Goal: Transaction & Acquisition: Purchase product/service

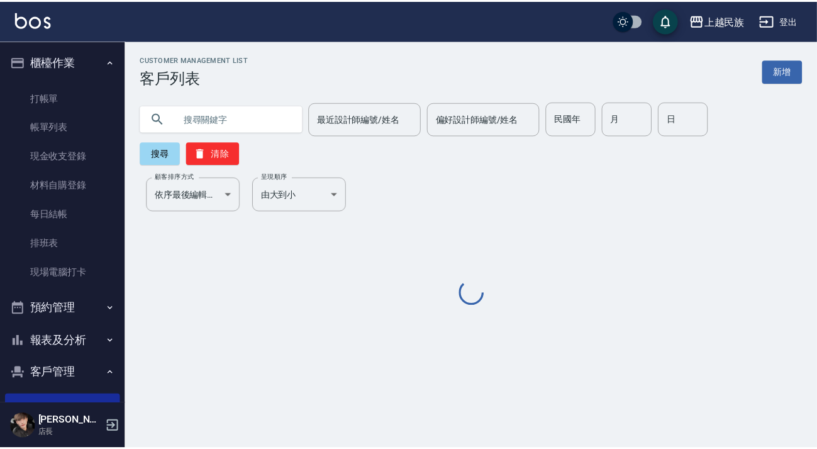
scroll to position [57, 0]
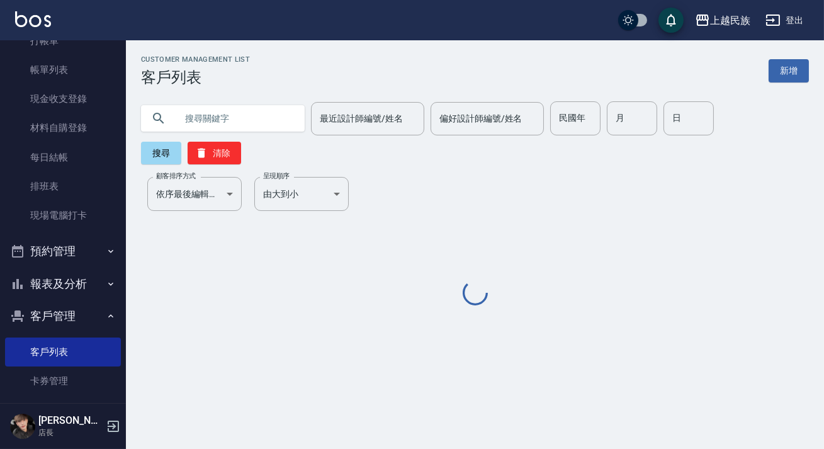
click at [228, 107] on input "text" at bounding box center [235, 118] width 118 height 34
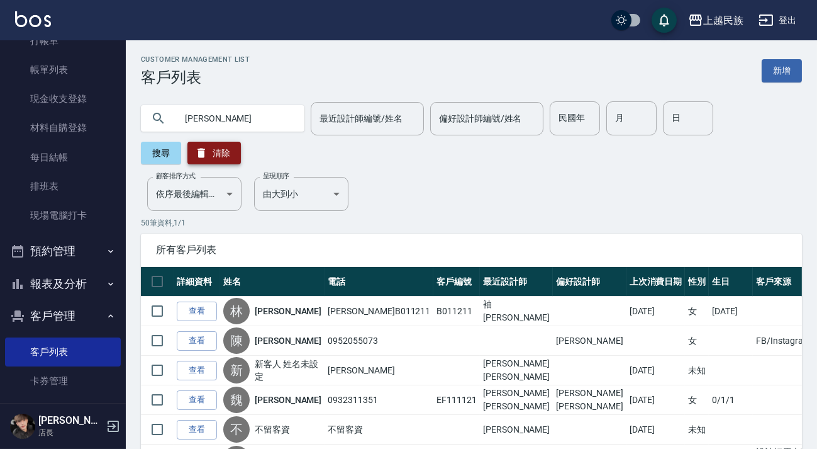
type input "[PERSON_NAME]"
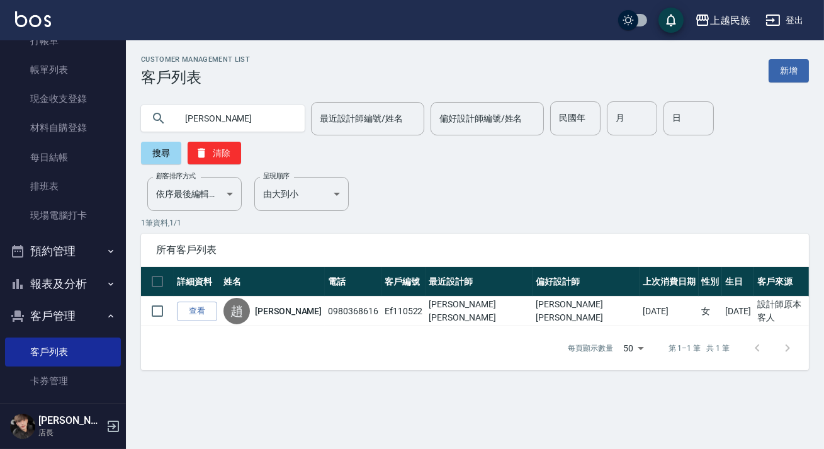
drag, startPoint x: 213, startPoint y: 119, endPoint x: 144, endPoint y: 118, distance: 69.2
click at [144, 118] on div "[PERSON_NAME]" at bounding box center [223, 118] width 164 height 26
type input "0"
click at [268, 112] on input "text" at bounding box center [235, 118] width 118 height 34
type input "0952"
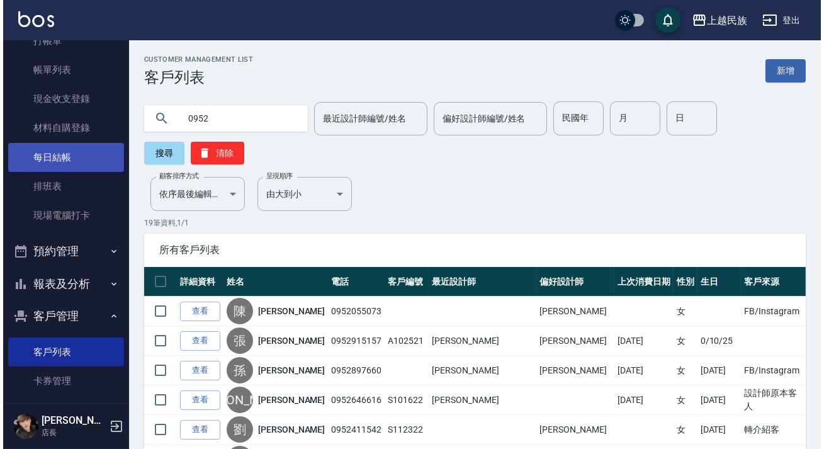
scroll to position [0, 0]
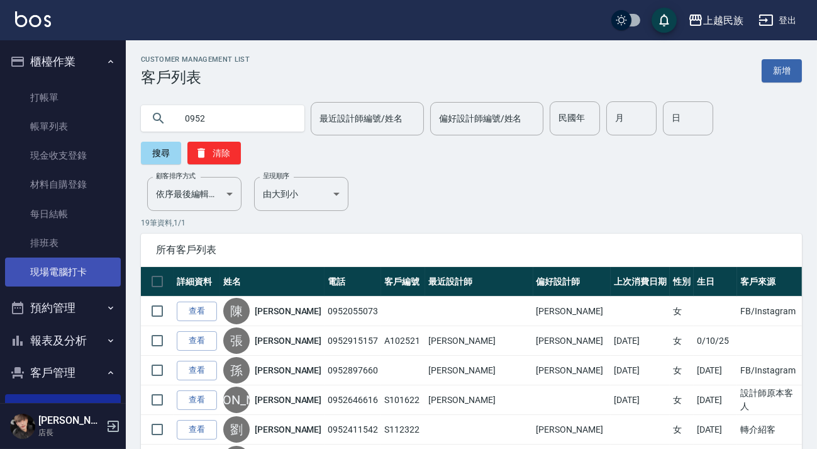
click at [57, 265] on link "現場電腦打卡" at bounding box center [63, 271] width 116 height 29
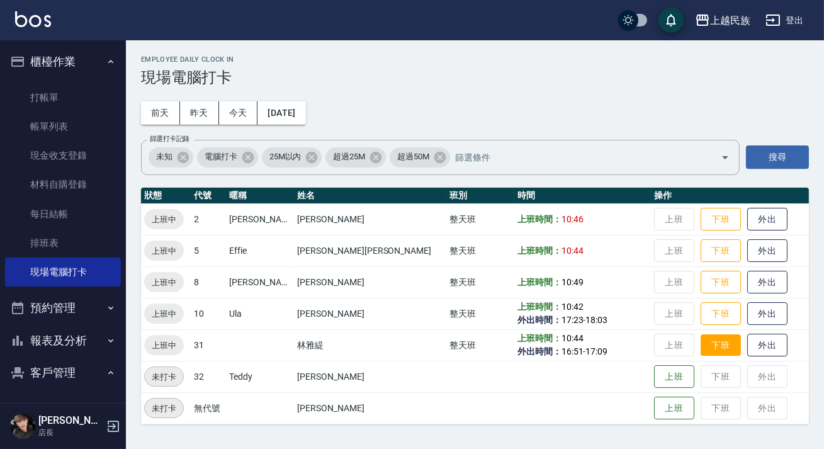
click at [700, 350] on button "下班" at bounding box center [720, 345] width 40 height 22
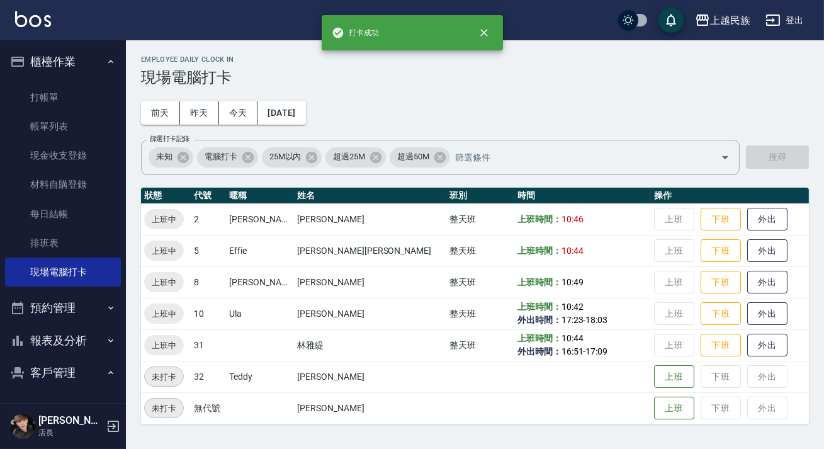
click at [686, 374] on td "上班 下班 外出" at bounding box center [730, 376] width 158 height 31
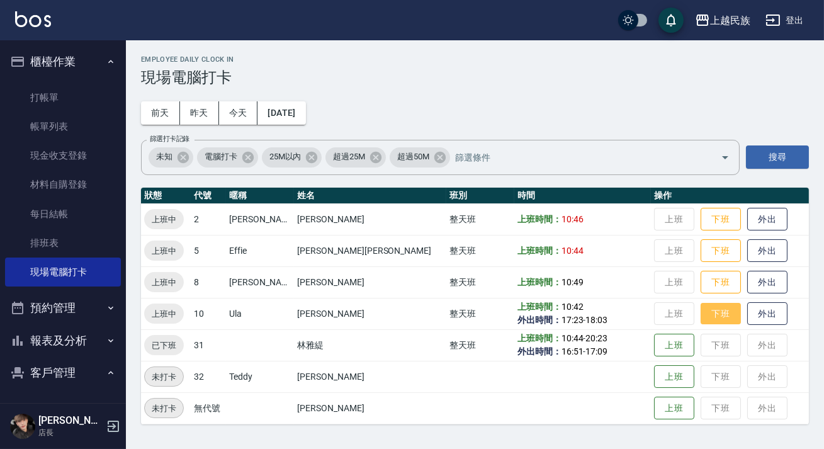
click at [700, 310] on button "下班" at bounding box center [720, 314] width 40 height 22
click at [692, 354] on td "上班 下班 外出" at bounding box center [730, 344] width 158 height 31
click at [700, 322] on button "下班" at bounding box center [720, 314] width 40 height 22
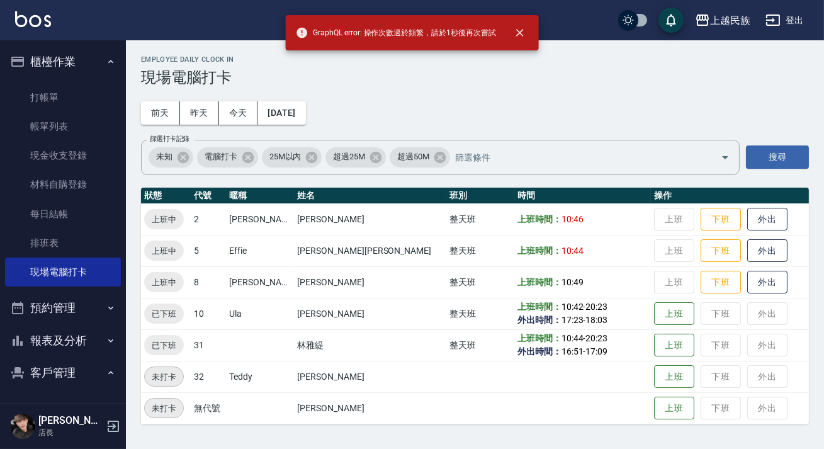
click at [691, 339] on td "上班 下班 外出" at bounding box center [730, 344] width 158 height 31
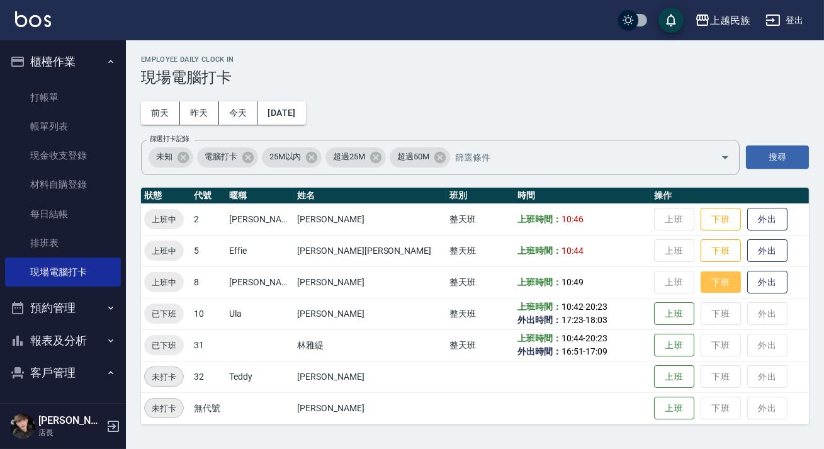
click at [700, 289] on button "下班" at bounding box center [720, 282] width 40 height 22
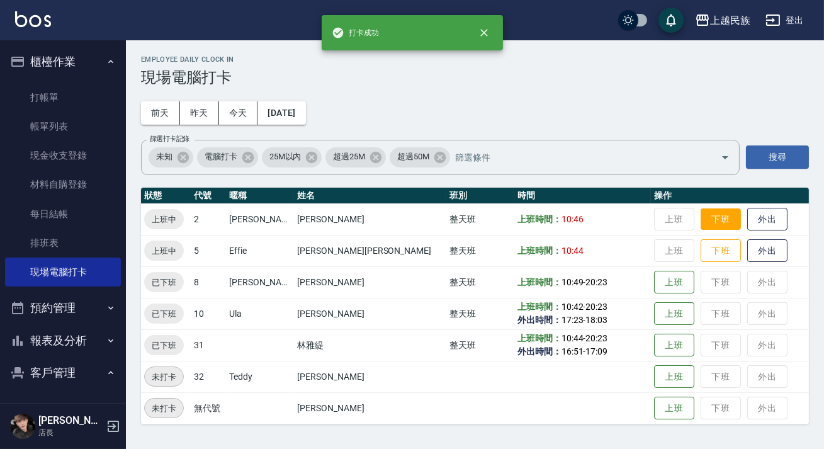
drag, startPoint x: 692, startPoint y: 313, endPoint x: 701, endPoint y: 230, distance: 83.5
click at [692, 312] on td "上班 下班 外出" at bounding box center [730, 313] width 158 height 31
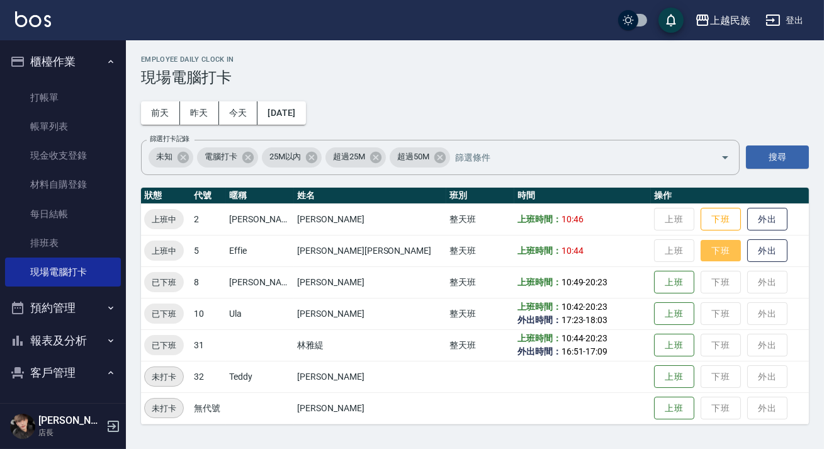
click at [700, 245] on button "下班" at bounding box center [720, 251] width 40 height 22
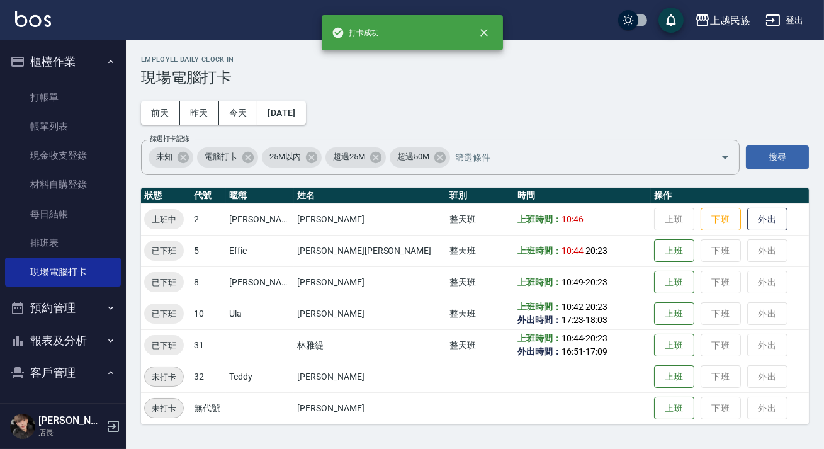
click at [686, 275] on td "上班 下班 外出" at bounding box center [730, 281] width 158 height 31
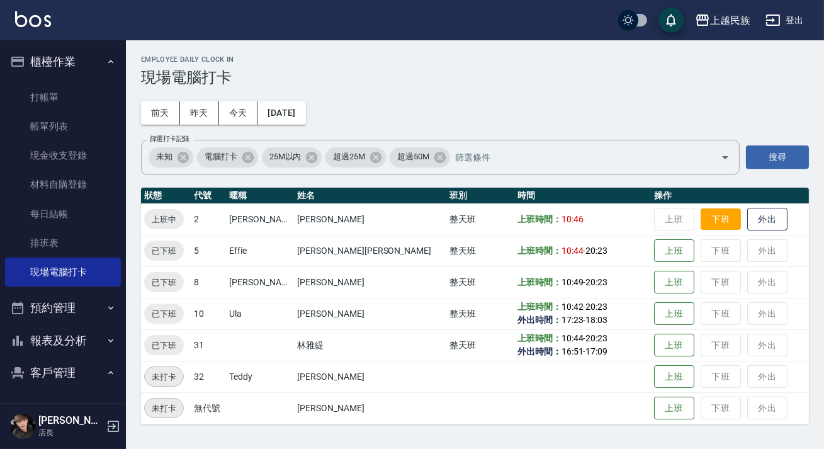
click at [700, 226] on button "下班" at bounding box center [720, 219] width 40 height 22
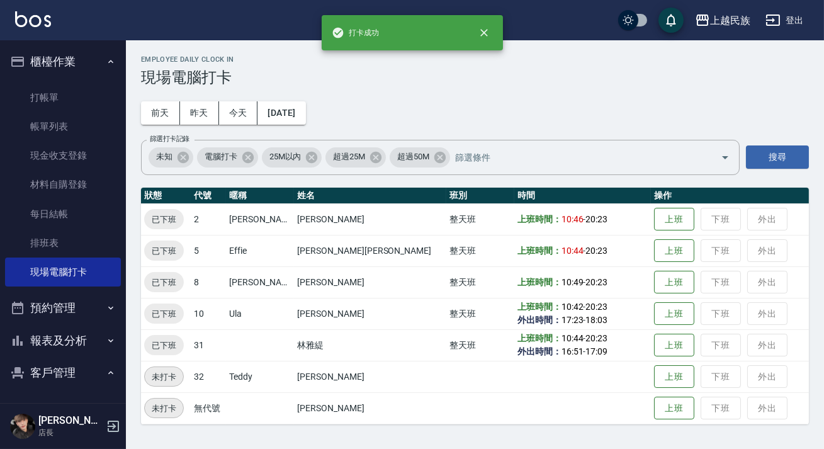
click at [691, 237] on td "上班 下班 外出" at bounding box center [730, 250] width 158 height 31
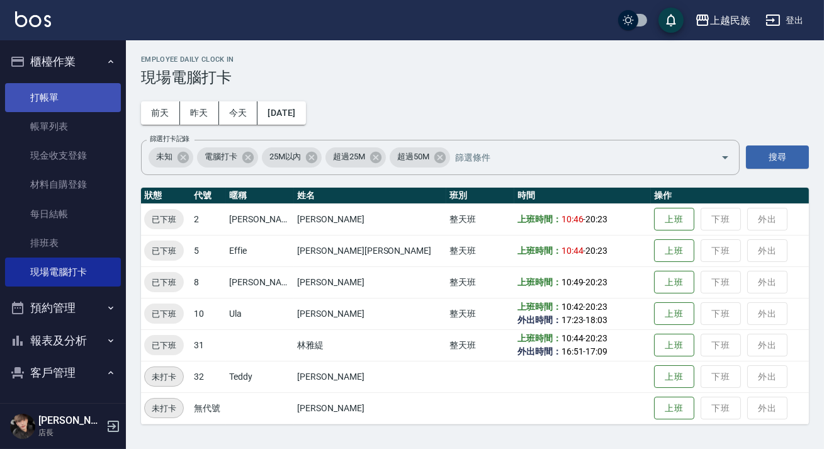
click at [82, 98] on link "打帳單" at bounding box center [63, 97] width 116 height 29
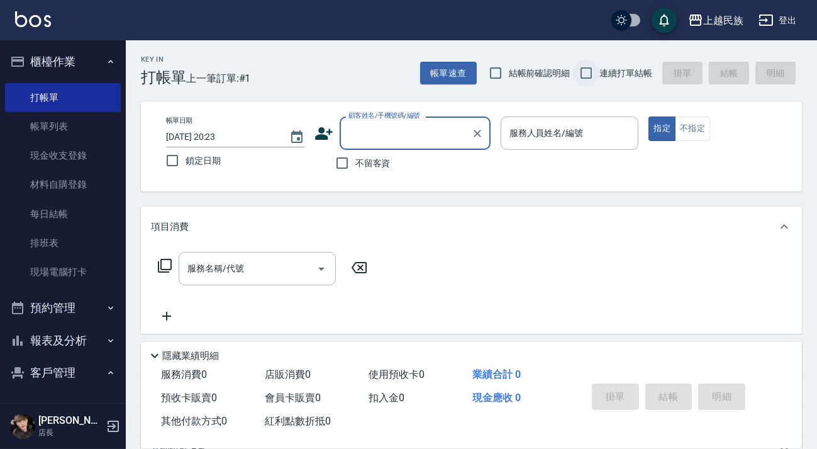
click at [586, 84] on input "連續打單結帳" at bounding box center [586, 73] width 26 height 26
checkbox input "true"
click at [423, 115] on div "帳單日期 [DATE] 20:23 鎖定日期 顧客姓名/手機號碼/編號 顧客姓名/手機號碼/編號 不留客資 服務人員姓名/編號 服務人員姓名/編號 指定 不指定" at bounding box center [471, 146] width 661 height 90
drag, startPoint x: 417, startPoint y: 121, endPoint x: 391, endPoint y: 133, distance: 28.4
click at [412, 128] on div "顧客姓名/手機號碼/編號" at bounding box center [415, 132] width 151 height 33
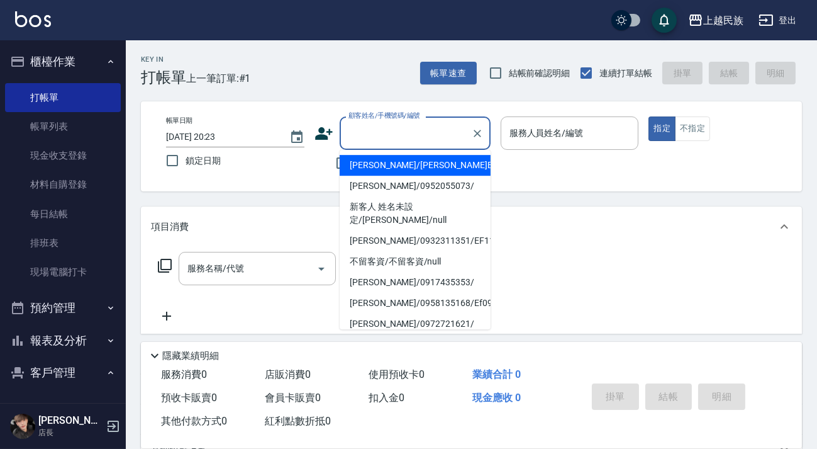
click at [359, 145] on div "顧客姓名/手機號碼/編號" at bounding box center [415, 132] width 151 height 33
click at [306, 171] on div "帳單日期 [DATE] 20:23 鎖定日期 顧客姓名/手機號碼/編號 顧客姓名/手機號碼/編號 不留客資 服務人員姓名/編號 服務人員姓名/編號 指定 不指定" at bounding box center [471, 146] width 631 height 60
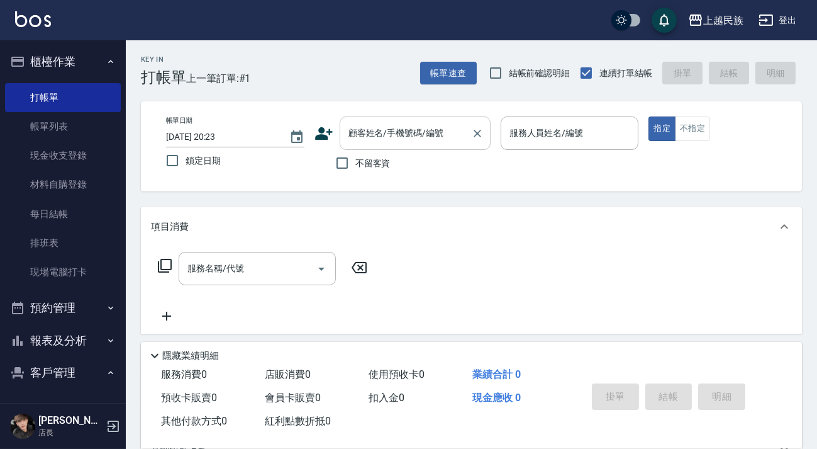
drag, startPoint x: 349, startPoint y: 169, endPoint x: 394, endPoint y: 145, distance: 51.2
click at [352, 167] on input "不留客資" at bounding box center [342, 163] width 26 height 26
checkbox input "true"
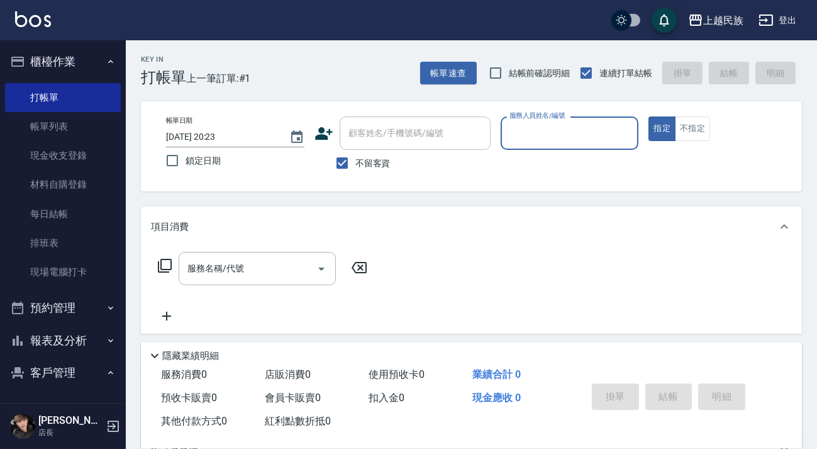
click at [397, 142] on input "顧客姓名/手機號碼/編號" at bounding box center [415, 133] width 140 height 22
click at [541, 133] on input "服務人員姓名/編號" at bounding box center [569, 133] width 127 height 22
type input "2"
type button "true"
type input "[PERSON_NAME]-2"
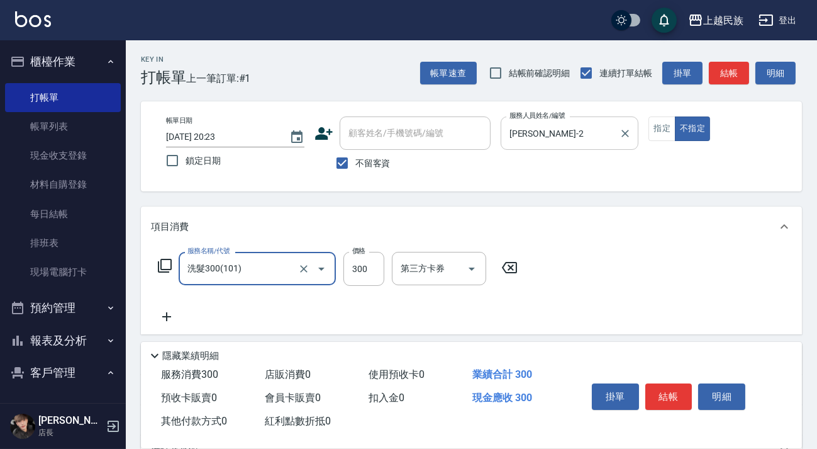
type input "洗髮300(101)"
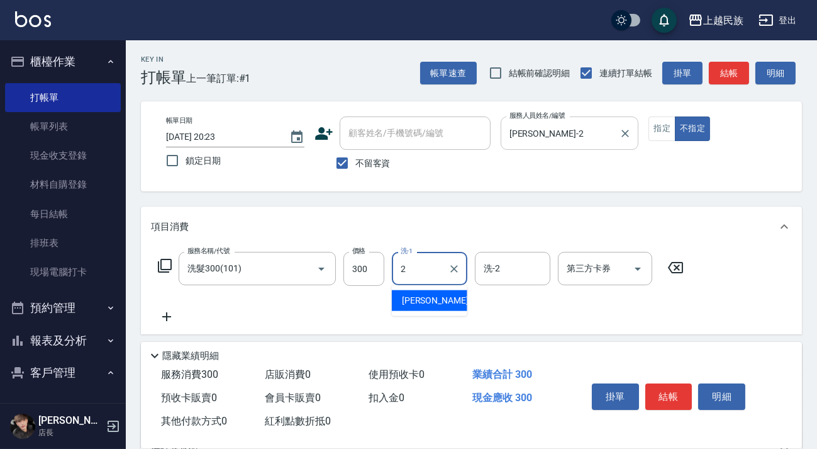
type input "[PERSON_NAME]-2"
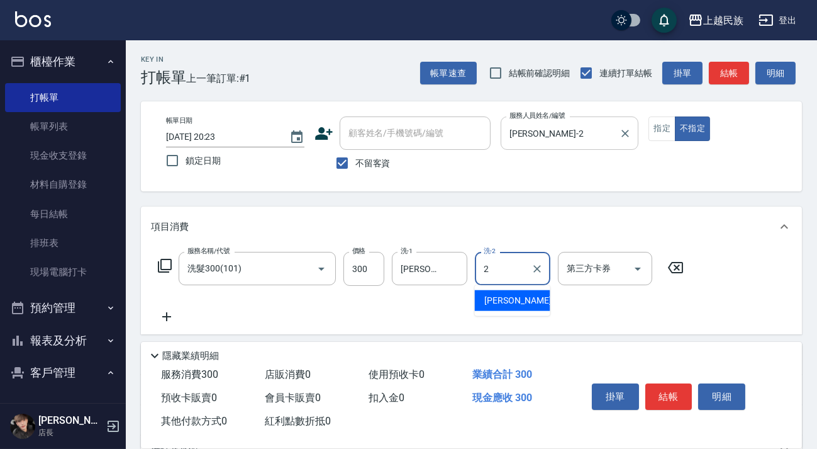
type input "[PERSON_NAME]-2"
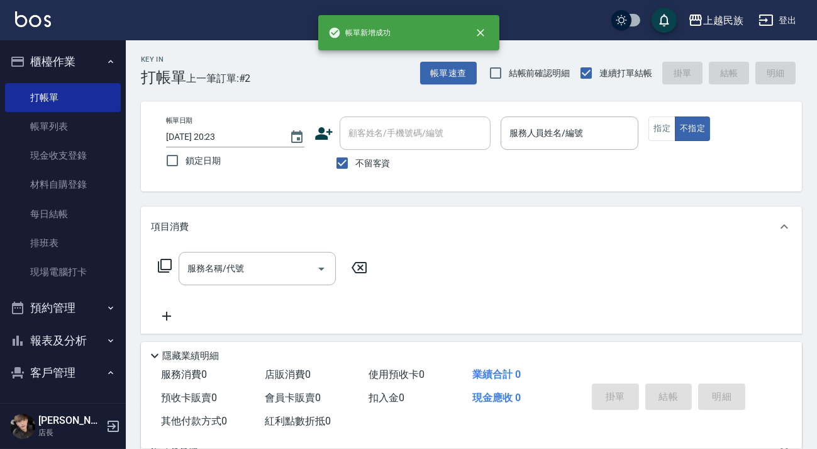
click at [359, 164] on span "不留客資" at bounding box center [372, 163] width 35 height 13
click at [355, 164] on input "不留客資" at bounding box center [342, 163] width 26 height 26
checkbox input "false"
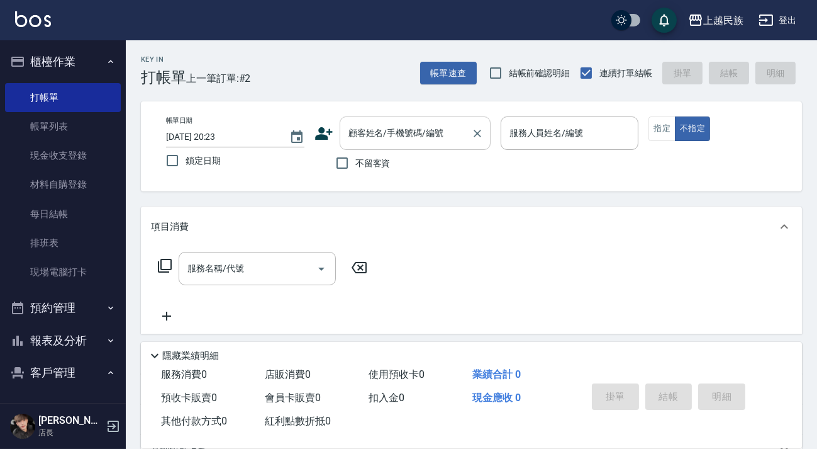
click at [376, 139] on input "顧客姓名/手機號碼/編號" at bounding box center [405, 133] width 121 height 22
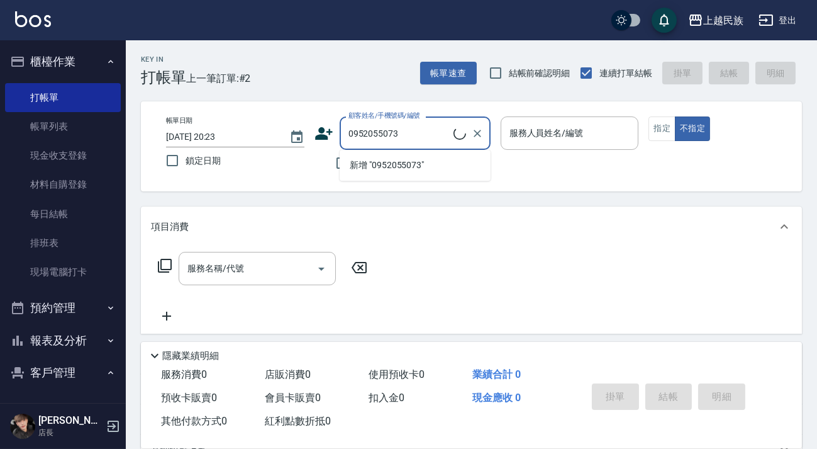
click at [378, 162] on li "新增 "0952055073"" at bounding box center [415, 165] width 151 height 21
type input "0952055073"
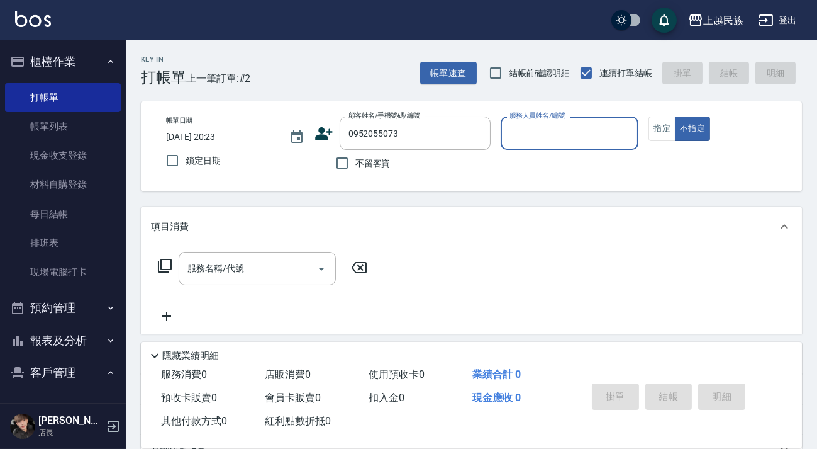
click at [590, 132] on input "服務人員姓名/編號" at bounding box center [569, 133] width 127 height 22
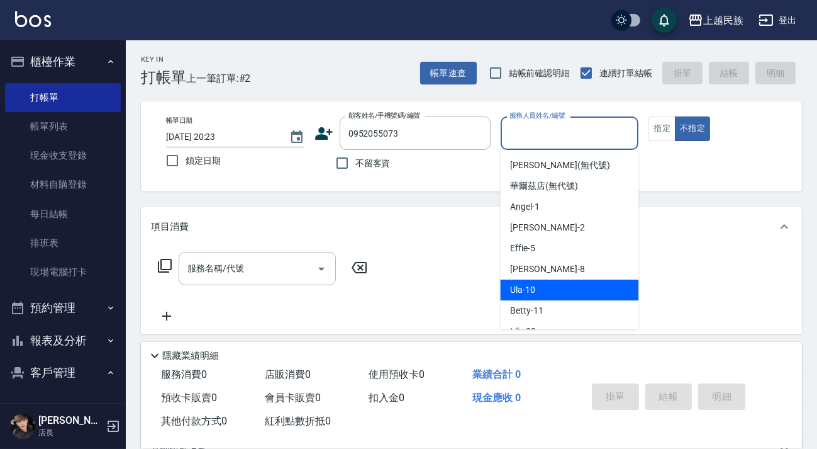
click at [558, 294] on div "Ula -10" at bounding box center [569, 289] width 138 height 21
type input "Ula-10"
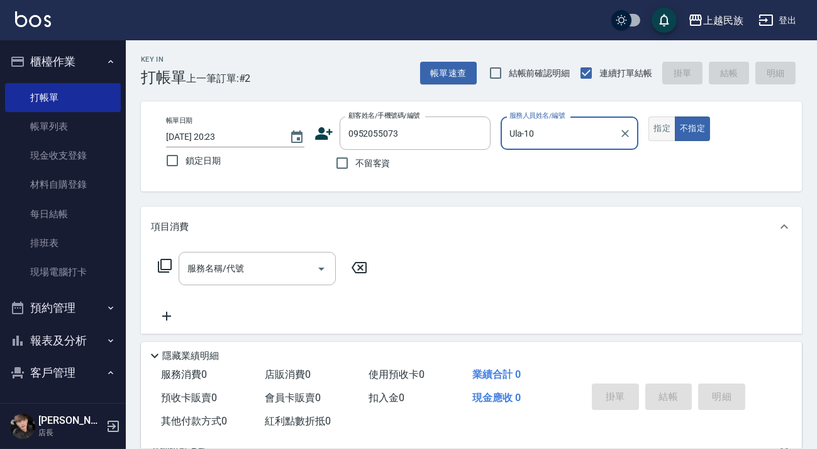
click at [671, 130] on button "指定" at bounding box center [662, 128] width 27 height 25
click at [299, 273] on input "服務名稱/代號" at bounding box center [247, 268] width 127 height 22
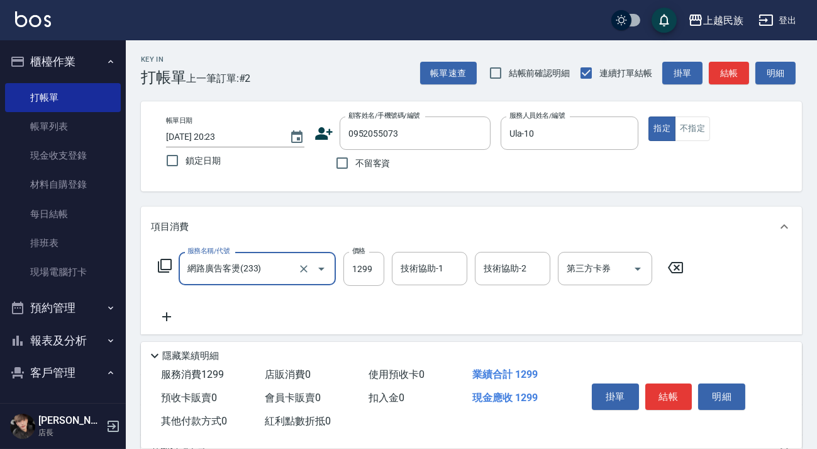
type input "網路廣告客燙(233)"
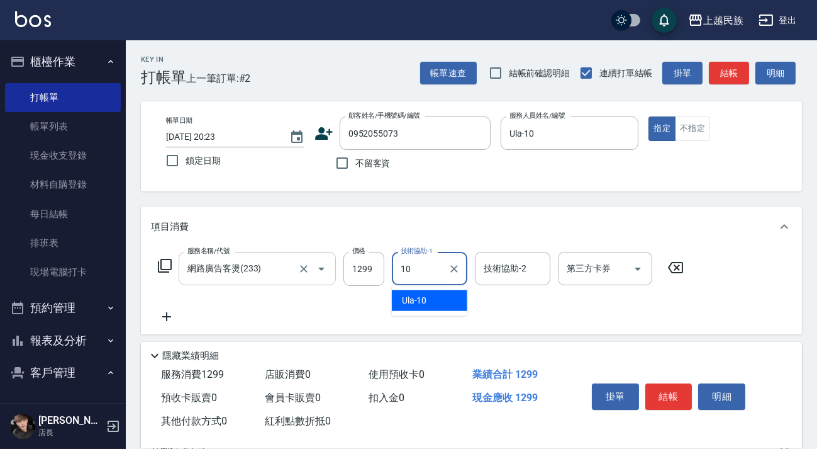
type input "Ula-10"
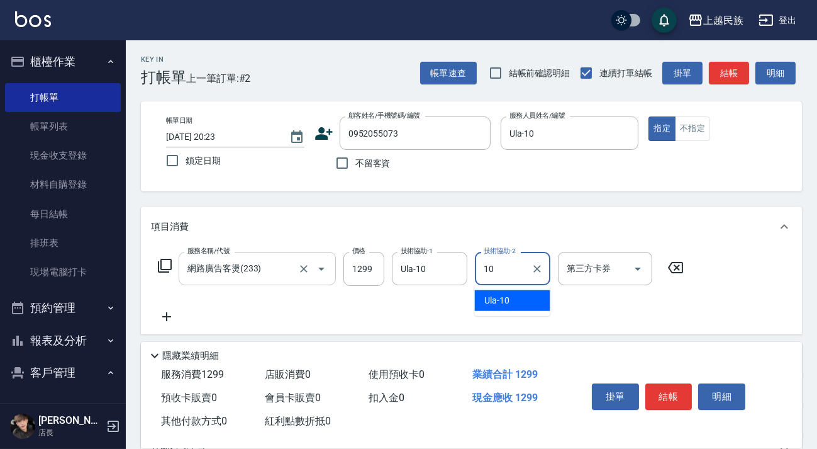
type input "Ula-10"
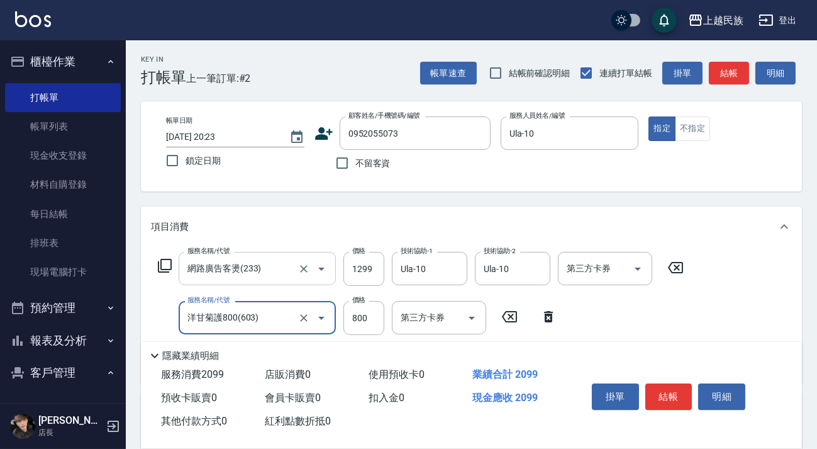
type input "洋甘菊護800(603)"
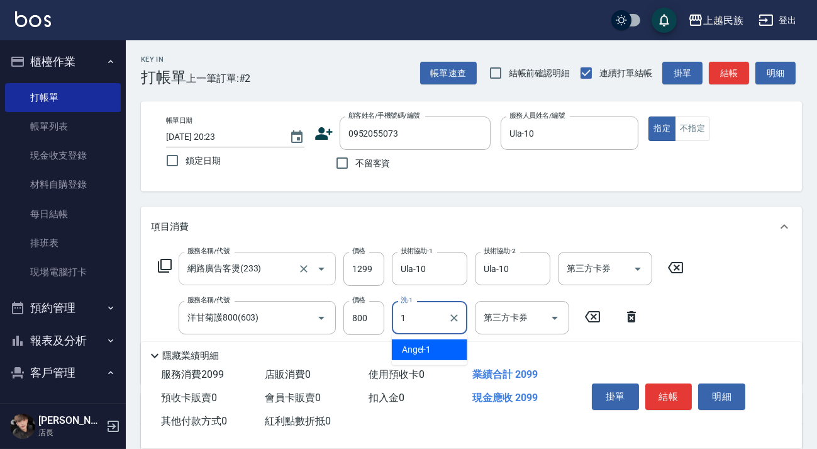
type input "10"
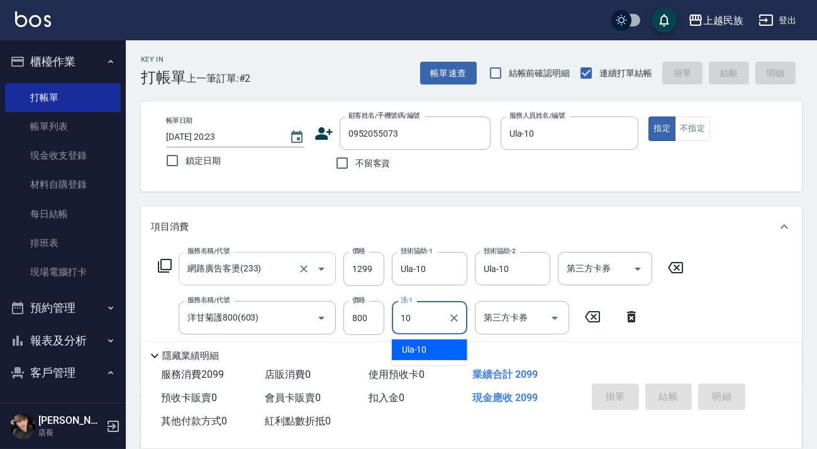
type input "[DATE] 20:24"
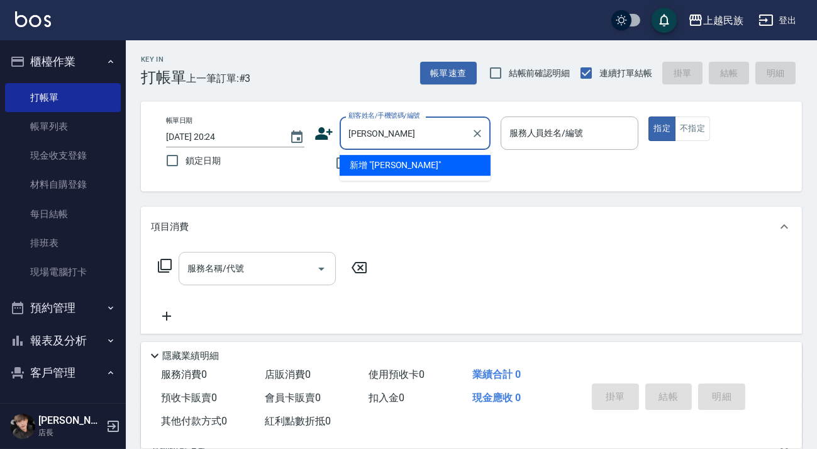
type input "[PERSON_NAME]"
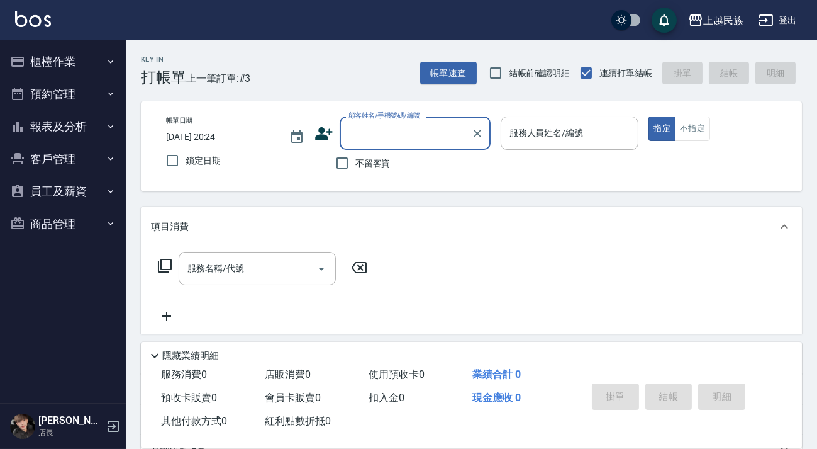
click at [405, 135] on input "顧客姓名/手機號碼/編號" at bounding box center [405, 133] width 121 height 22
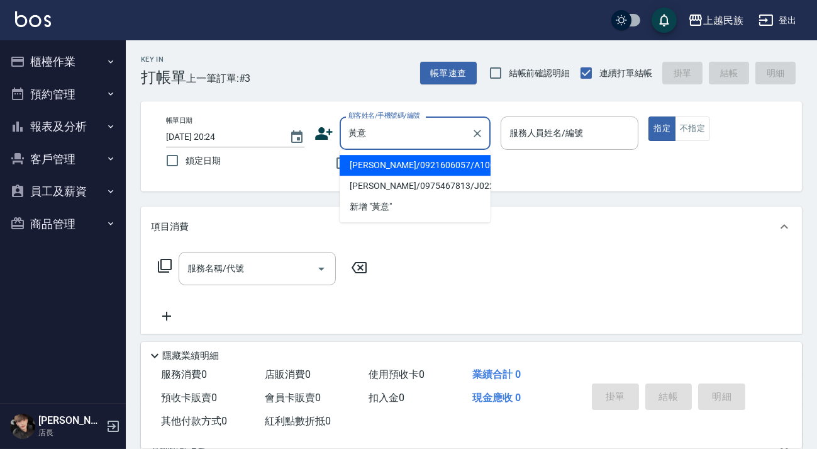
type input "[PERSON_NAME]/0921606057/A100321"
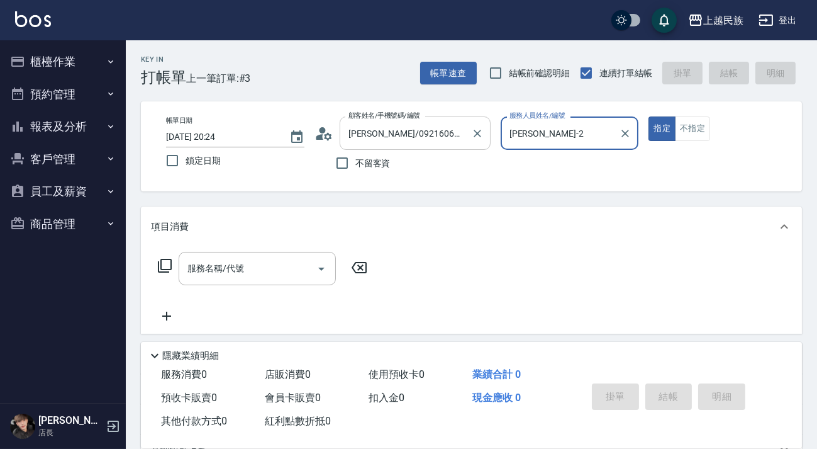
type input "[PERSON_NAME]-2"
click at [649, 116] on button "指定" at bounding box center [662, 128] width 27 height 25
type button "true"
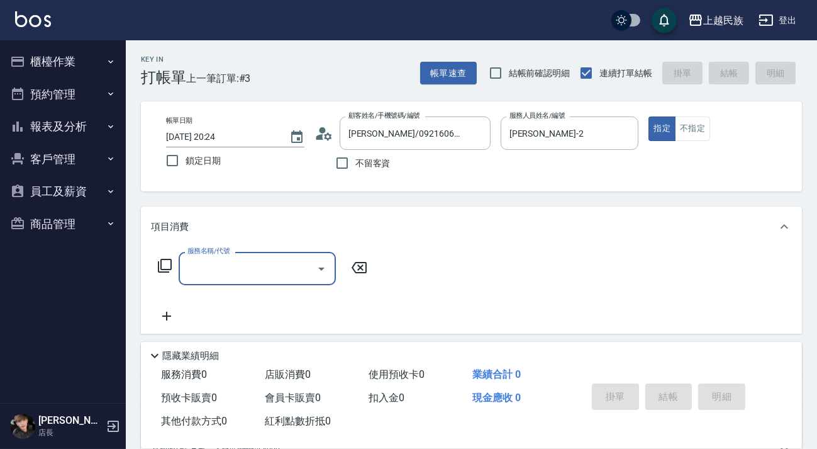
click at [160, 264] on icon at bounding box center [165, 266] width 14 height 14
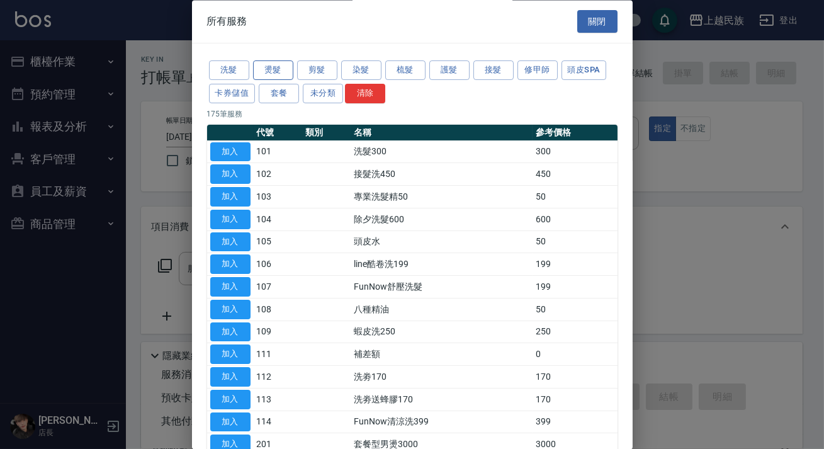
click at [289, 69] on button "燙髮" at bounding box center [273, 71] width 40 height 20
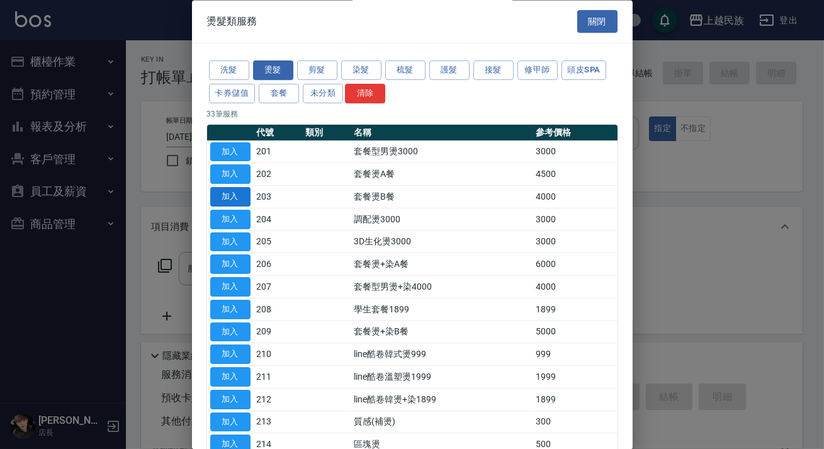
click at [243, 188] on button "加入" at bounding box center [230, 197] width 40 height 20
type input "套餐燙B餐(203)"
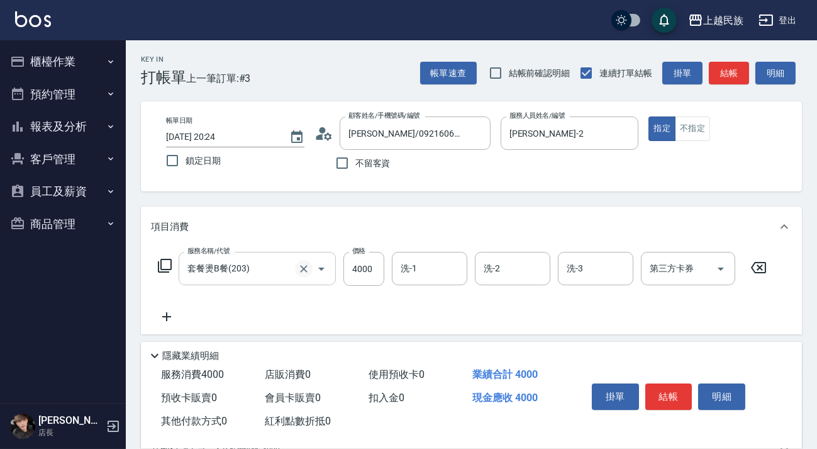
click at [308, 273] on icon "Clear" at bounding box center [304, 268] width 13 height 13
click at [260, 268] on input "服務名稱/代號" at bounding box center [239, 268] width 111 height 22
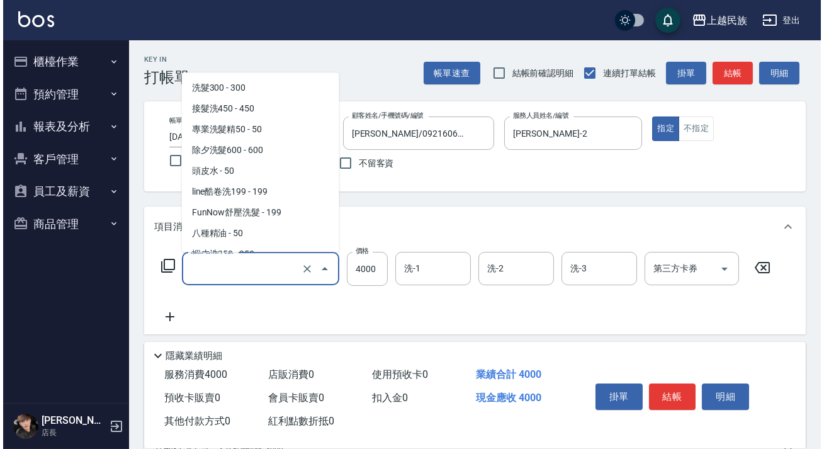
scroll to position [157, 0]
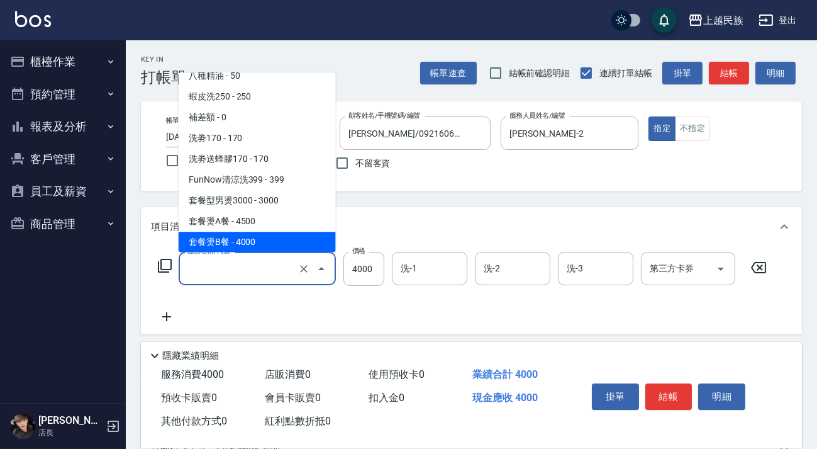
type input "套餐燙B餐(203)"
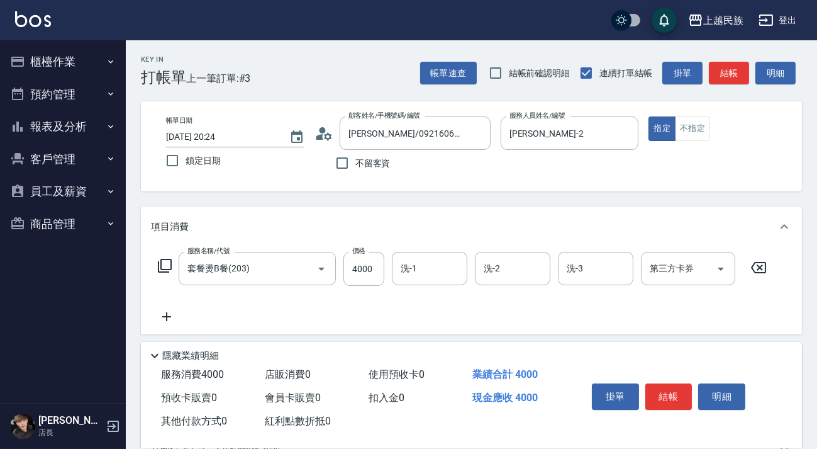
click at [170, 272] on icon at bounding box center [164, 265] width 15 height 15
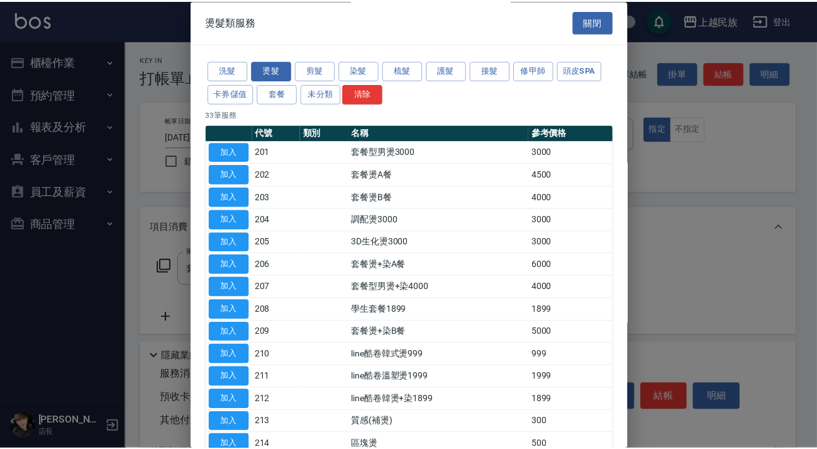
scroll to position [114, 0]
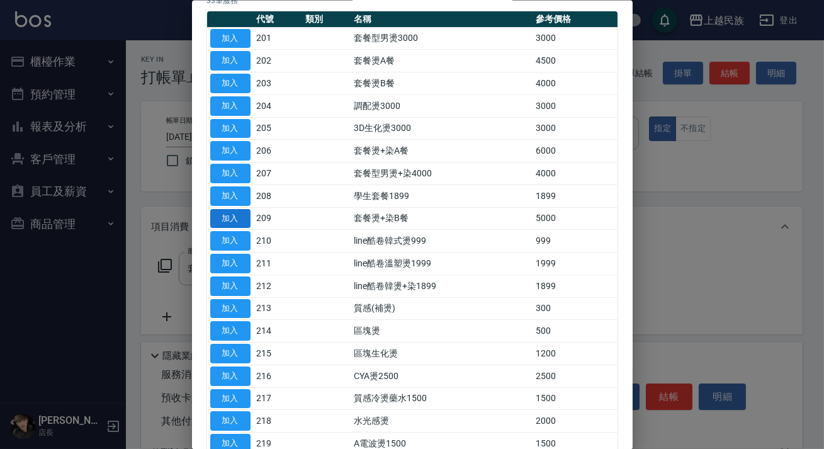
click at [238, 211] on button "加入" at bounding box center [230, 218] width 40 height 20
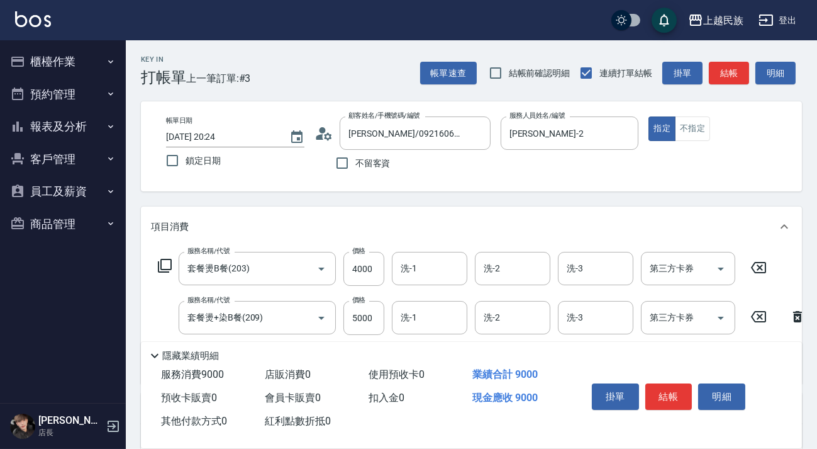
click at [764, 272] on icon at bounding box center [758, 267] width 15 height 11
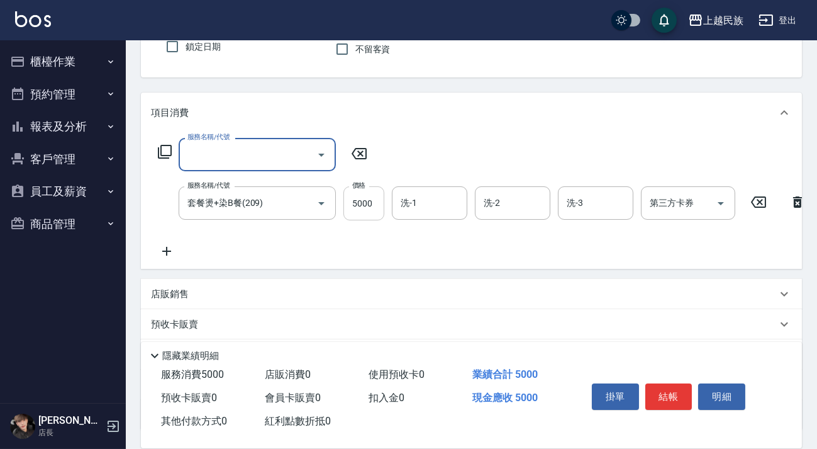
click at [365, 207] on input "5000" at bounding box center [364, 203] width 41 height 34
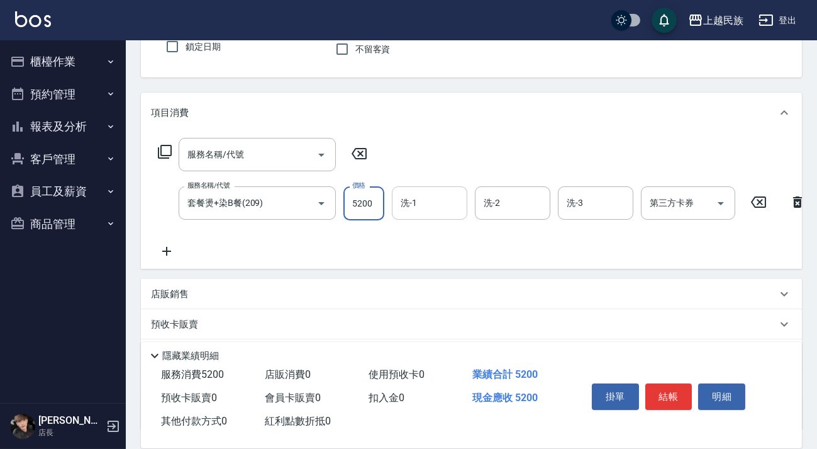
type input "5200"
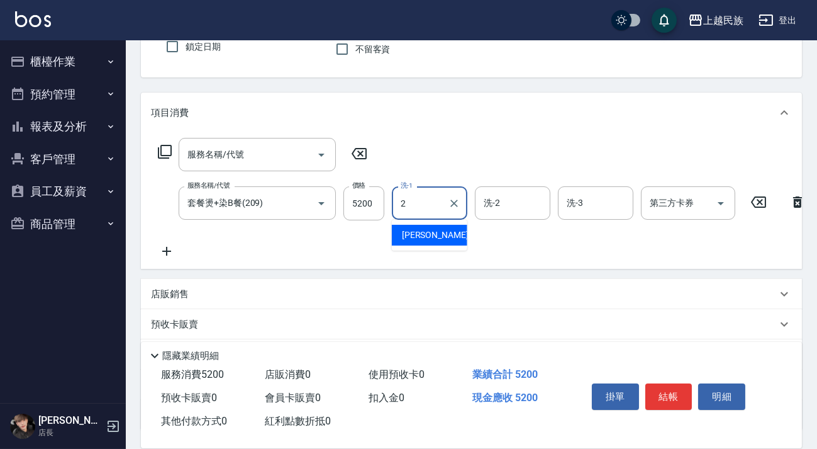
type input "[PERSON_NAME]-2"
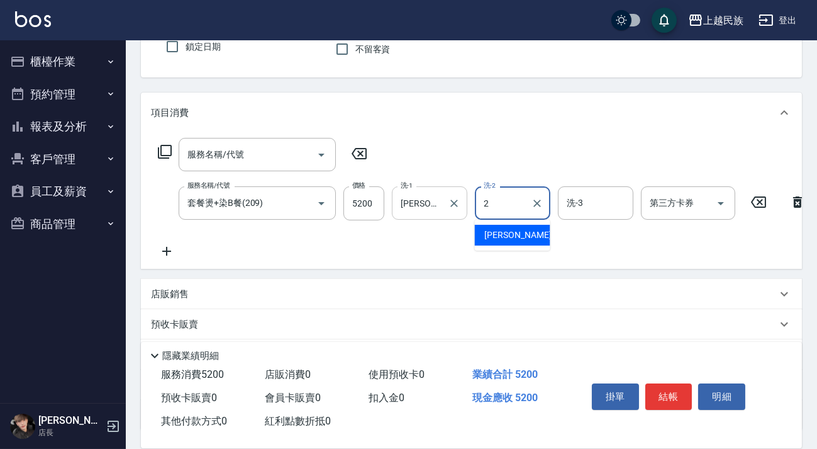
type input "[PERSON_NAME]-2"
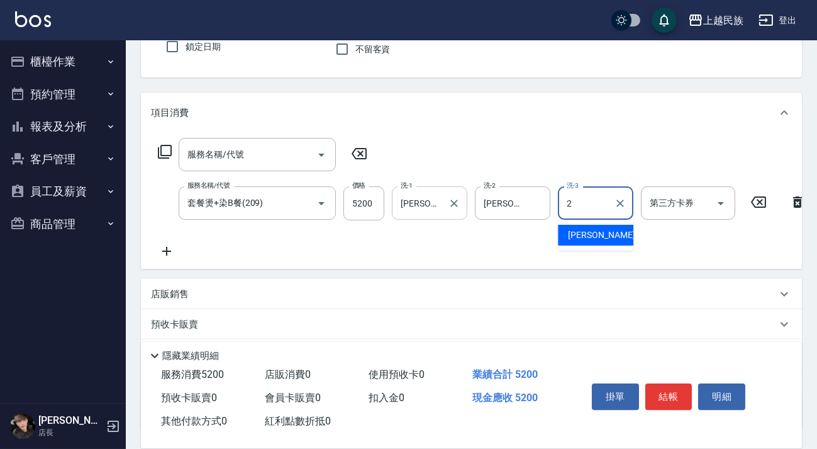
type input "[PERSON_NAME]-2"
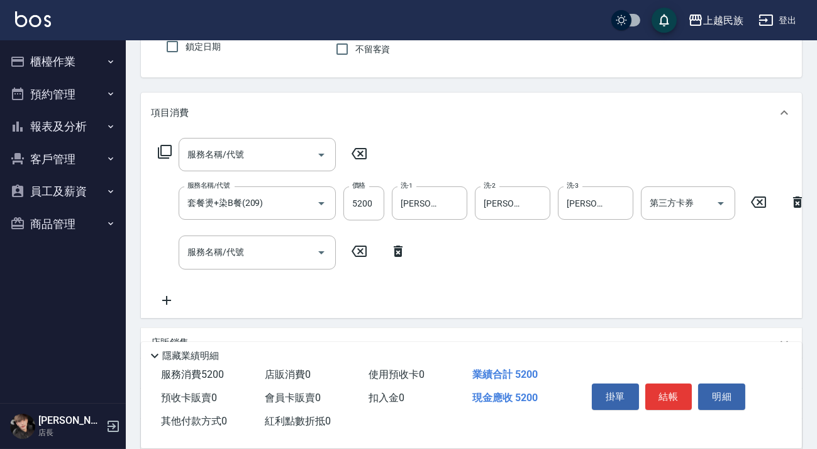
click at [403, 254] on icon at bounding box center [398, 250] width 31 height 15
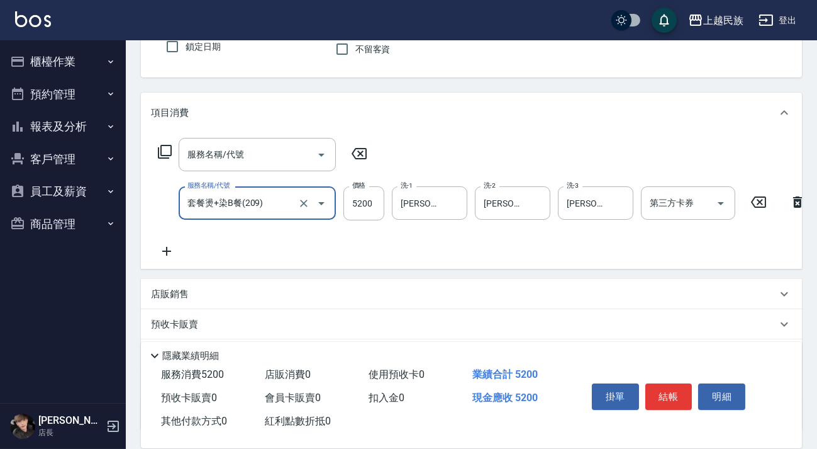
scroll to position [223, 0]
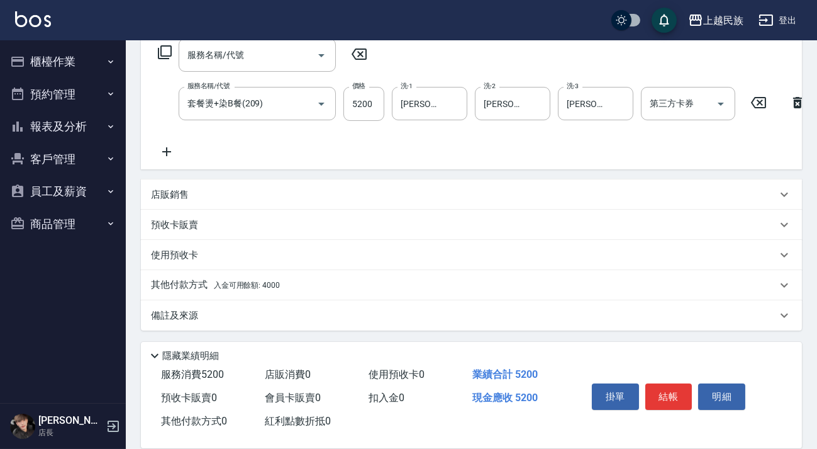
click at [294, 288] on div "其他付款方式 入金可用餘額: 4000" at bounding box center [464, 285] width 626 height 14
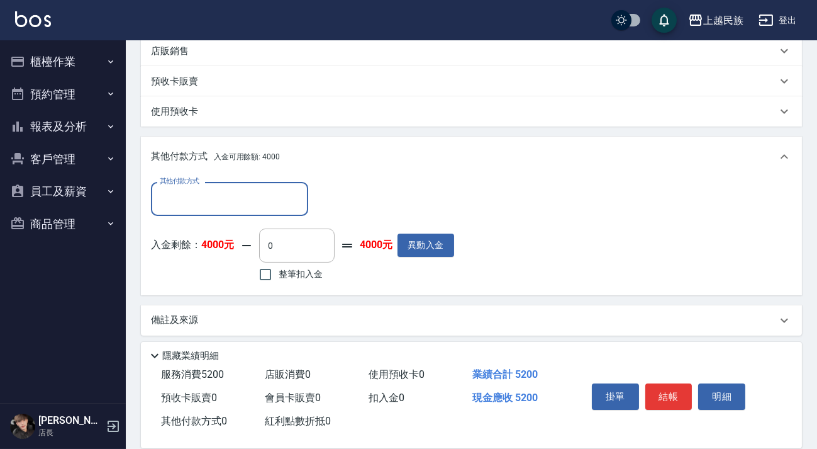
scroll to position [0, 0]
click at [279, 262] on input "0" at bounding box center [296, 245] width 75 height 34
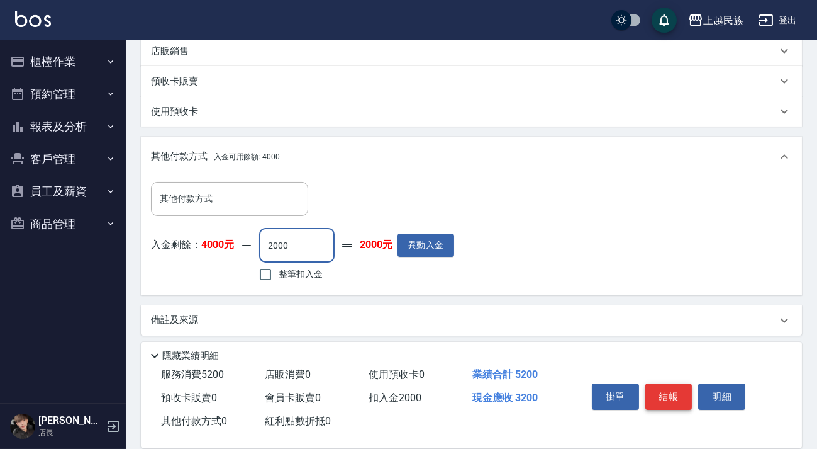
type input "2000"
click at [668, 398] on button "結帳" at bounding box center [669, 396] width 47 height 26
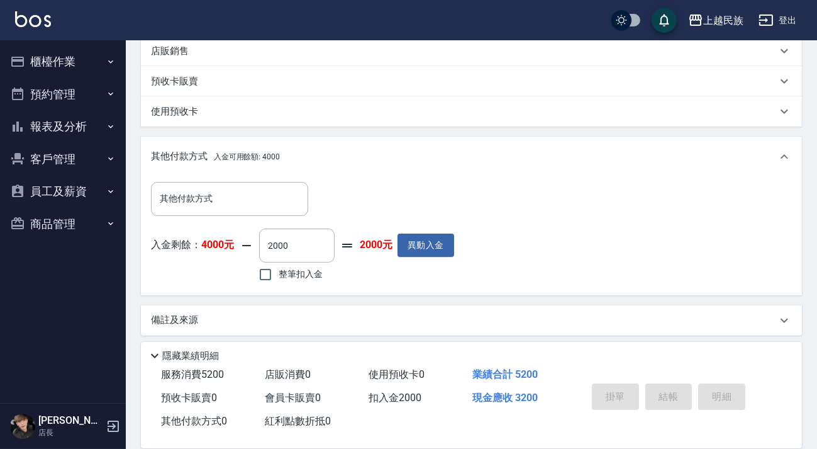
type input "2025/09/06 20:25"
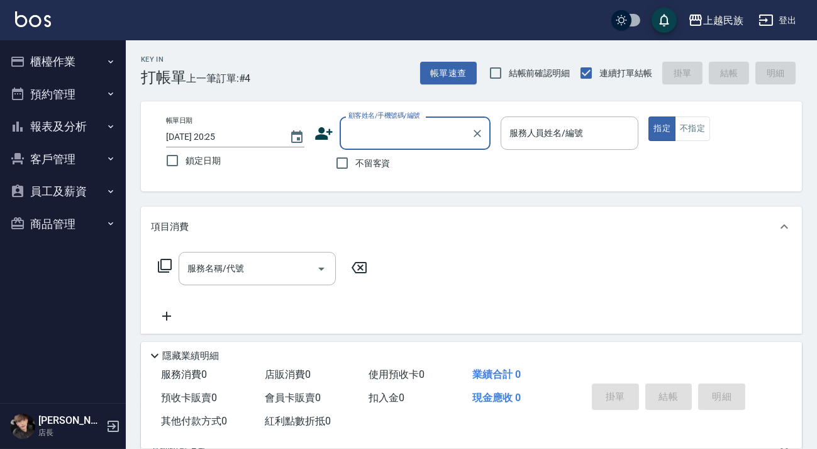
click at [26, 59] on button "櫃檯作業" at bounding box center [63, 61] width 116 height 33
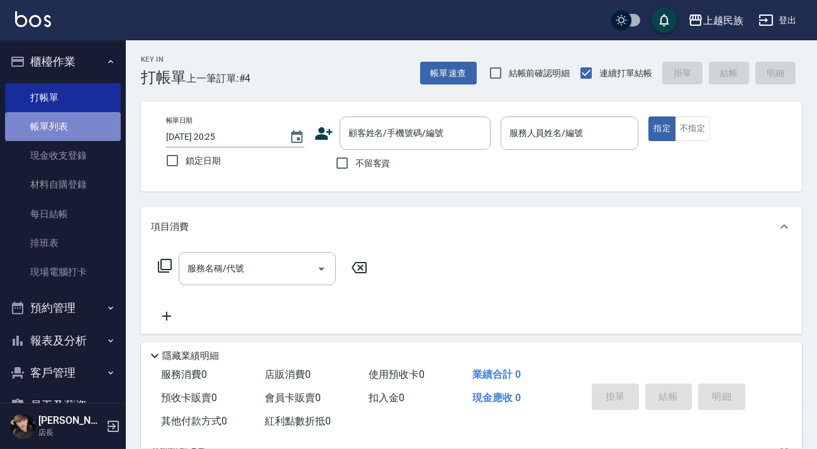
click at [70, 125] on link "帳單列表" at bounding box center [63, 126] width 116 height 29
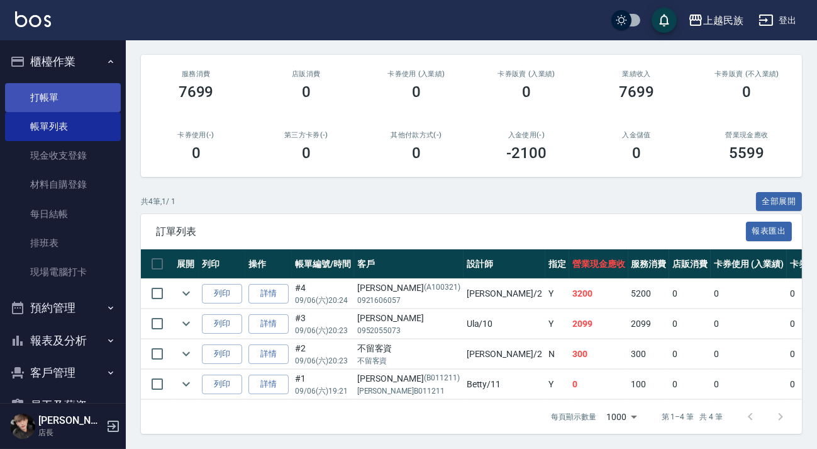
click at [46, 104] on link "打帳單" at bounding box center [63, 97] width 116 height 29
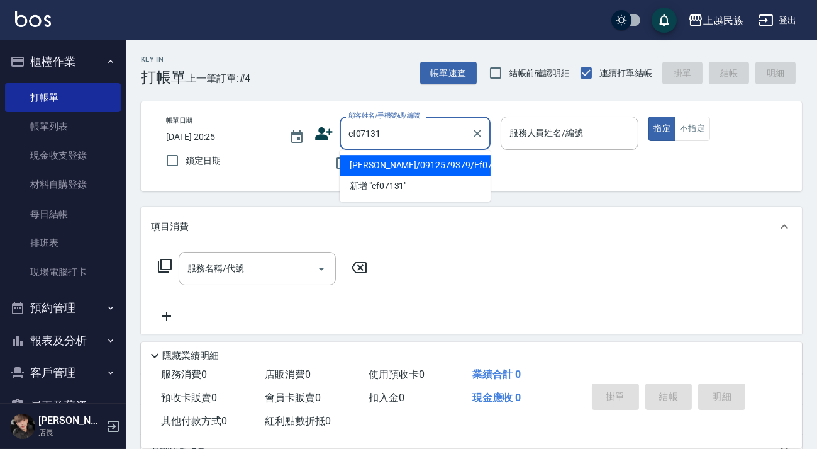
type input "黃俊豪/0912579379/Ef071311"
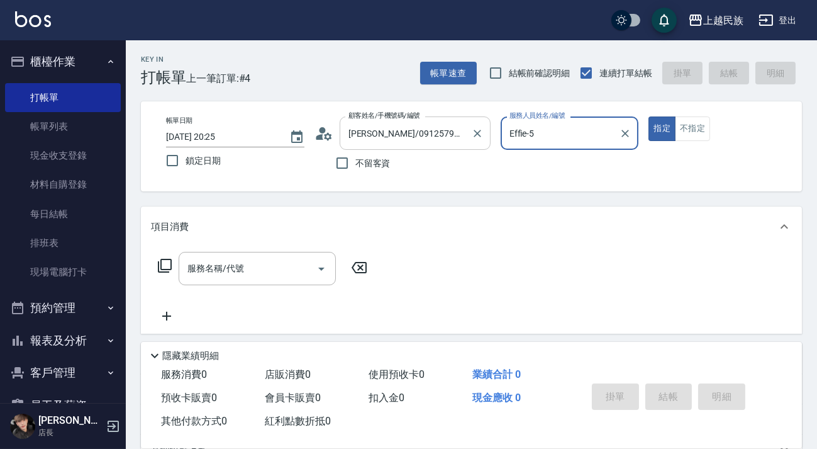
type input "Effie-5"
click at [202, 261] on div "服務名稱/代號 服務名稱/代號" at bounding box center [257, 268] width 157 height 33
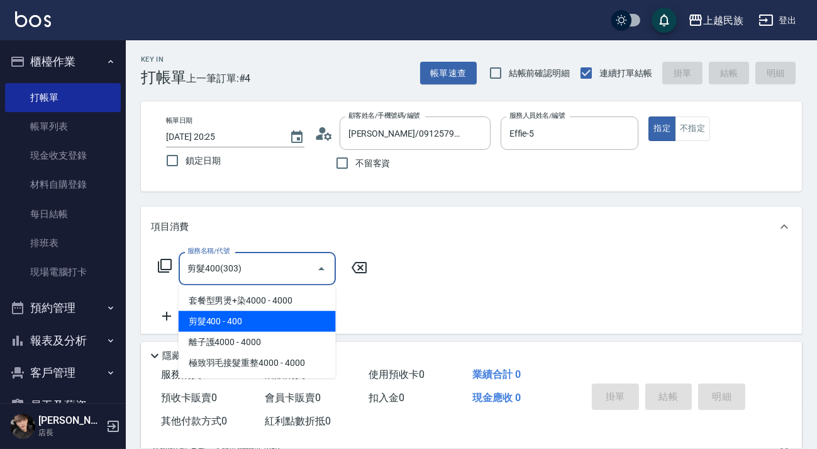
type input "剪髮400(303)"
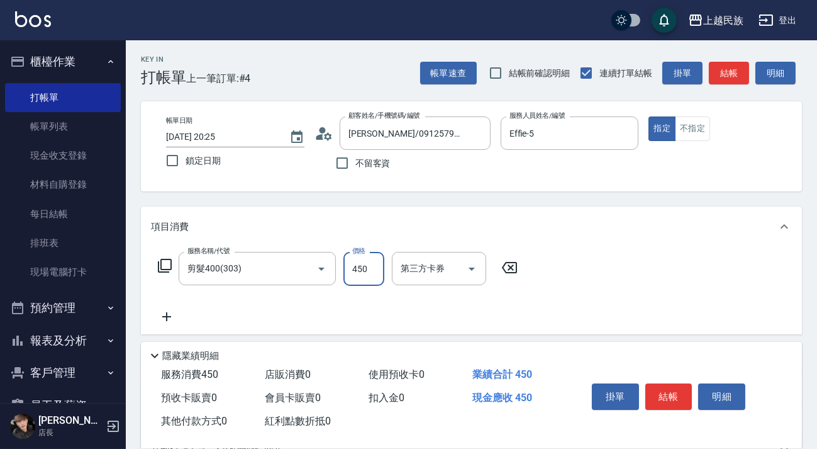
scroll to position [165, 0]
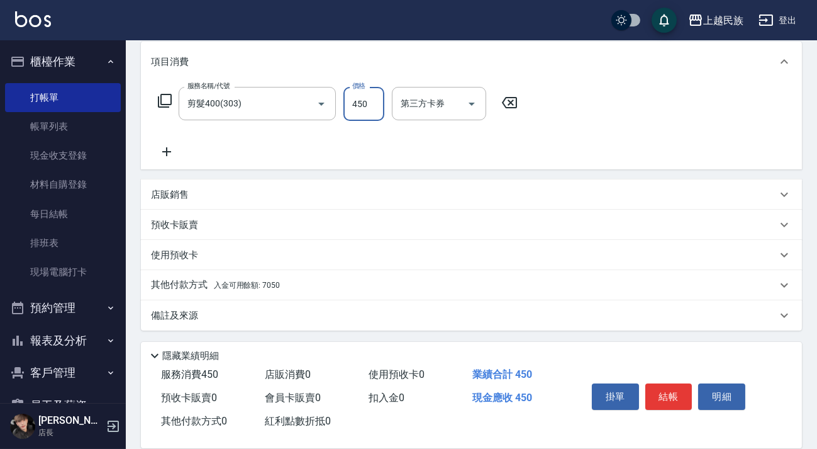
type input "450"
click at [220, 280] on p "其他付款方式 入金可用餘額: 7050" at bounding box center [215, 285] width 129 height 14
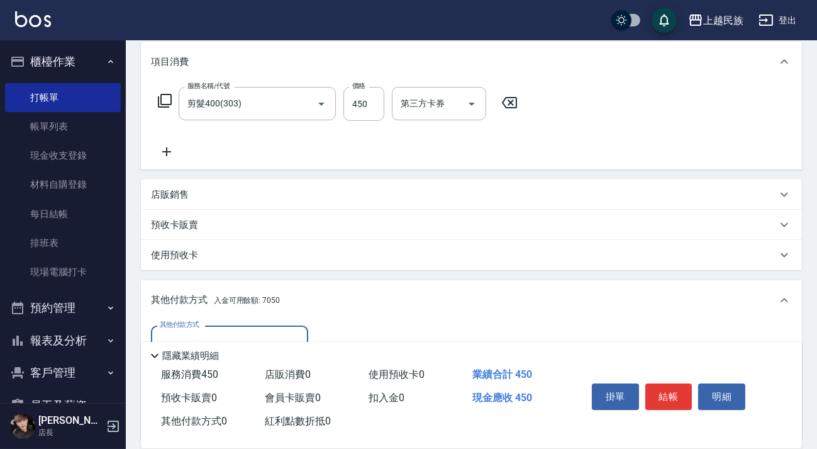
scroll to position [313, 0]
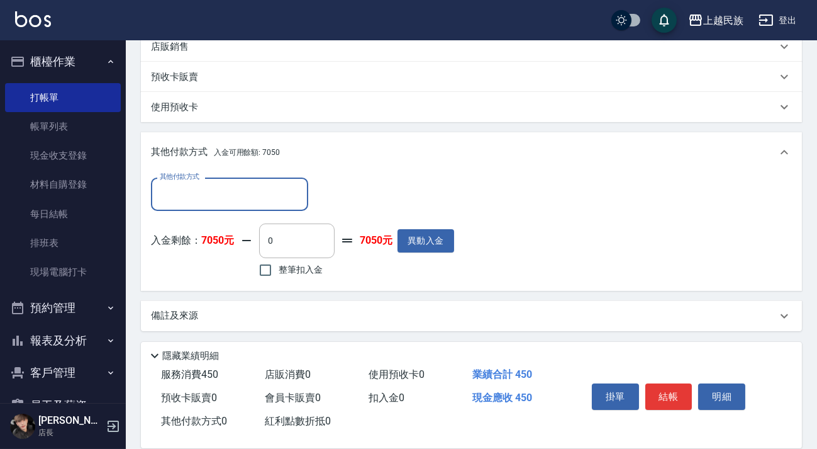
click at [289, 272] on span "整筆扣入金" at bounding box center [301, 269] width 44 height 13
click at [279, 272] on input "整筆扣入金" at bounding box center [265, 270] width 26 height 26
checkbox input "true"
type input "450"
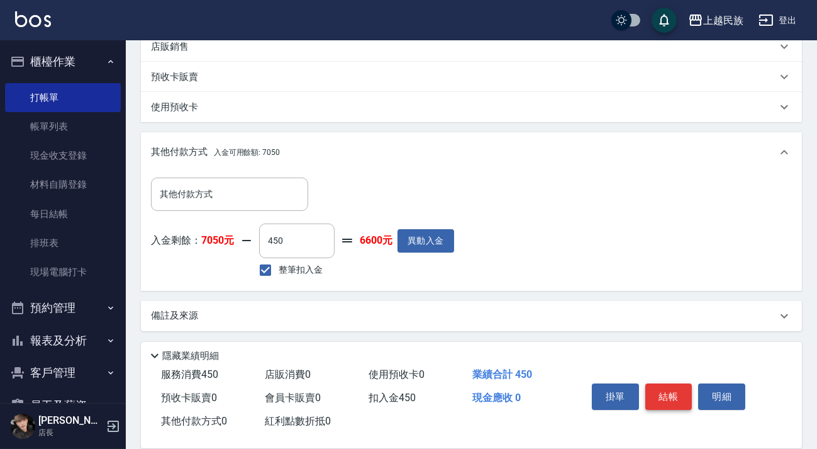
click at [658, 395] on button "結帳" at bounding box center [669, 396] width 47 height 26
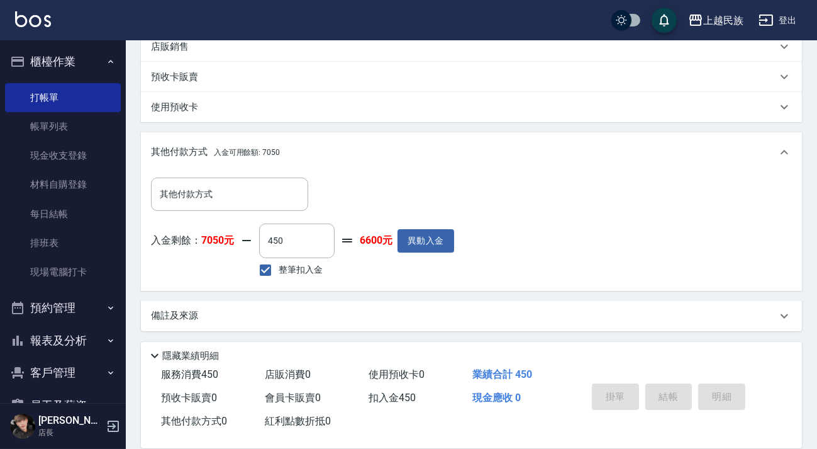
type input "2025/09/06 20:26"
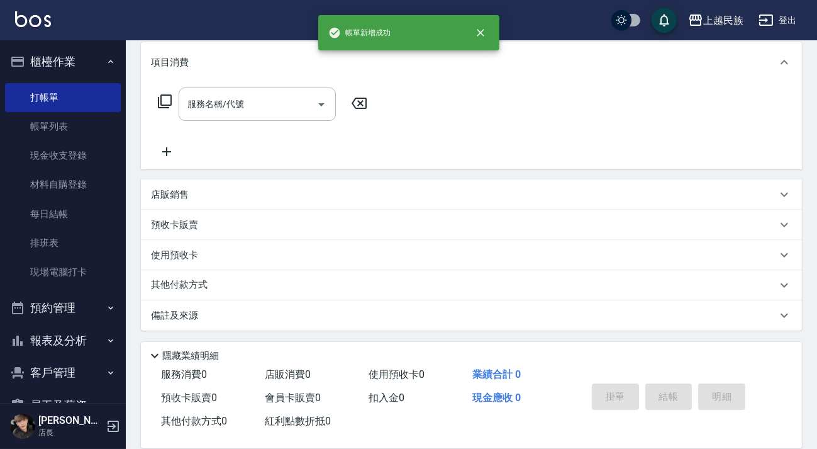
scroll to position [0, 0]
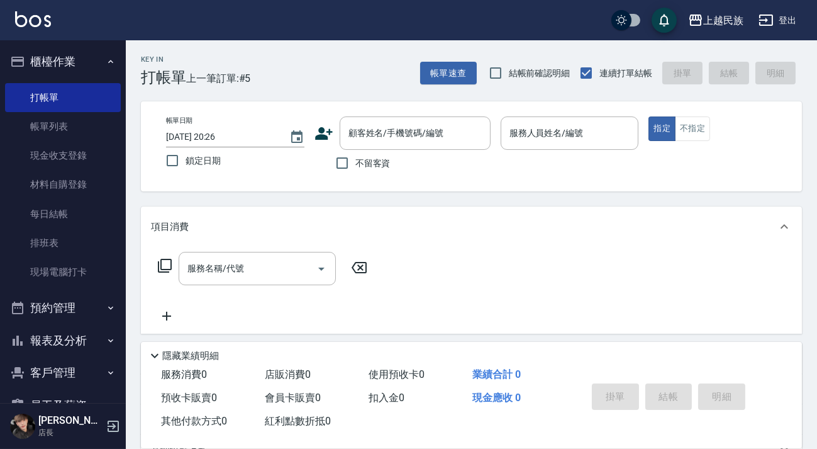
click at [364, 166] on span "不留客資" at bounding box center [372, 163] width 35 height 13
click at [355, 166] on input "不留客資" at bounding box center [342, 163] width 26 height 26
checkbox input "true"
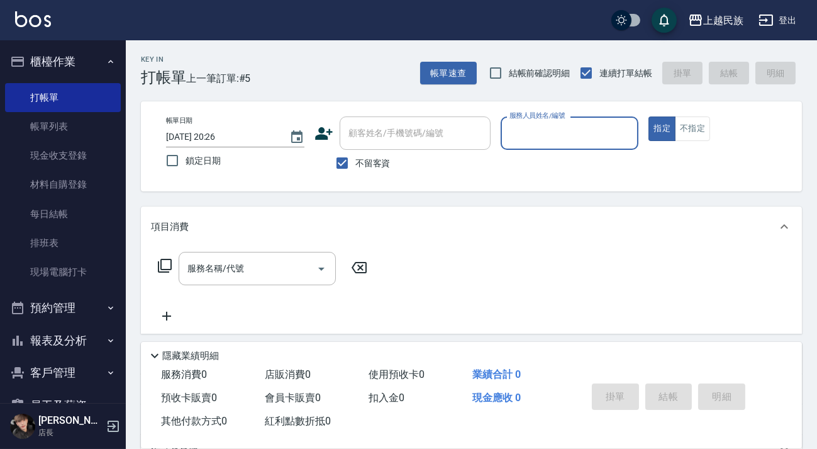
click at [559, 152] on p at bounding box center [570, 156] width 138 height 13
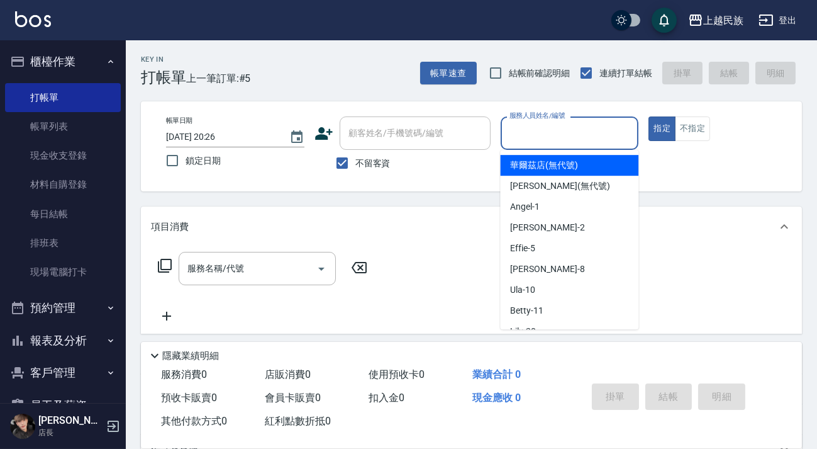
click at [569, 143] on input "服務人員姓名/編號" at bounding box center [569, 133] width 127 height 22
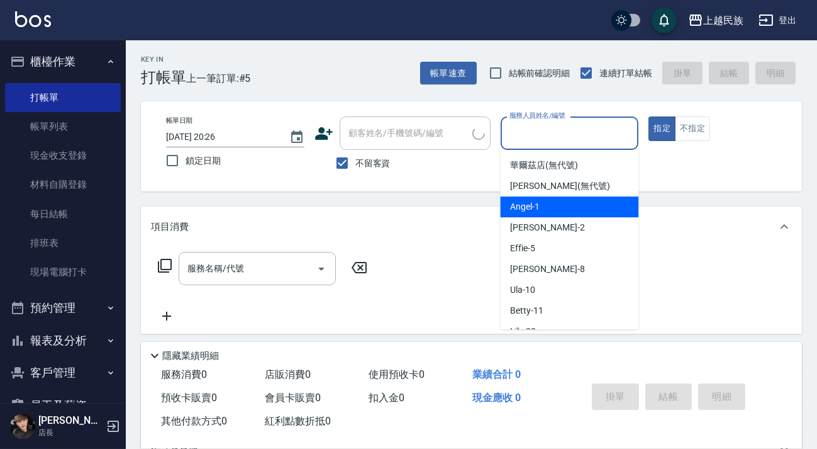
type input "[PERSON_NAME]/0932345187/"
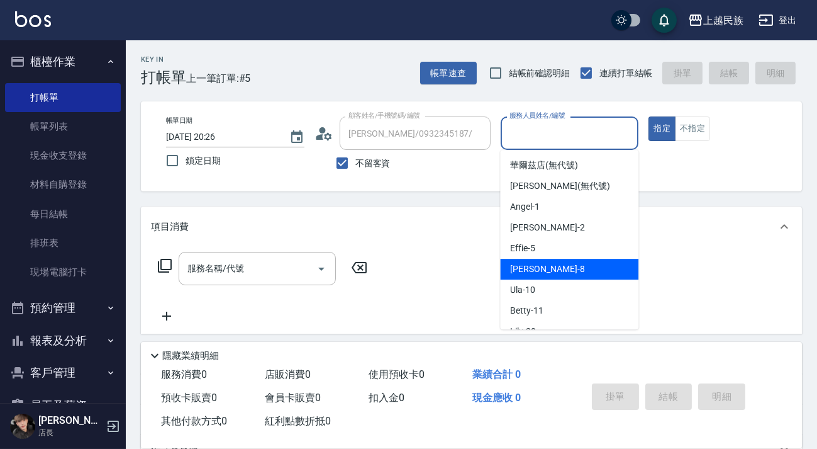
drag, startPoint x: 565, startPoint y: 269, endPoint x: 655, endPoint y: 221, distance: 102.2
click at [565, 270] on div "Stella -8" at bounding box center [569, 269] width 138 height 21
type input "Stella-8"
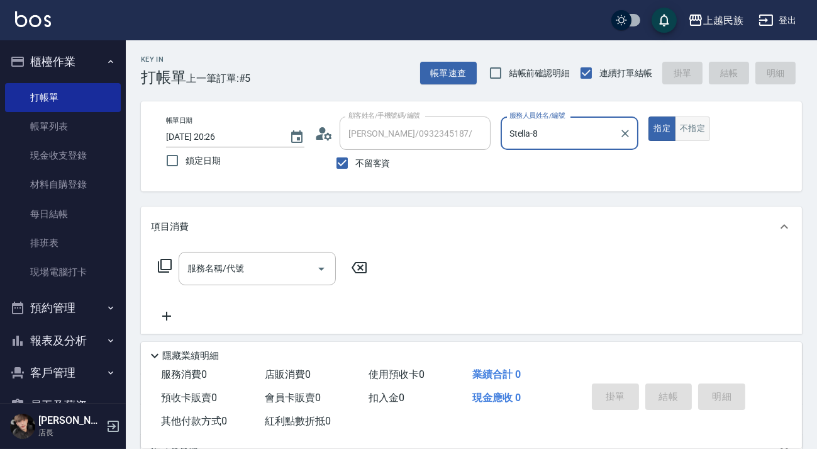
click at [686, 134] on button "不指定" at bounding box center [692, 128] width 35 height 25
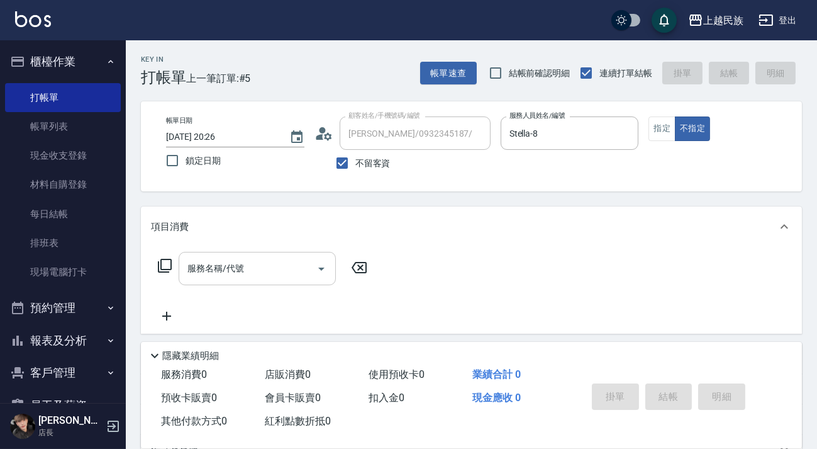
click at [271, 270] on input "服務名稱/代號" at bounding box center [247, 268] width 127 height 22
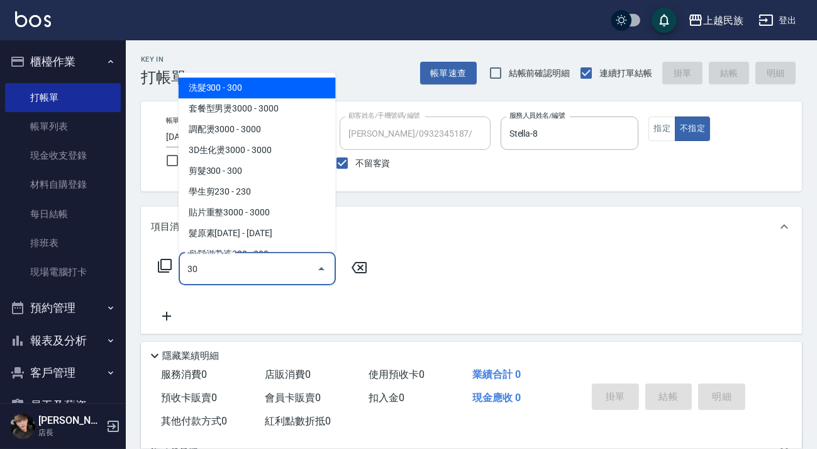
type input "3"
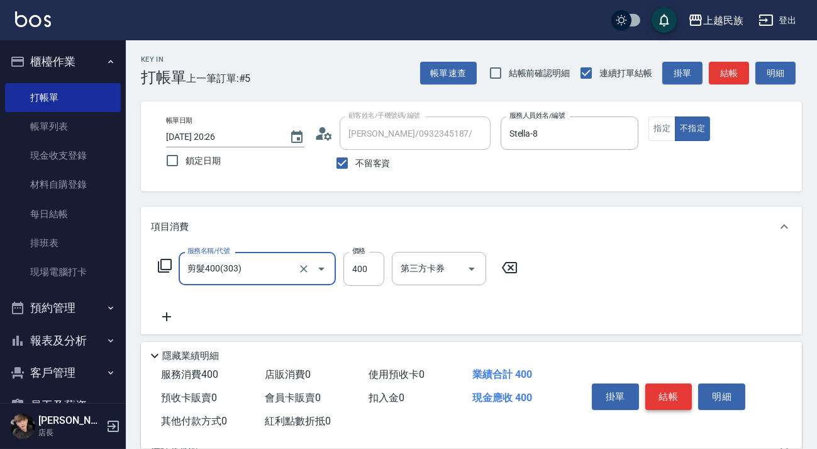
type input "剪髮400(303)"
click at [674, 398] on button "結帳" at bounding box center [669, 396] width 47 height 26
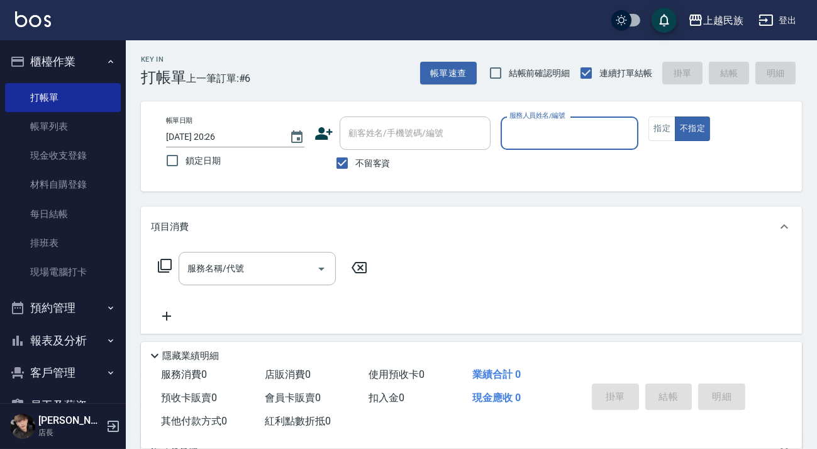
click at [362, 160] on span "不留客資" at bounding box center [372, 163] width 35 height 13
click at [355, 160] on input "不留客資" at bounding box center [342, 163] width 26 height 26
checkbox input "false"
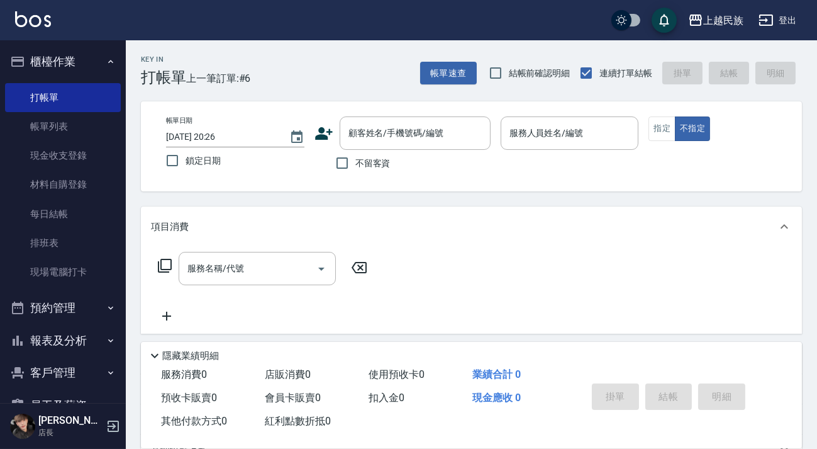
click at [385, 114] on div "帳單日期 2025/09/06 20:26 鎖定日期 顧客姓名/手機號碼/編號 顧客姓名/手機號碼/編號 不留客資 服務人員姓名/編號 服務人員姓名/編號 指…" at bounding box center [471, 146] width 661 height 90
click at [380, 132] on div "顧客姓名/手機號碼/編號 顧客姓名/手機號碼/編號" at bounding box center [415, 132] width 151 height 33
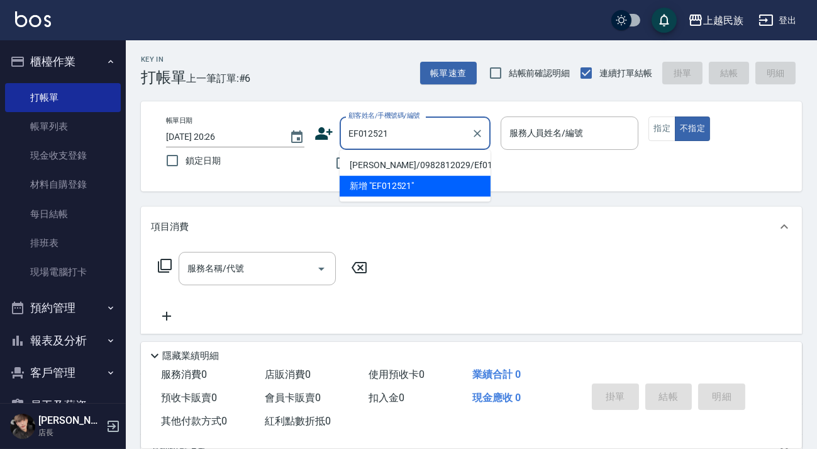
click at [393, 164] on li "林恩慧/0982812029/Ef012521" at bounding box center [415, 165] width 151 height 21
type input "林恩慧/0982812029/Ef012521"
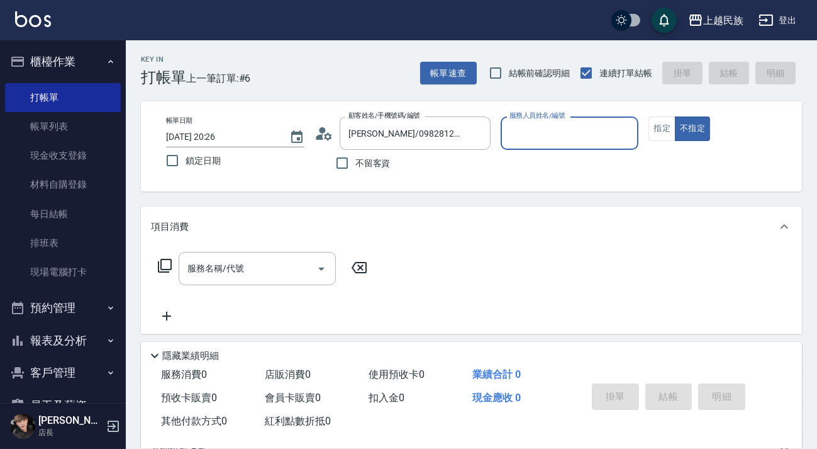
type input "Effie-5"
click at [662, 130] on button "指定" at bounding box center [662, 128] width 27 height 25
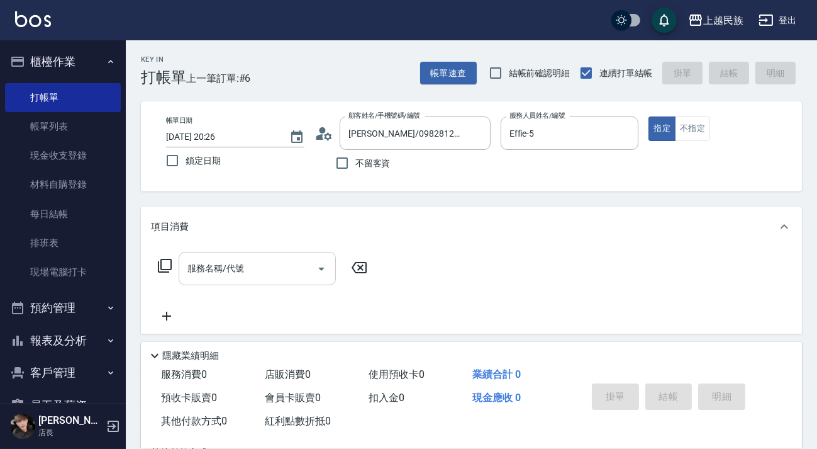
click at [226, 253] on div "服務名稱/代號" at bounding box center [257, 268] width 157 height 33
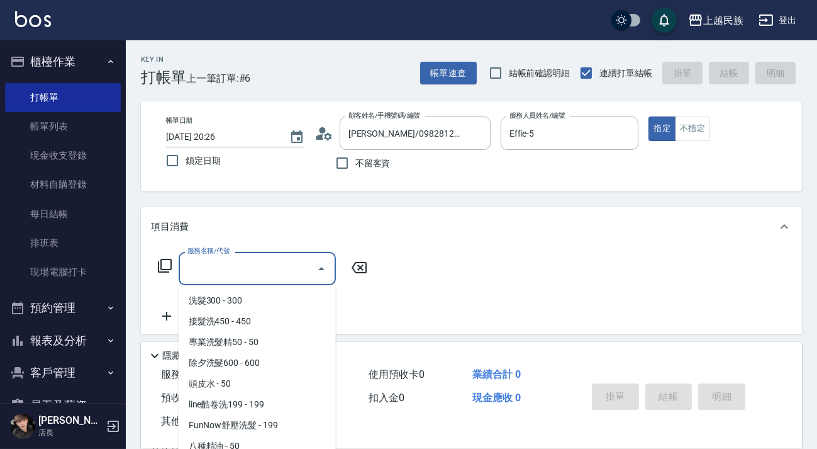
scroll to position [57, 0]
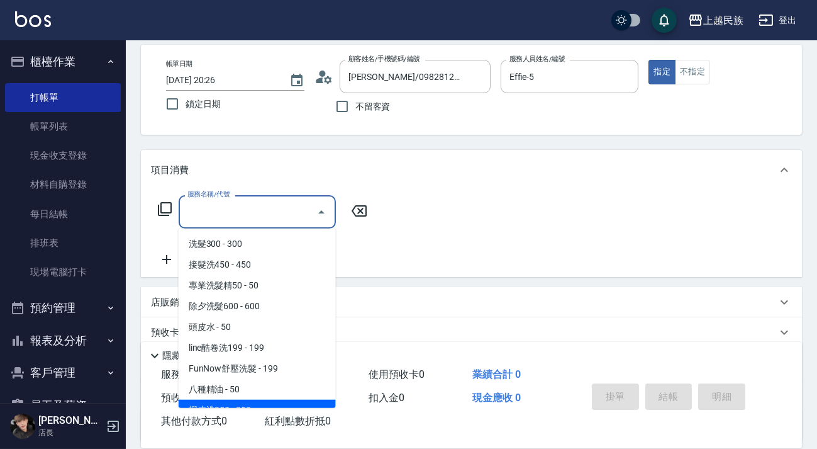
click at [685, 249] on div "服務名稱/代號 服務名稱/代號" at bounding box center [471, 233] width 661 height 87
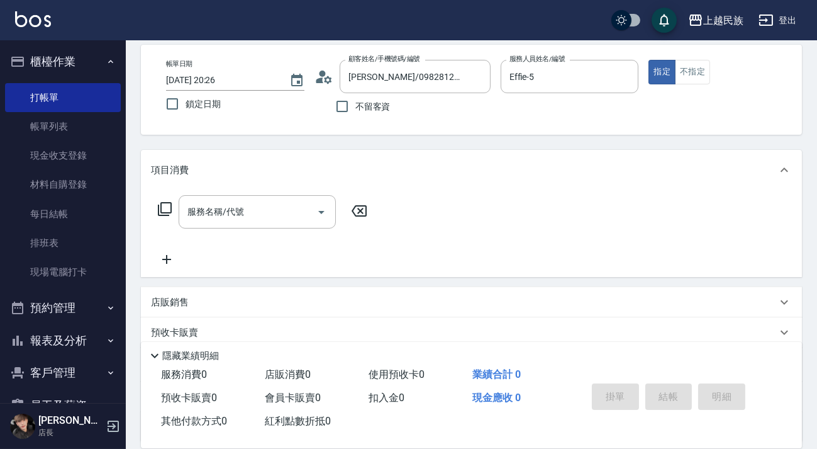
drag, startPoint x: 181, startPoint y: 201, endPoint x: 220, endPoint y: 202, distance: 39.7
click at [180, 201] on div "服務名稱/代號" at bounding box center [257, 211] width 157 height 33
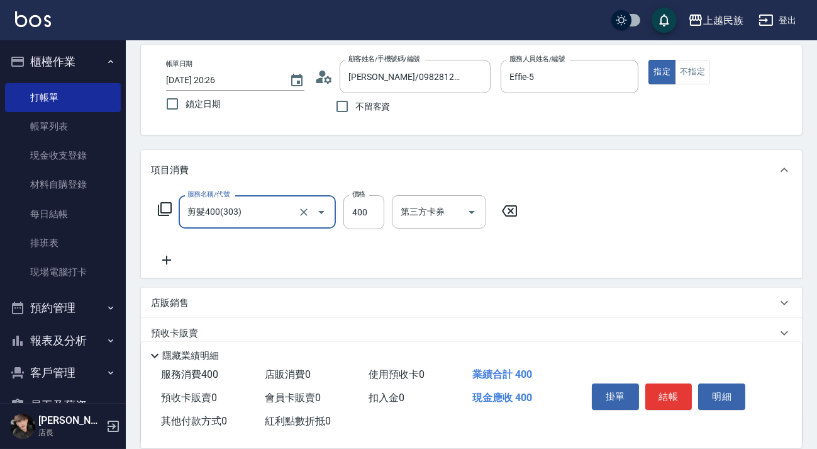
type input "剪髮400(303)"
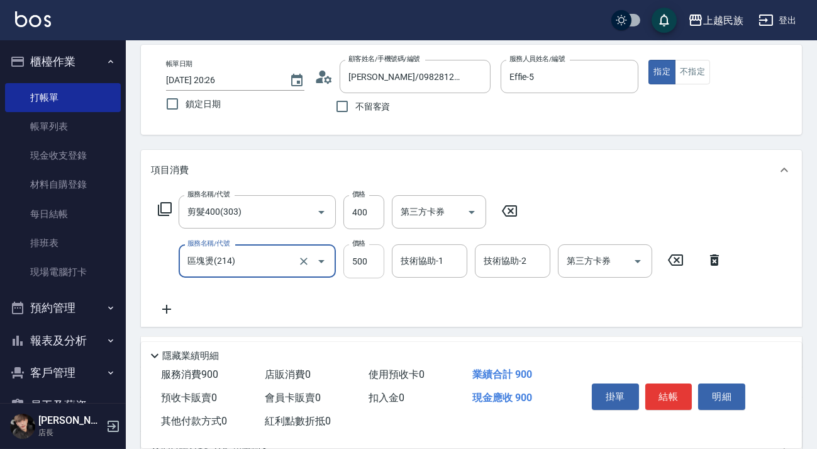
type input "區塊燙(214)"
click at [371, 267] on input "500" at bounding box center [364, 261] width 41 height 34
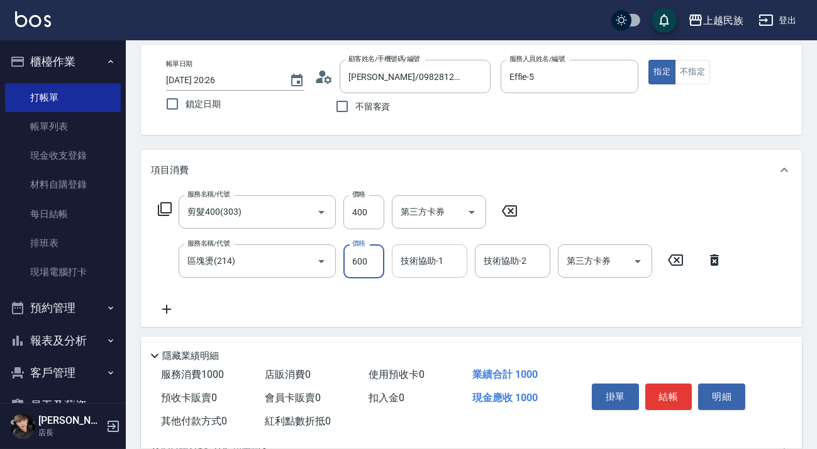
type input "600"
click at [405, 252] on input "技術協助-1" at bounding box center [430, 261] width 64 height 22
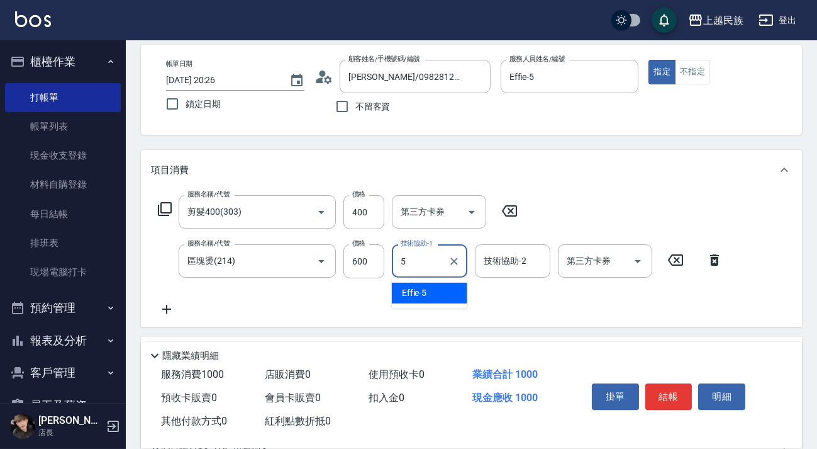
type input "Effie-5"
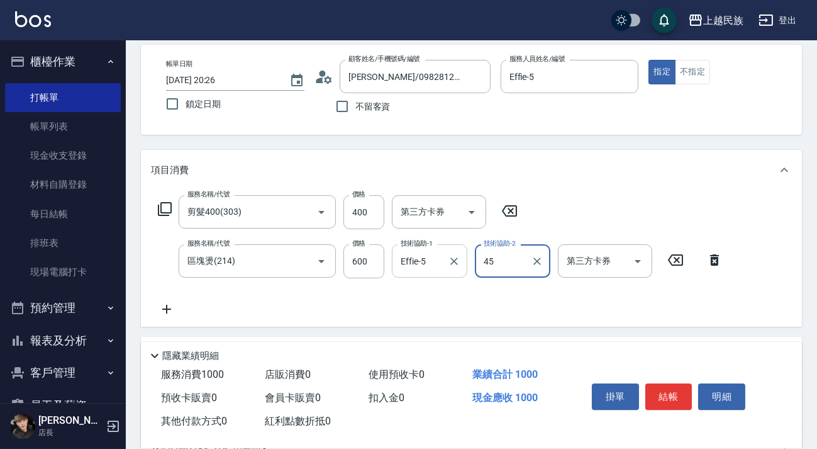
type input "4"
type input "Effie-5"
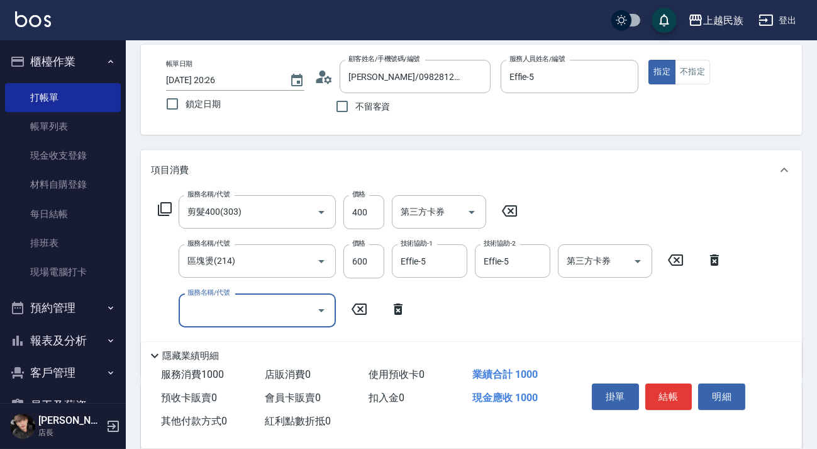
scroll to position [266, 0]
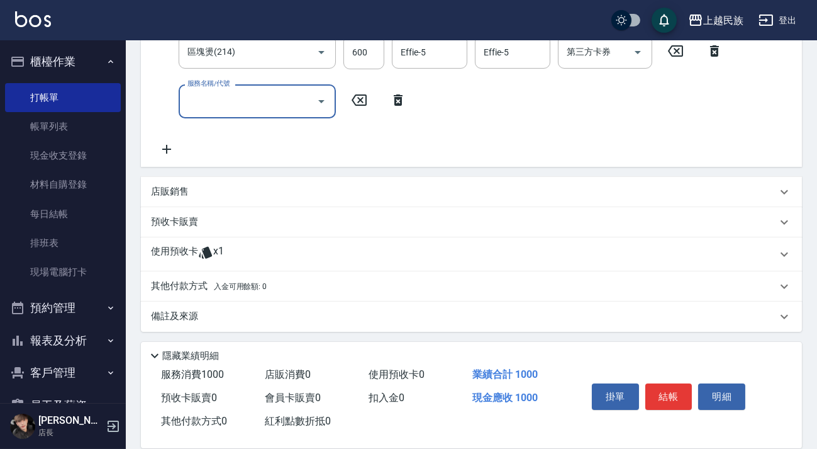
click at [229, 243] on div "使用預收卡 x1" at bounding box center [471, 254] width 661 height 34
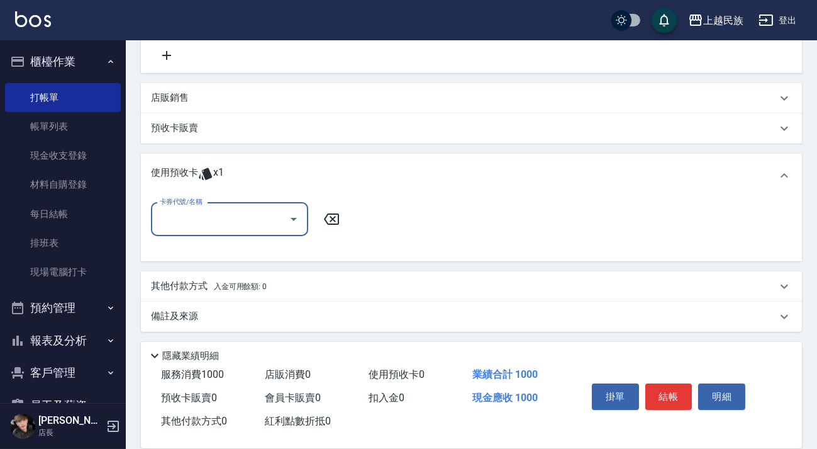
scroll to position [0, 0]
click at [248, 228] on input "卡券代號/名稱" at bounding box center [220, 219] width 127 height 22
click at [237, 252] on div "日式五送一10000 剩餘1張" at bounding box center [229, 250] width 157 height 21
type input "日式五送一10000"
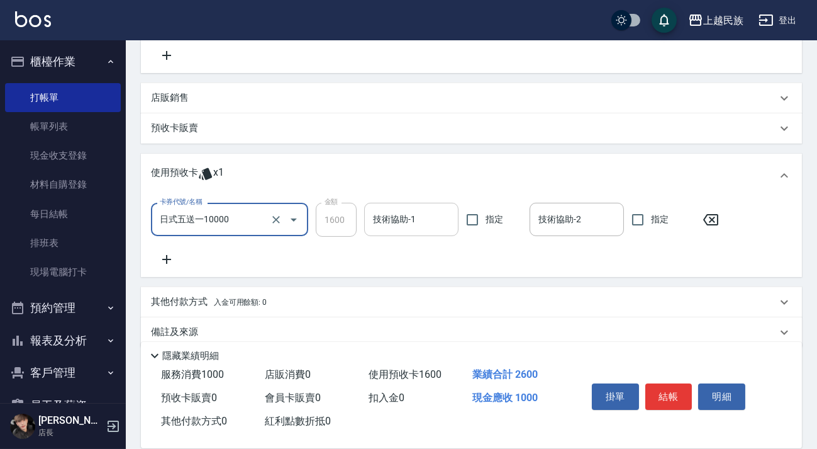
click at [423, 223] on input "技術協助-1" at bounding box center [411, 219] width 83 height 22
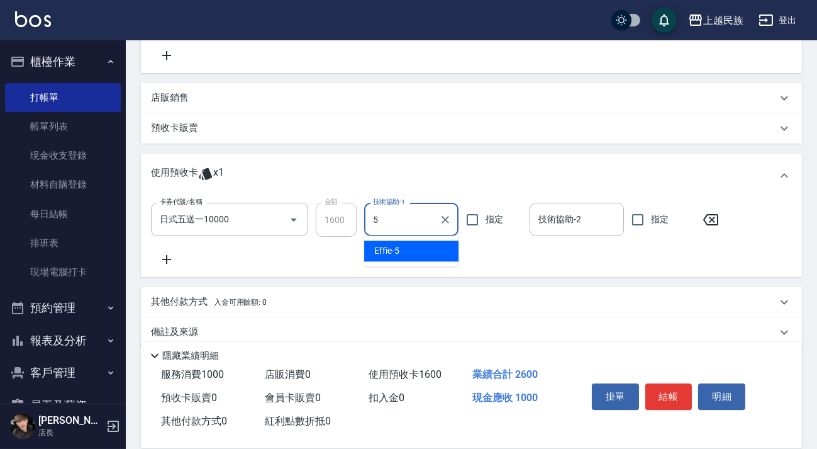
type input "Effie-5"
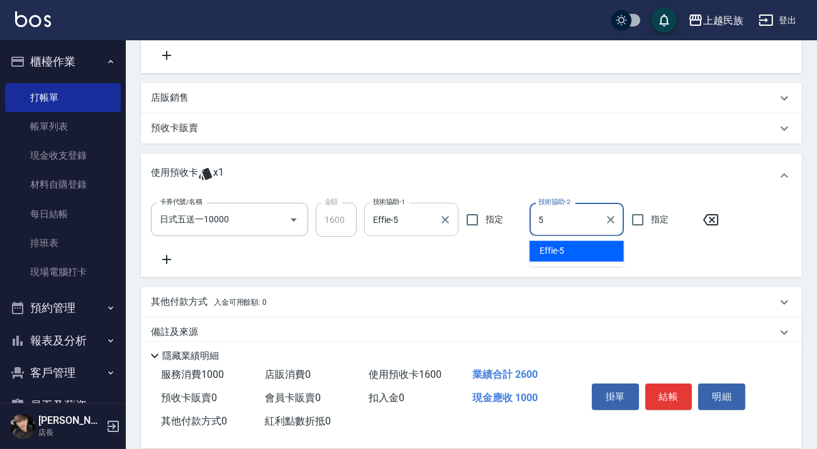
type input "Effie-5"
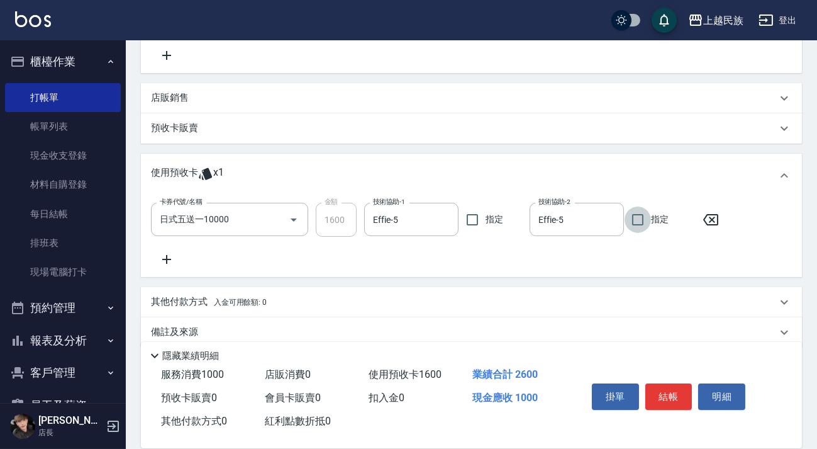
click at [712, 216] on icon at bounding box center [710, 219] width 31 height 15
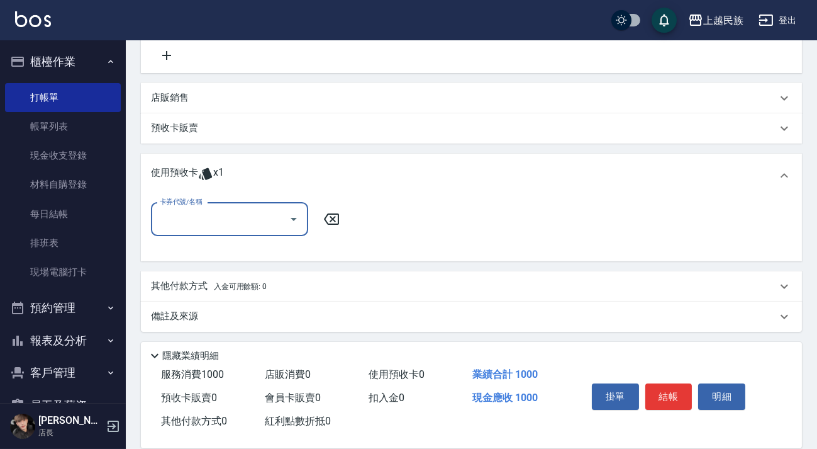
scroll to position [74, 0]
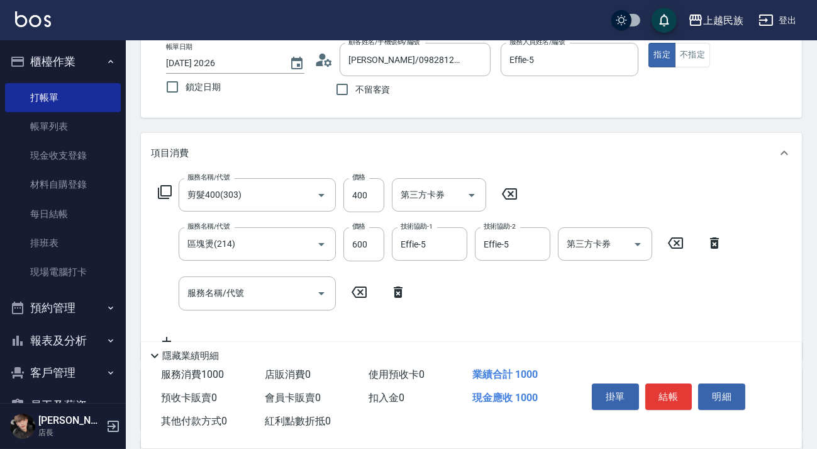
click at [710, 239] on icon at bounding box center [714, 242] width 31 height 15
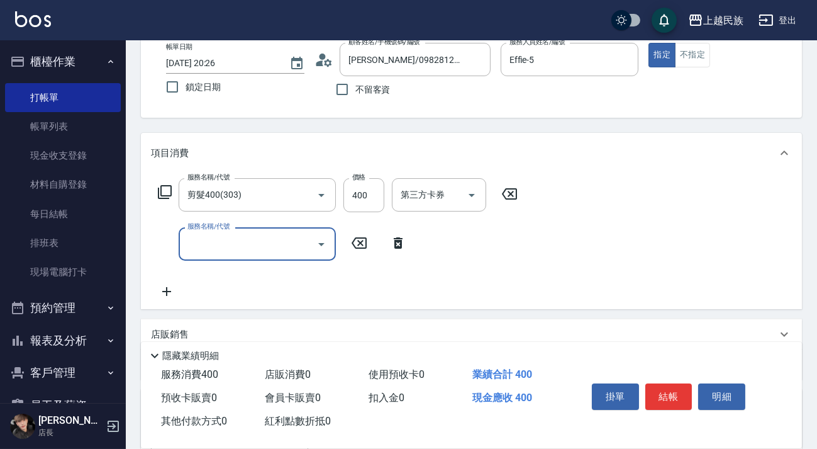
click at [506, 202] on div "服務名稱/代號 剪髮400(303) 服務名稱/代號 價格 400 價格 第三方卡券 第三方卡券" at bounding box center [338, 195] width 374 height 34
click at [510, 192] on icon at bounding box center [509, 193] width 15 height 11
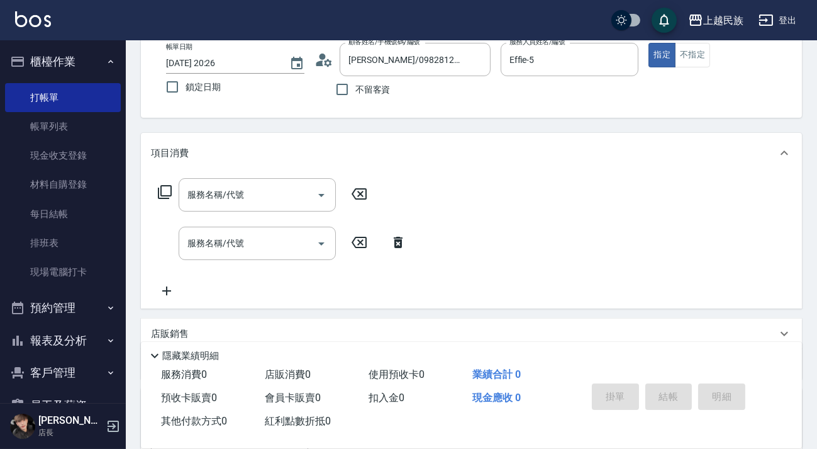
click at [391, 238] on icon at bounding box center [398, 242] width 31 height 15
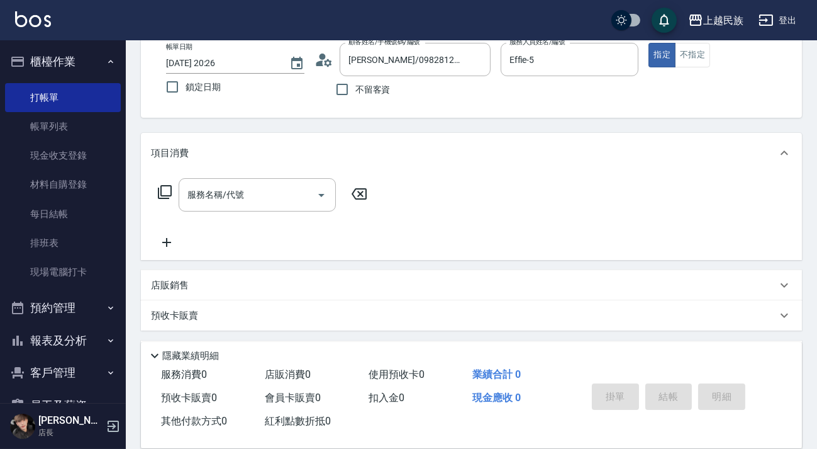
scroll to position [262, 0]
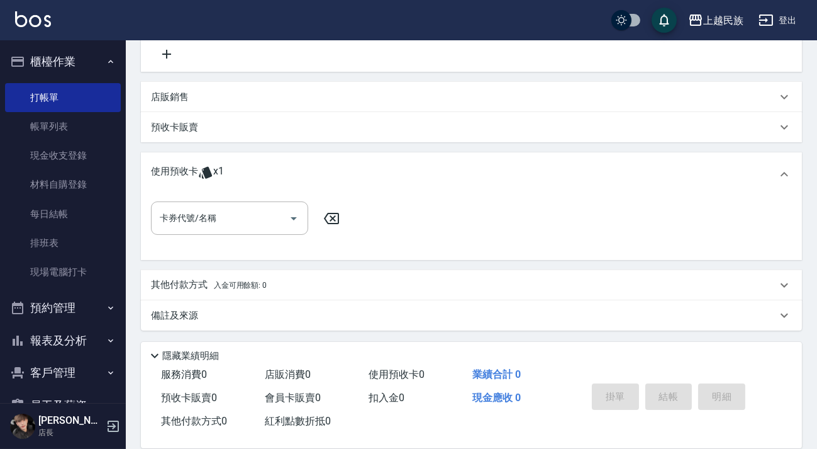
drag, startPoint x: 323, startPoint y: 196, endPoint x: 330, endPoint y: 191, distance: 8.2
click at [325, 194] on div "使用預收卡 x1 卡券代號/名稱 卡券代號/名稱" at bounding box center [471, 206] width 661 height 108
click at [330, 189] on div "使用預收卡 x1" at bounding box center [471, 174] width 661 height 44
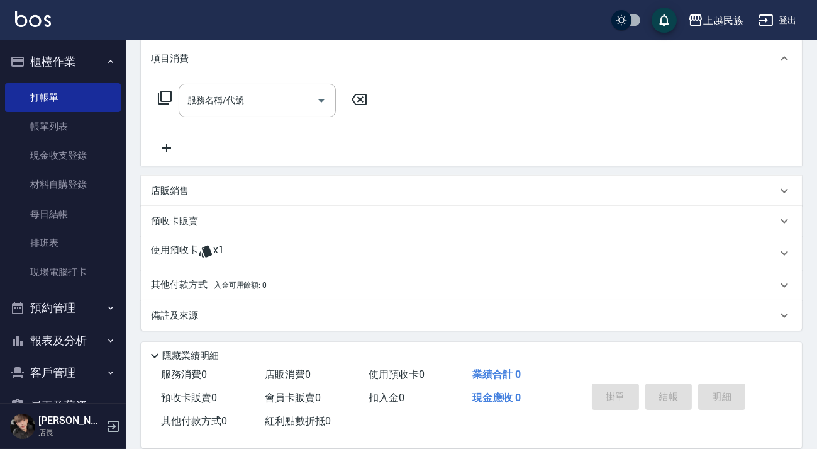
scroll to position [168, 0]
click at [258, 289] on p "其他付款方式 入金可用餘額: 0" at bounding box center [209, 285] width 116 height 14
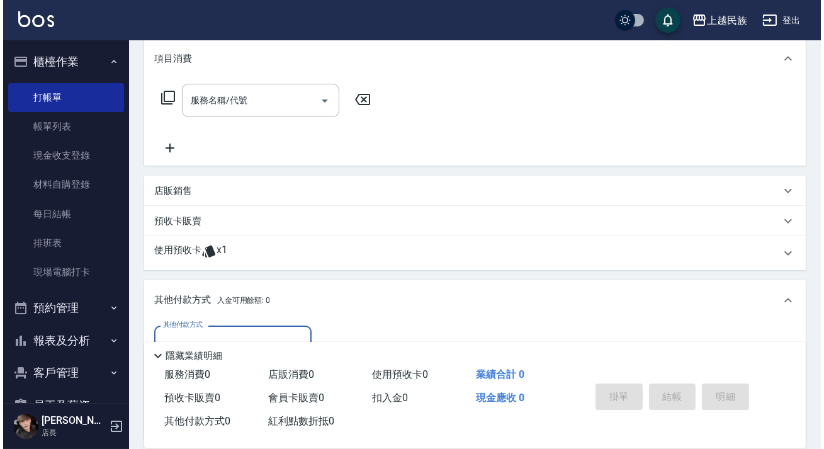
scroll to position [315, 0]
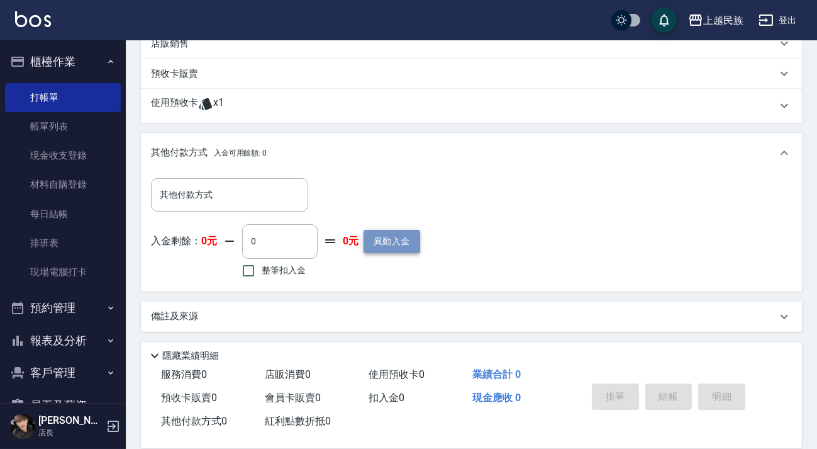
click at [376, 238] on button "異動入金" at bounding box center [392, 241] width 57 height 23
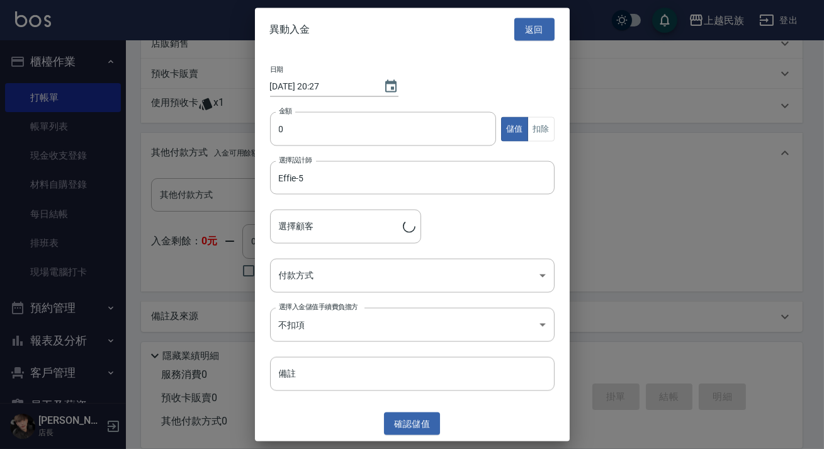
type input "林恩慧/0982812029/Ef012521"
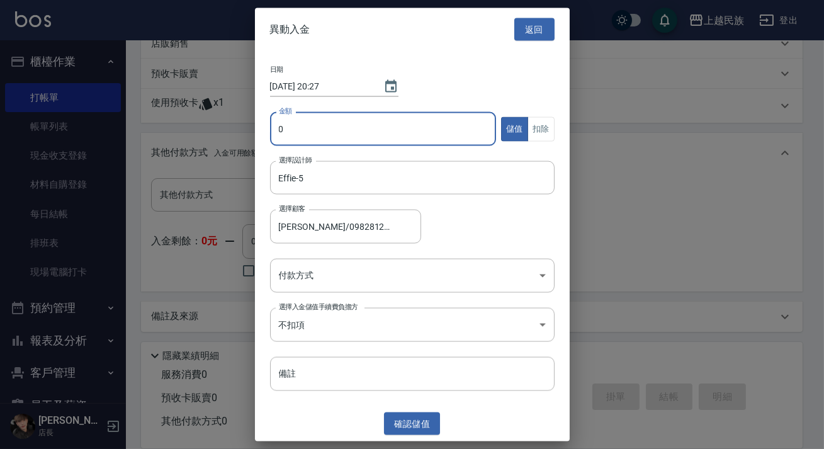
click at [301, 138] on input "0" at bounding box center [383, 129] width 226 height 34
type input "6000"
click at [386, 259] on body "上越民族 登出 櫃檯作業 打帳單 帳單列表 現金收支登錄 材料自購登錄 每日結帳 排班表 現場電腦打卡 預約管理 預約管理 單日預約紀錄 單週預約紀錄 報表及…" at bounding box center [412, 67] width 824 height 765
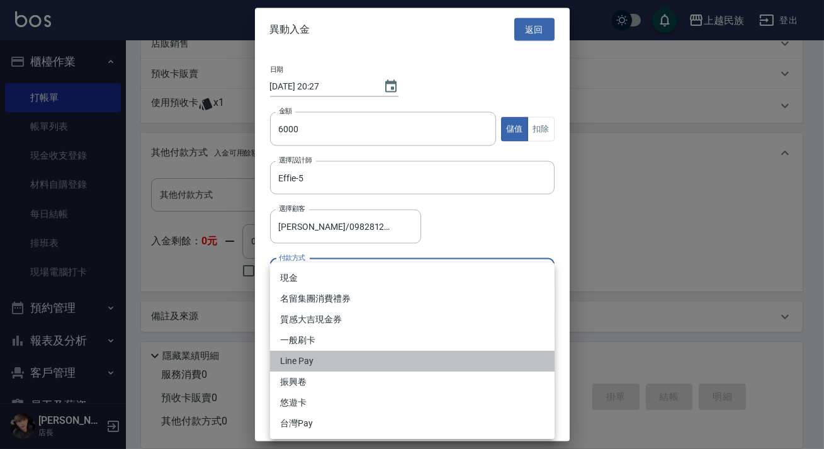
click at [351, 364] on li "Line Pay" at bounding box center [412, 360] width 284 height 21
type input "Line Pay"
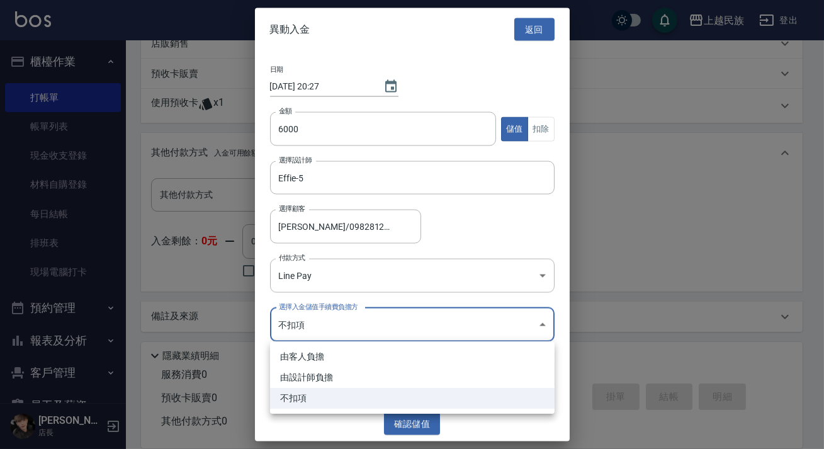
click at [359, 317] on body "上越民族 登出 櫃檯作業 打帳單 帳單列表 現金收支登錄 材料自購登錄 每日結帳 排班表 現場電腦打卡 預約管理 預約管理 單日預約紀錄 單週預約紀錄 報表及…" at bounding box center [412, 67] width 824 height 765
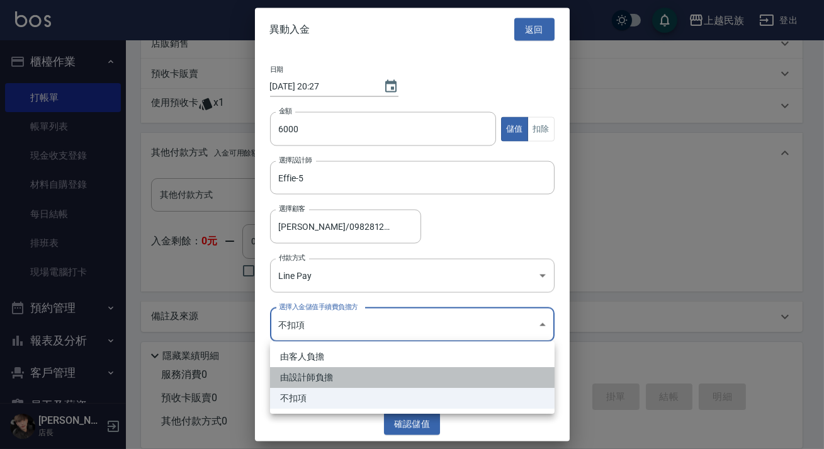
click at [329, 377] on li "由設計師負擔" at bounding box center [412, 377] width 284 height 21
type input "BYDESIGNER"
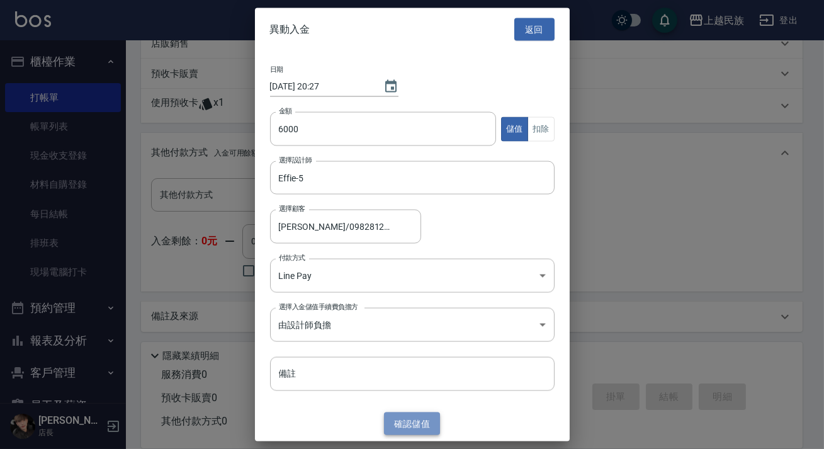
click at [433, 423] on button "確認 儲值" at bounding box center [412, 422] width 57 height 23
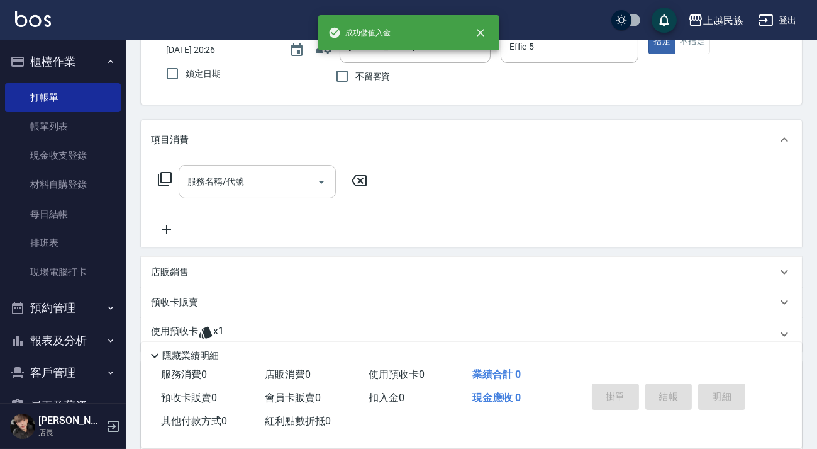
scroll to position [0, 0]
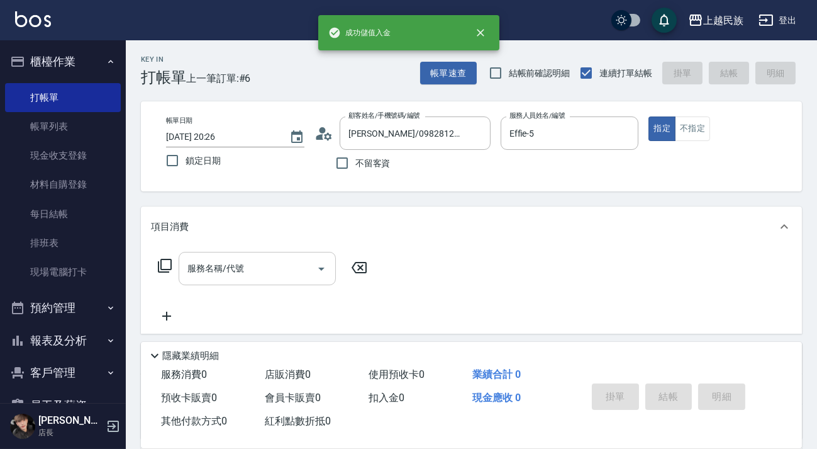
click at [263, 268] on input "服務名稱/代號" at bounding box center [247, 268] width 127 height 22
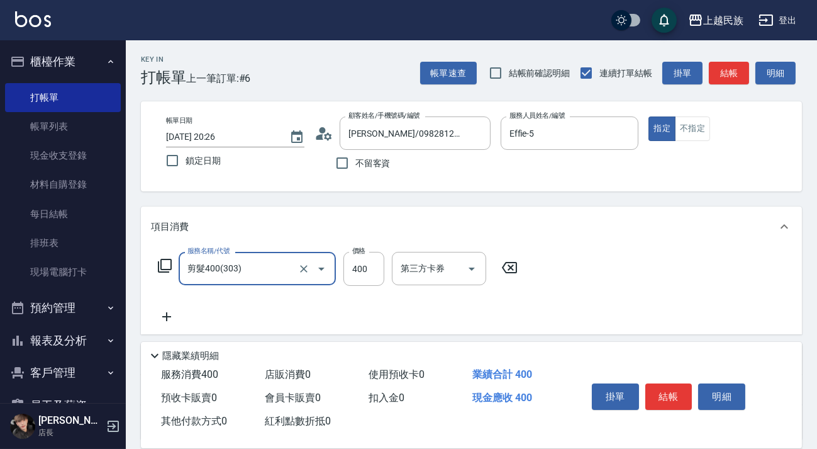
type input "剪髮400(303)"
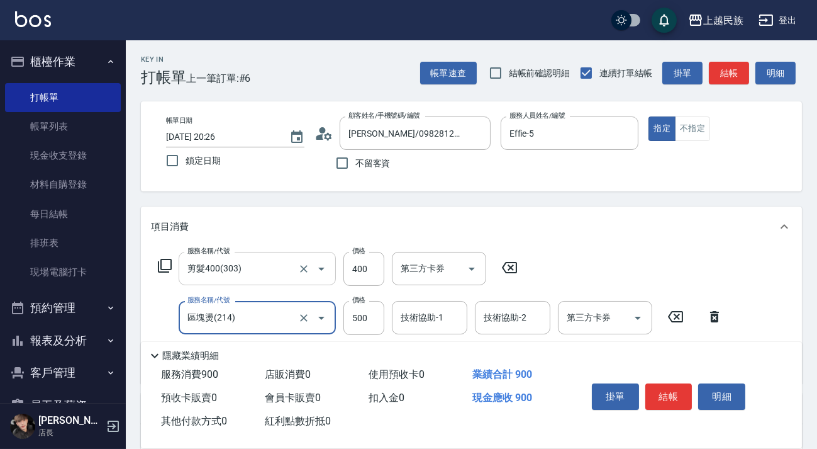
type input "區塊燙(214)"
type input "600"
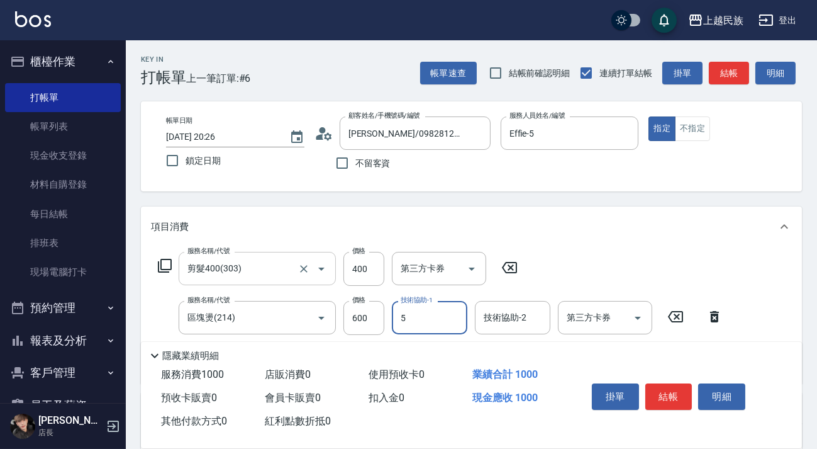
type input "Effie-5"
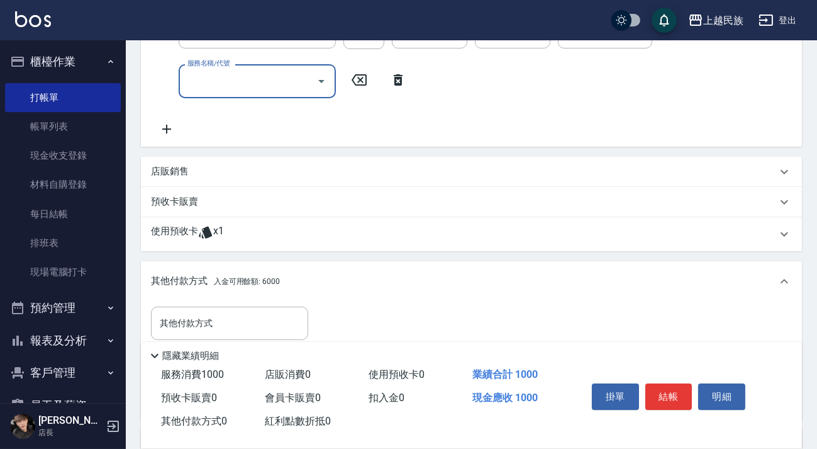
click at [289, 229] on div "使用預收卡 x1" at bounding box center [464, 234] width 626 height 19
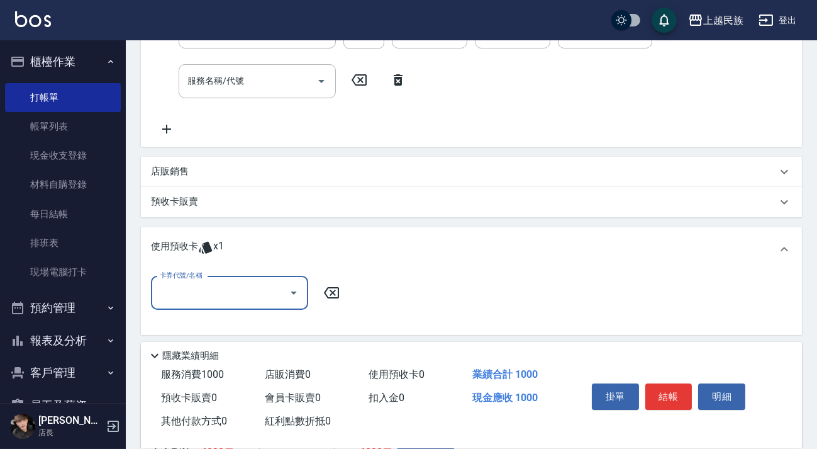
scroll to position [400, 0]
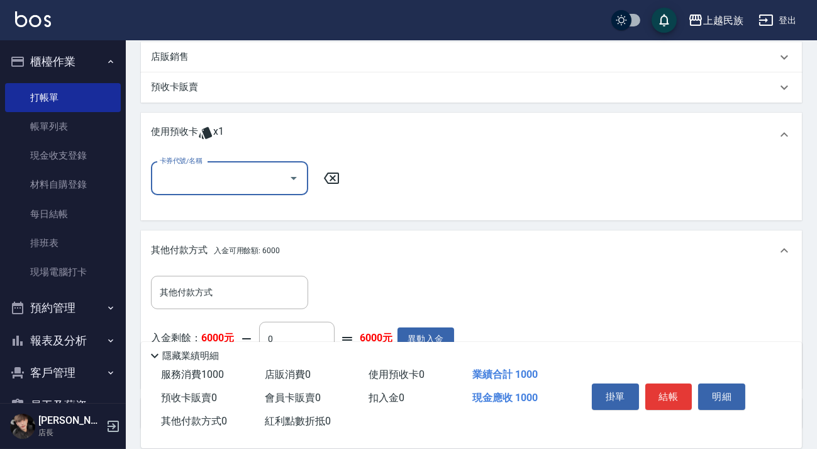
click at [264, 178] on input "卡券代號/名稱" at bounding box center [220, 178] width 127 height 22
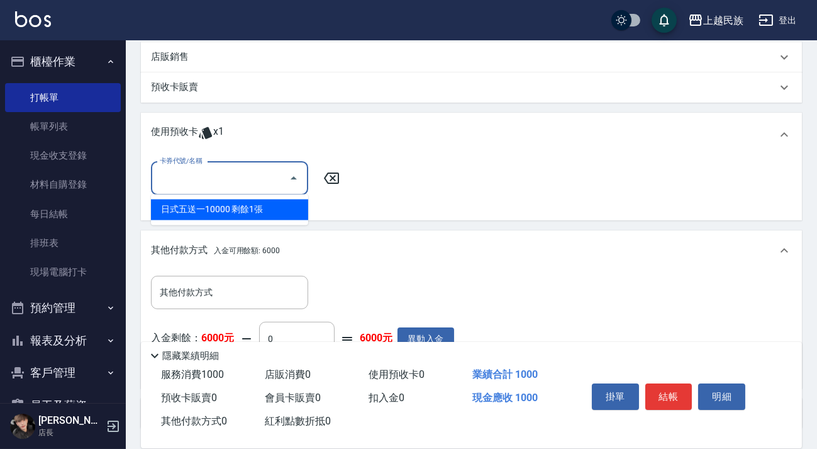
click at [267, 206] on div "日式五送一10000 剩餘1張" at bounding box center [229, 209] width 157 height 21
type input "日式五送一10000"
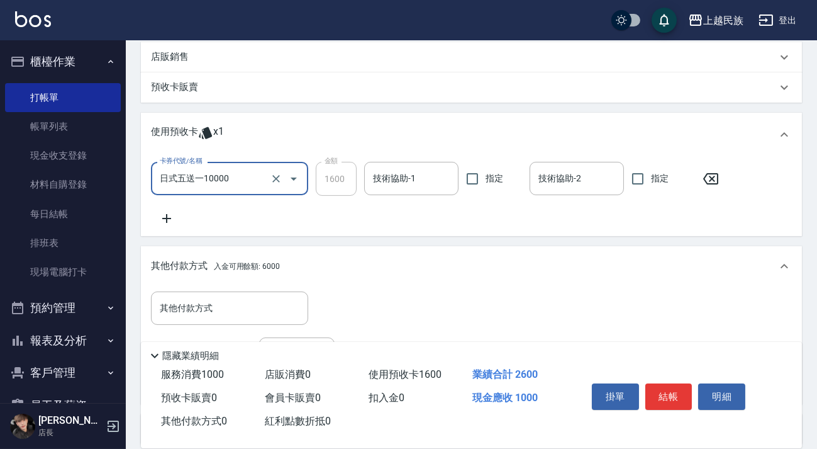
scroll to position [286, 0]
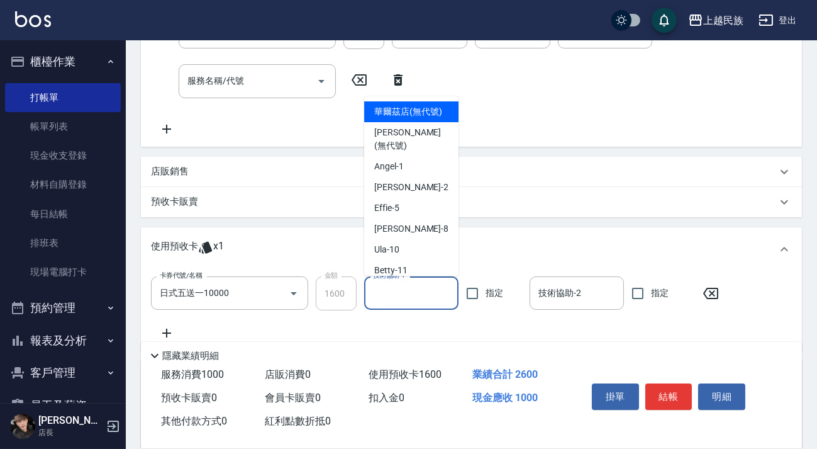
click at [382, 284] on div "技術協助-1 技術協助-1" at bounding box center [411, 292] width 94 height 33
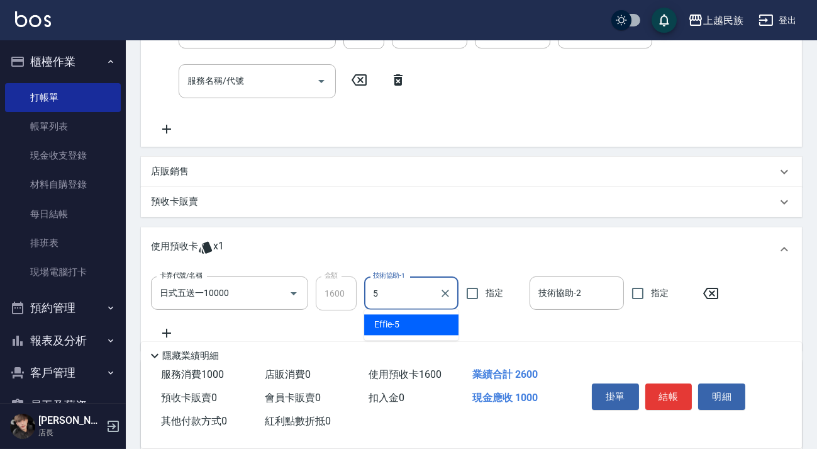
type input "Effie-5"
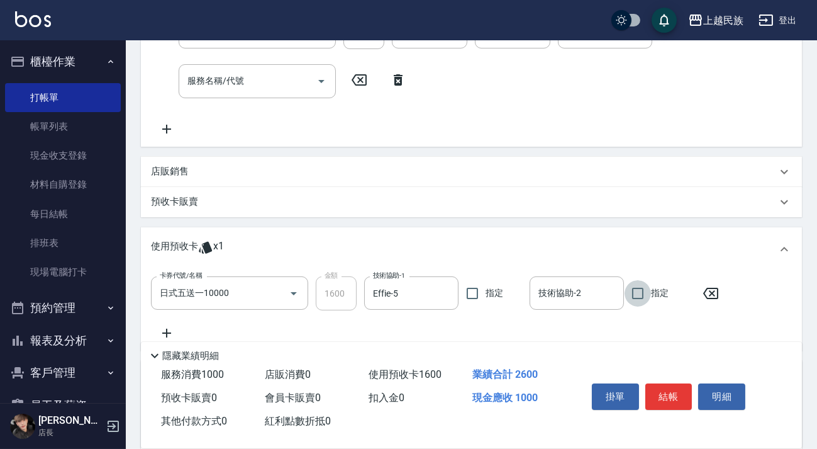
scroll to position [400, 0]
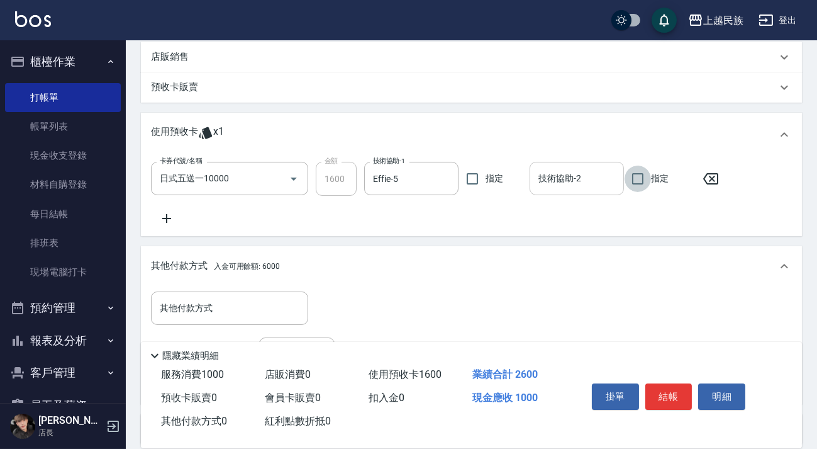
click at [568, 193] on div "技術協助-2" at bounding box center [577, 178] width 94 height 33
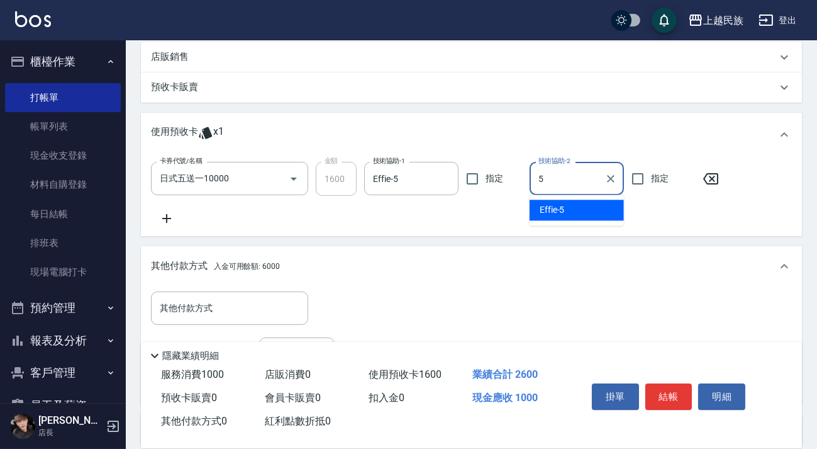
type input "Effie-5"
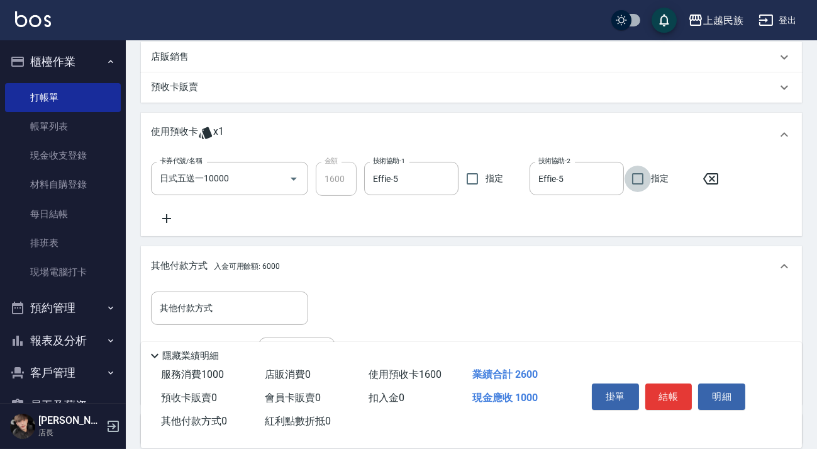
scroll to position [228, 0]
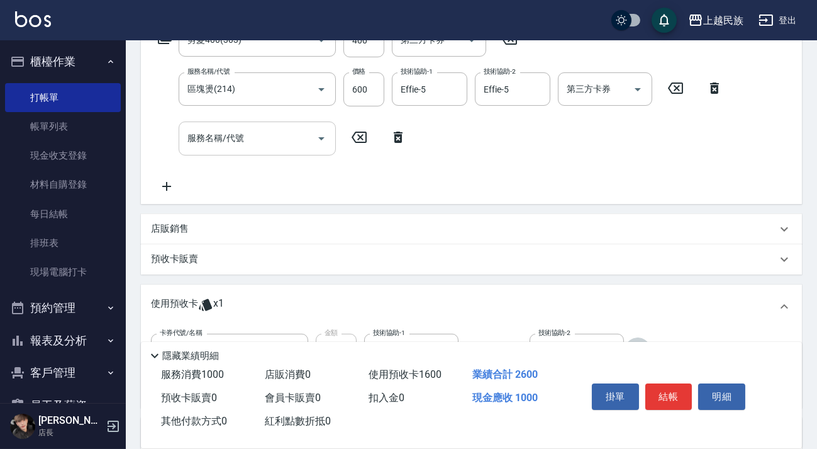
click at [226, 133] on div "服務名稱/代號 服務名稱/代號" at bounding box center [257, 137] width 157 height 33
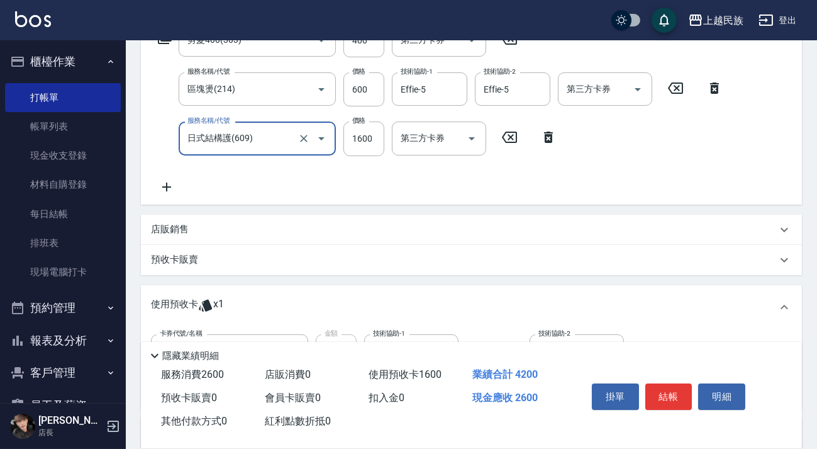
type input "日式結構護(609)"
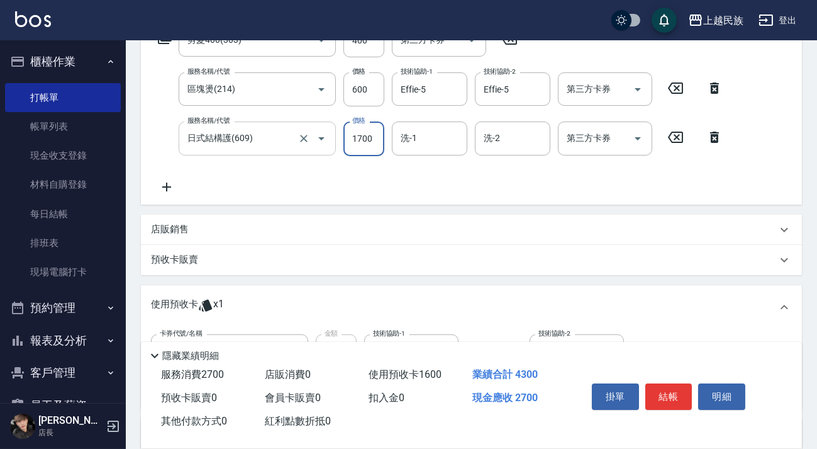
type input "1700"
type input "5"
type input "Effie-5"
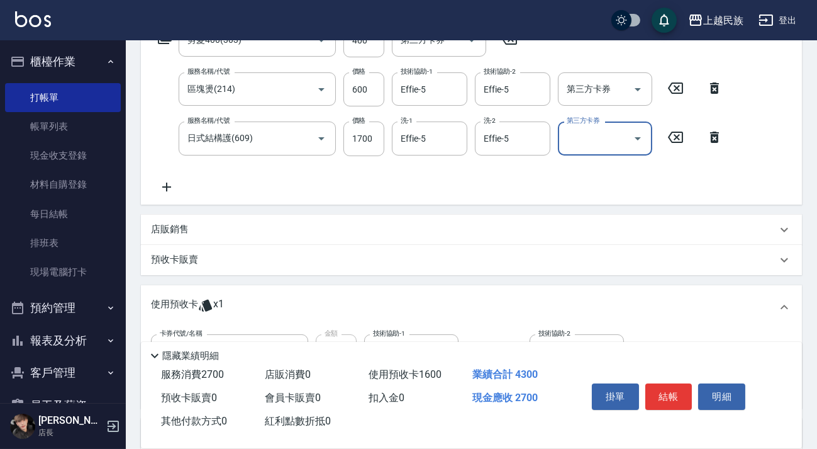
scroll to position [514, 0]
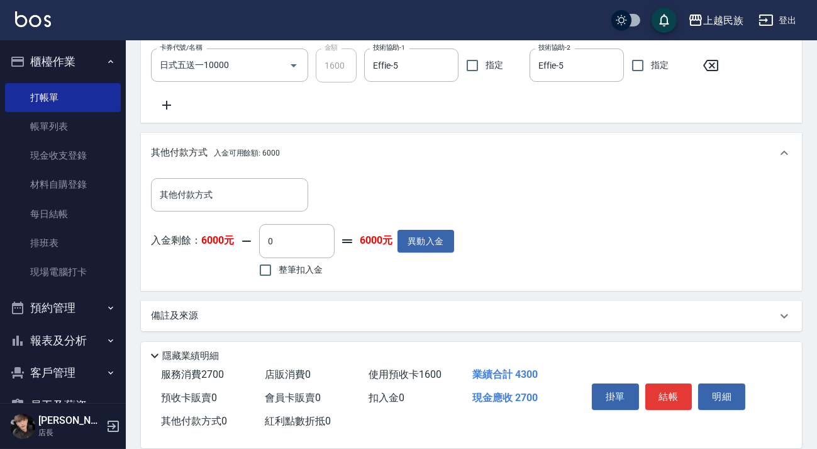
click at [309, 267] on span "整筆扣入金" at bounding box center [301, 269] width 44 height 13
click at [279, 267] on input "整筆扣入金" at bounding box center [265, 270] width 26 height 26
checkbox input "true"
type input "2700"
click at [677, 396] on button "結帳" at bounding box center [669, 396] width 47 height 26
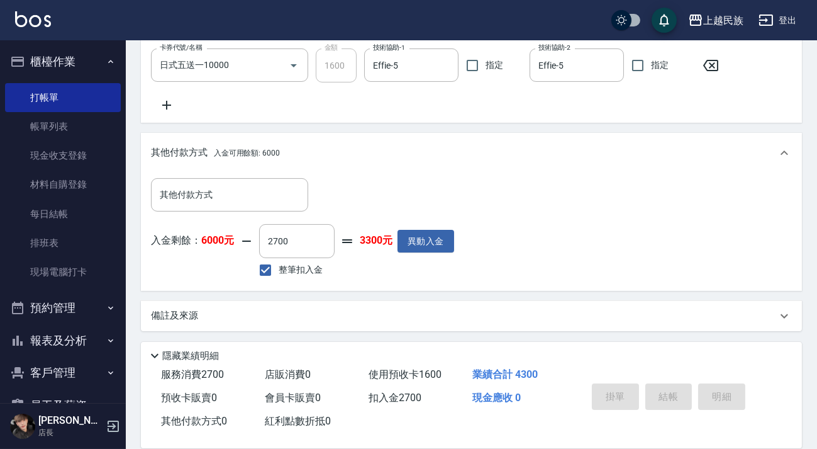
type input "2025/09/06 20:29"
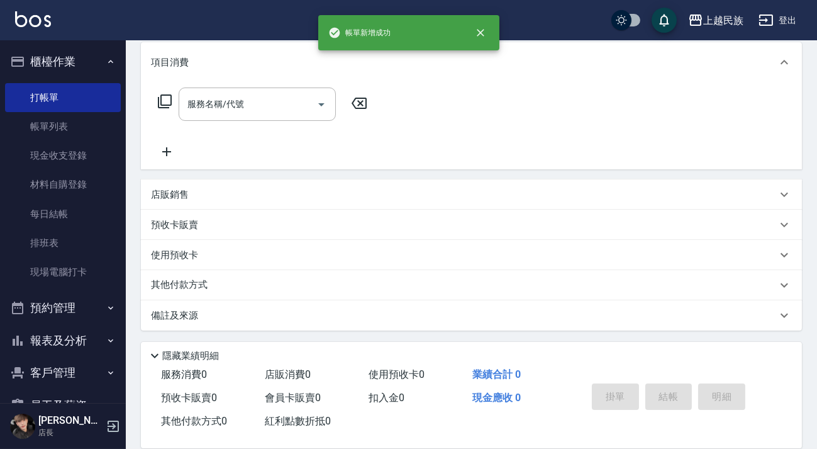
scroll to position [0, 0]
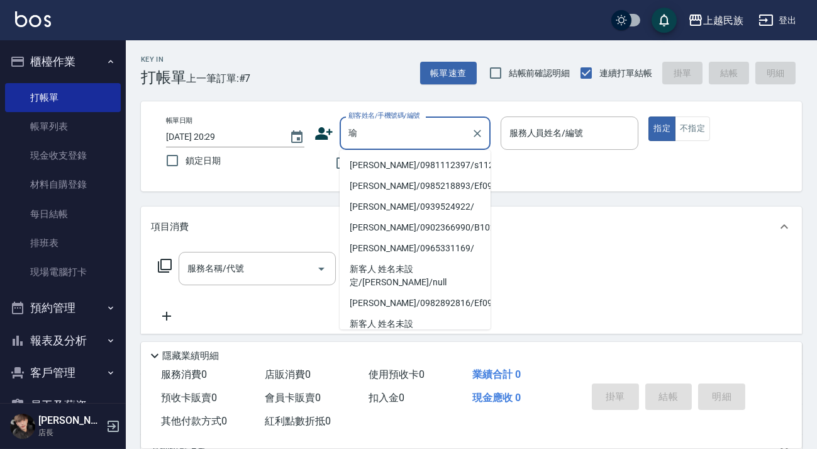
type input "俞"
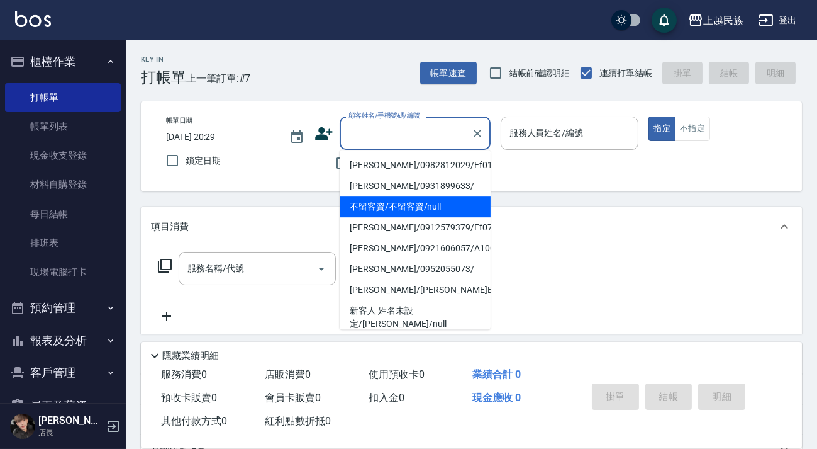
drag, startPoint x: 453, startPoint y: 198, endPoint x: 444, endPoint y: 208, distance: 13.8
click at [453, 198] on li "不留客資/不留客資/null" at bounding box center [415, 206] width 151 height 21
type input "不留客資/不留客資/null"
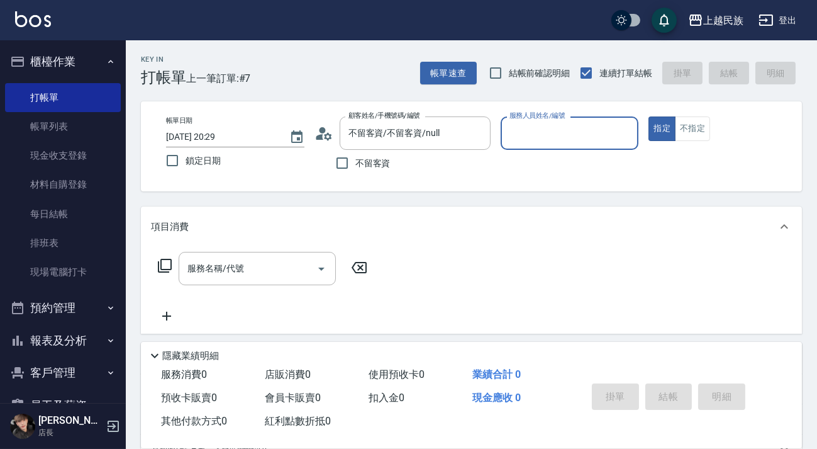
click at [581, 130] on input "服務人員姓名/編號" at bounding box center [569, 133] width 127 height 22
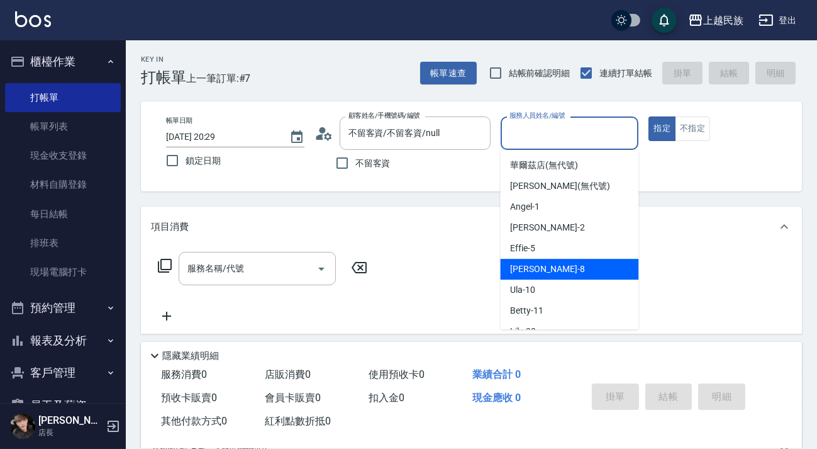
click at [549, 271] on div "Stella -8" at bounding box center [569, 269] width 138 height 21
type input "Stella-8"
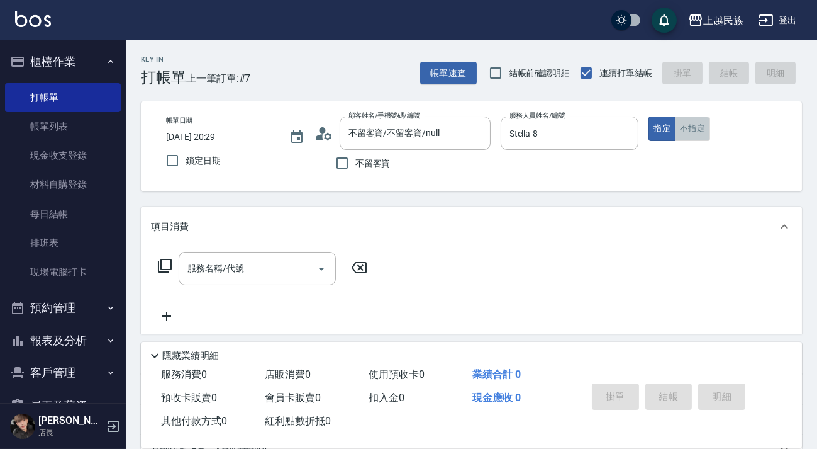
click at [688, 125] on button "不指定" at bounding box center [692, 128] width 35 height 25
click at [259, 276] on input "服務名稱/代號" at bounding box center [247, 268] width 127 height 22
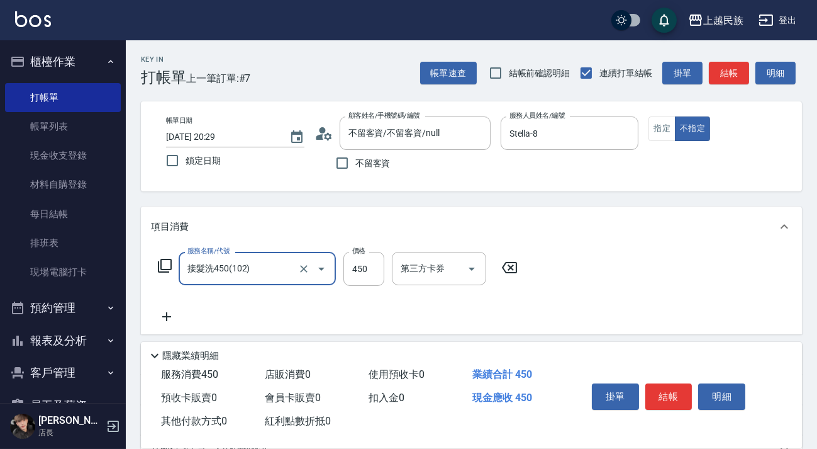
type input "接髮洗450(102)"
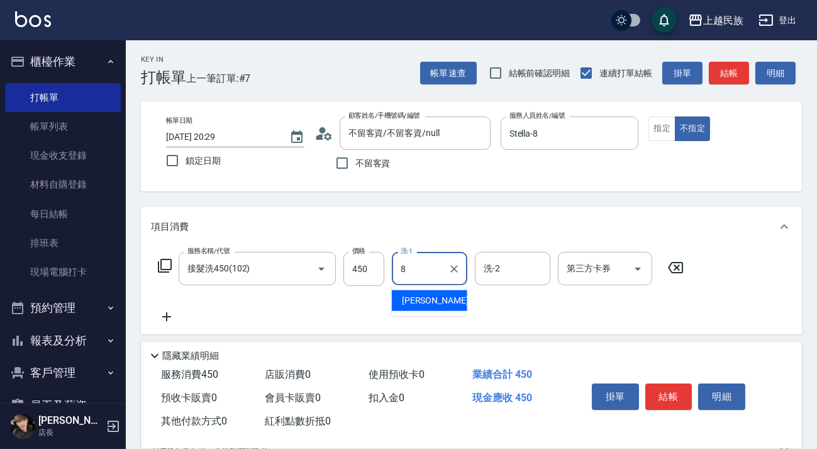
type input "Stella-8"
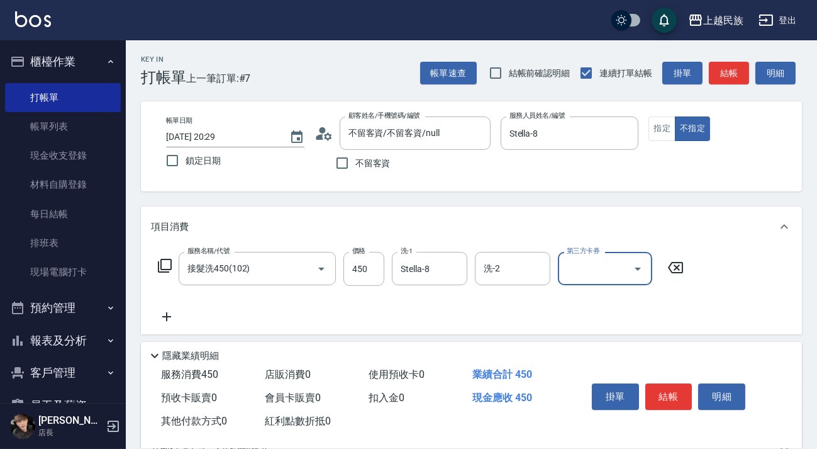
click at [510, 296] on div "服務名稱/代號 接髮洗450(102) 服務名稱/代號 價格 450 價格 洗-1 Stella-8 洗-1 洗-2 洗-2 第三方卡券 第三方卡券" at bounding box center [421, 288] width 540 height 72
click at [520, 275] on input "洗-2" at bounding box center [513, 268] width 64 height 22
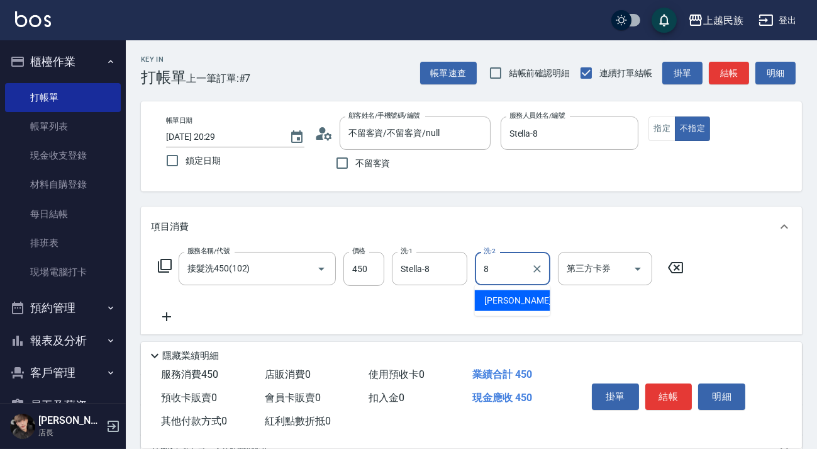
type input "Stella-8"
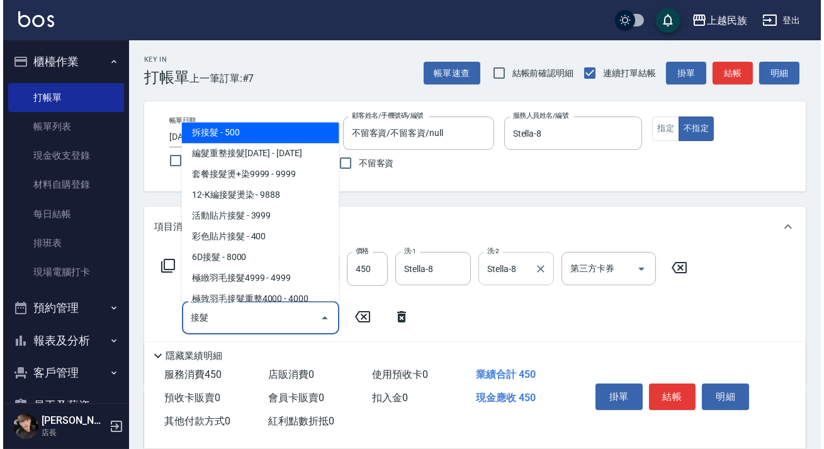
scroll to position [4, 0]
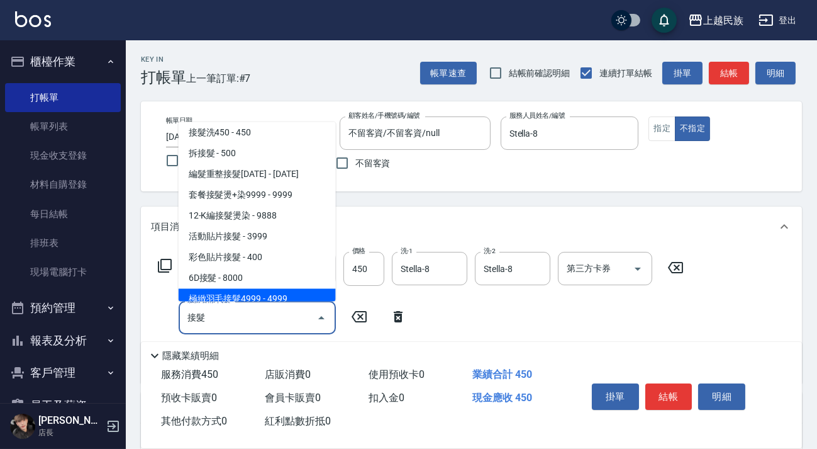
type input "接髮"
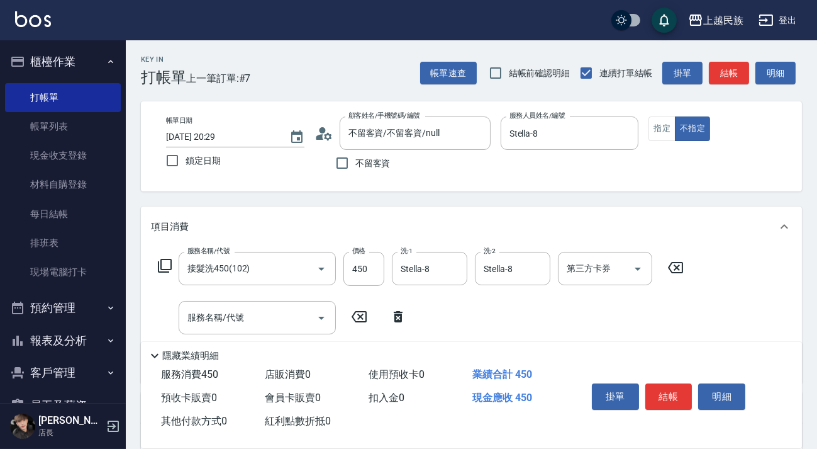
click at [403, 318] on icon at bounding box center [398, 316] width 31 height 15
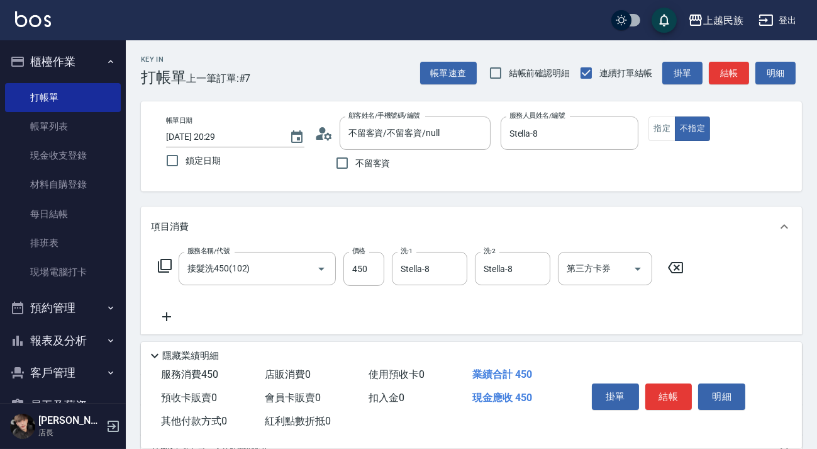
click at [163, 260] on icon at bounding box center [164, 265] width 15 height 15
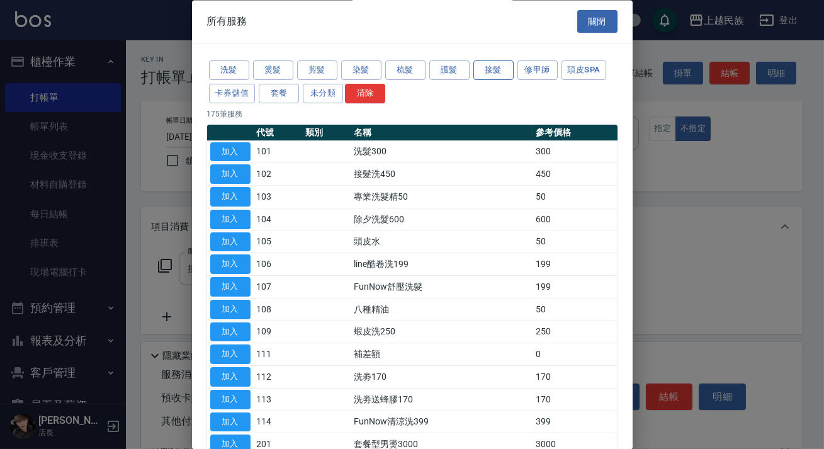
click at [488, 74] on button "接髮" at bounding box center [493, 71] width 40 height 20
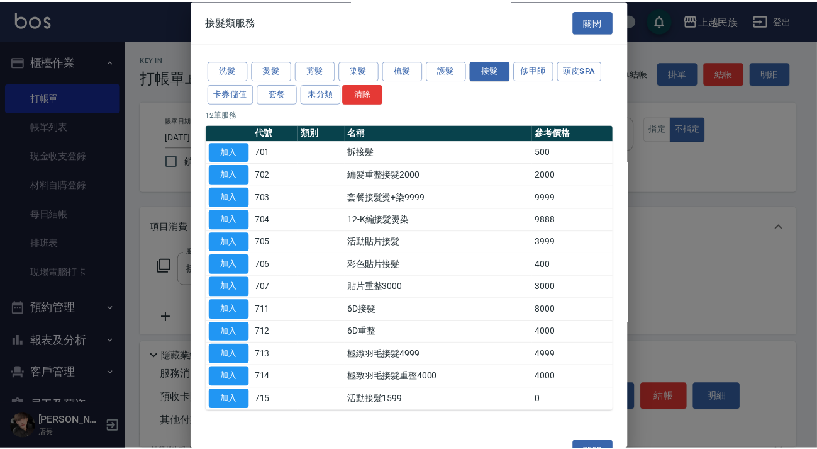
scroll to position [30, 0]
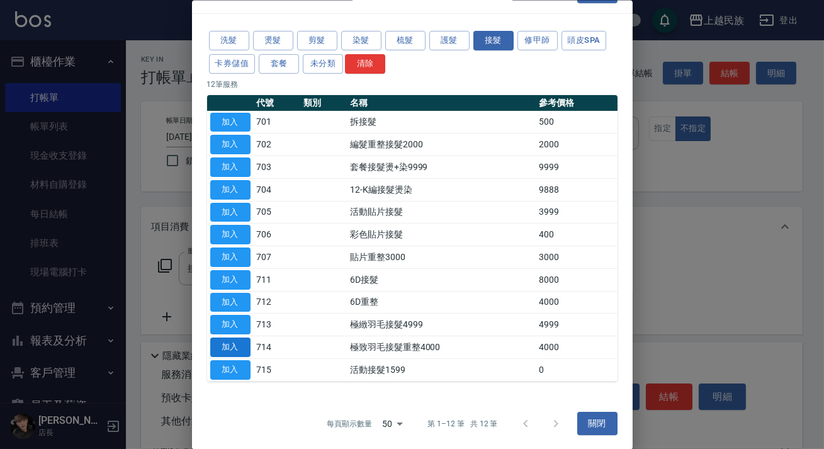
click at [235, 345] on button "加入" at bounding box center [230, 347] width 40 height 20
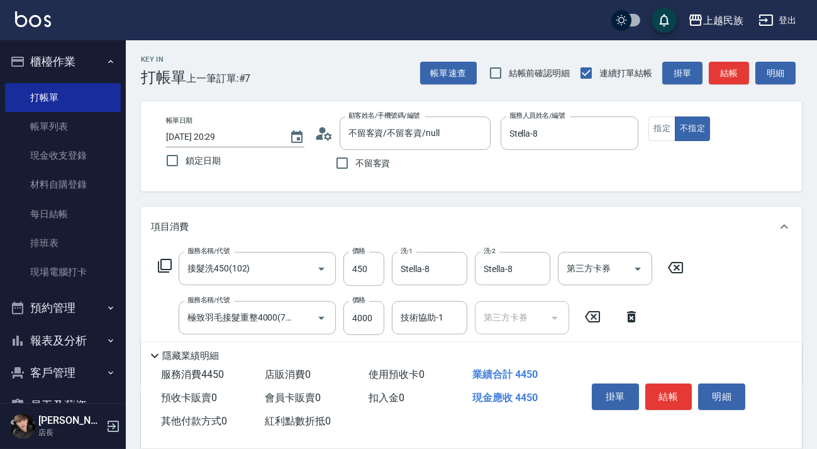
scroll to position [57, 0]
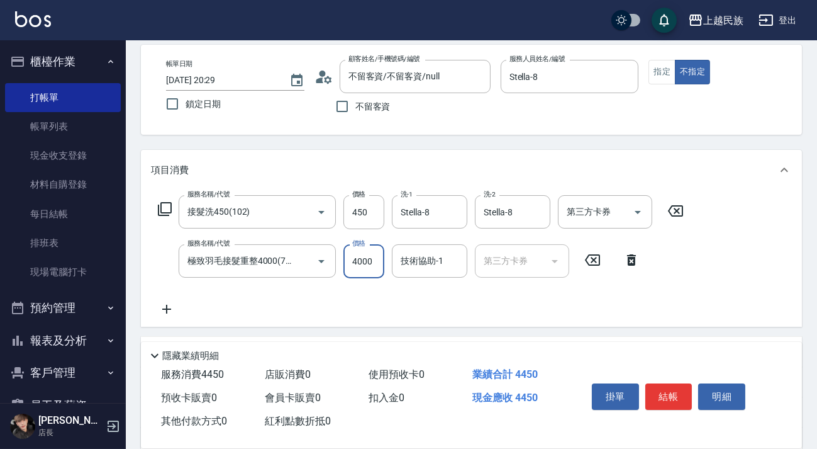
click at [359, 265] on input "4000" at bounding box center [364, 261] width 41 height 34
type input "450"
type input "5"
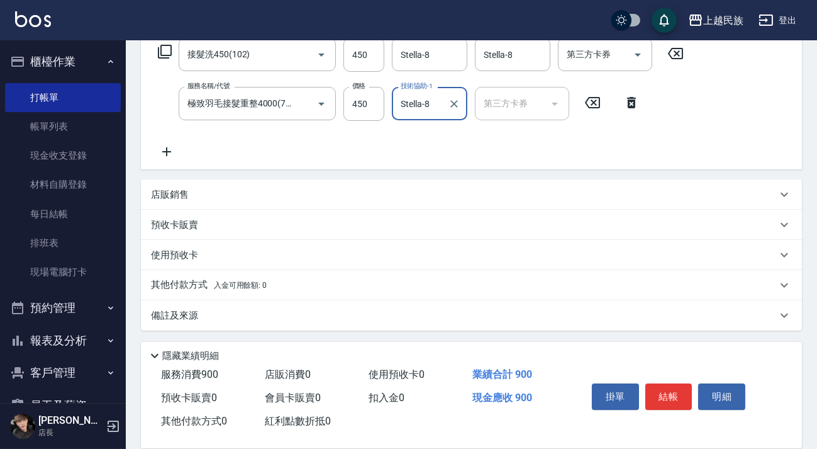
type input "Stella-8"
click at [328, 184] on div "店販銷售" at bounding box center [471, 194] width 661 height 30
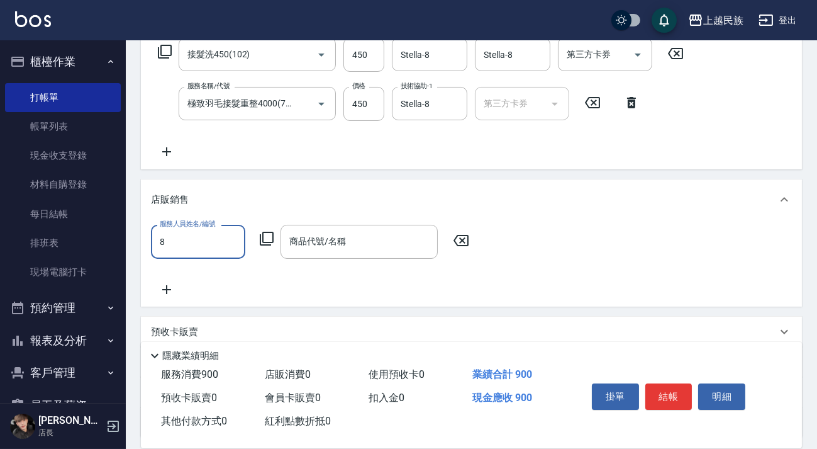
scroll to position [0, 0]
type input "Stella-8"
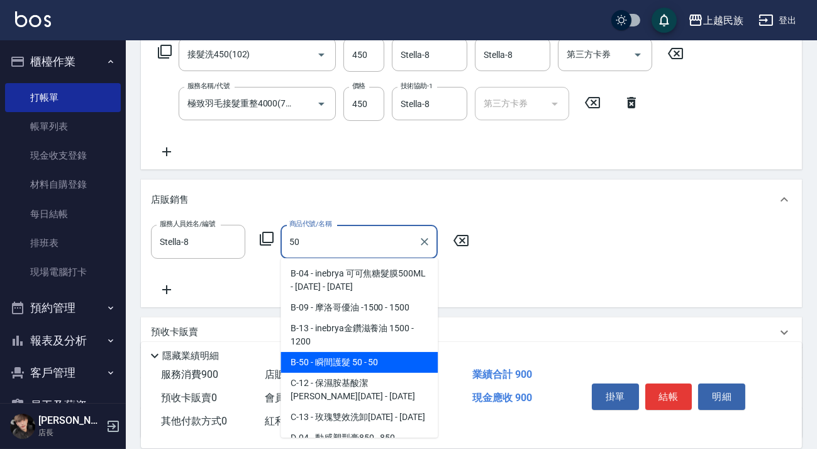
type input "瞬間護髮 50"
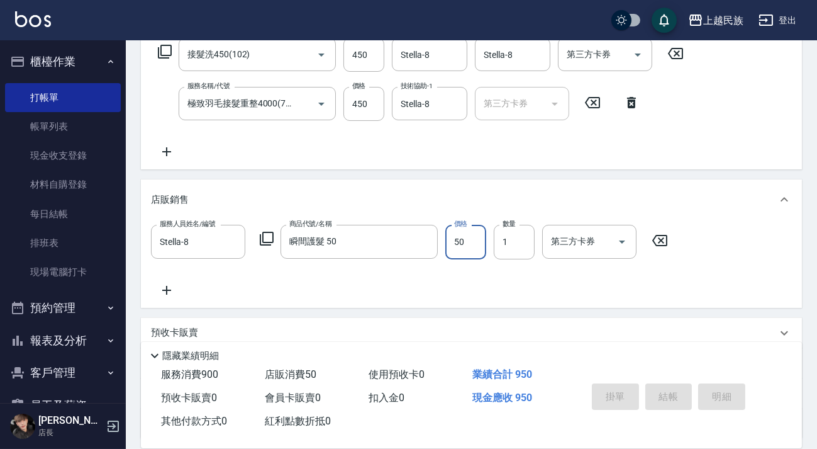
type input "2025/09/06 20:31"
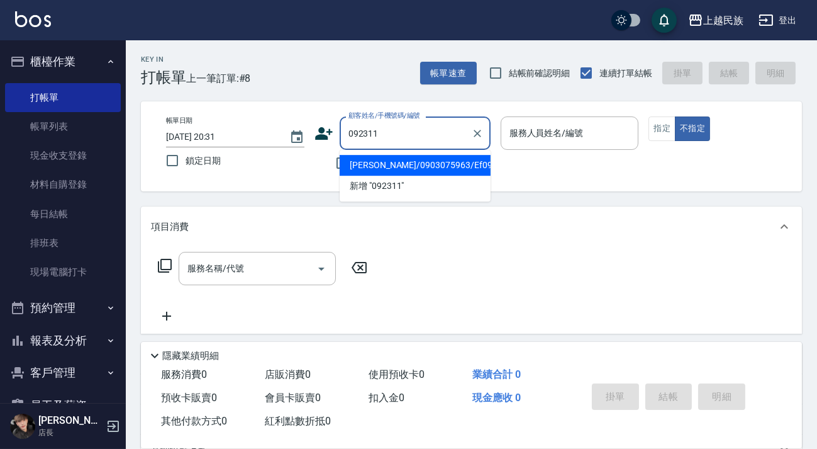
click at [466, 167] on li "林博志/0903075963/Ef092311" at bounding box center [415, 165] width 151 height 21
type input "林博志/0903075963/Ef092311"
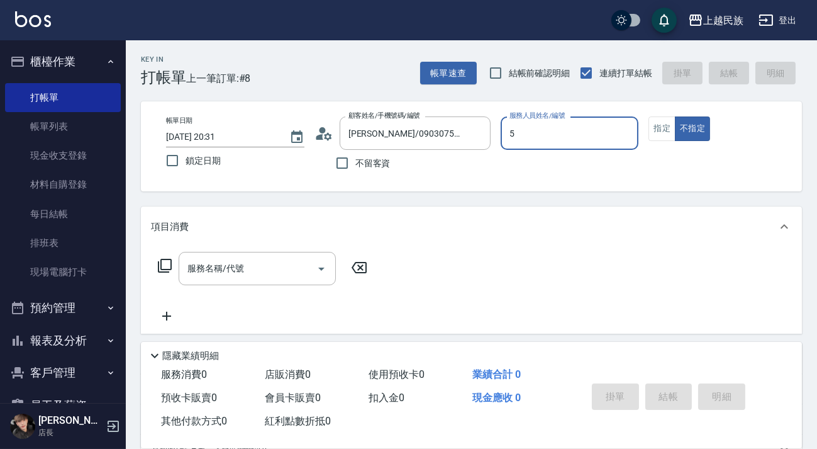
type input "Effie-5"
type button "false"
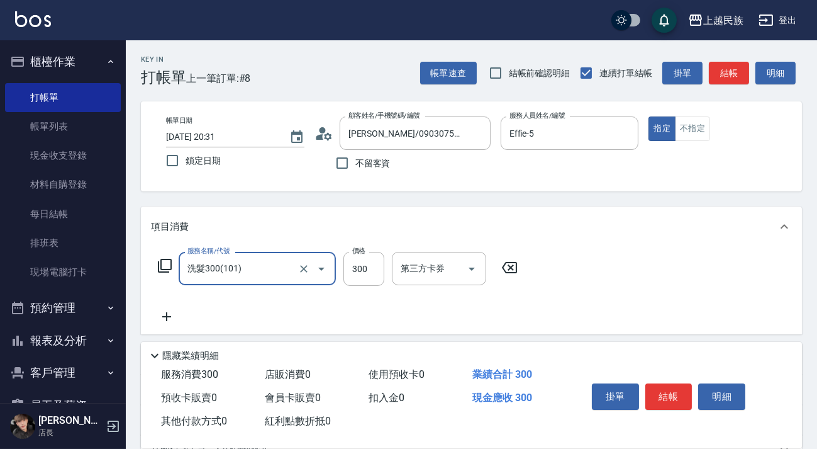
type input "洗髮300(101)"
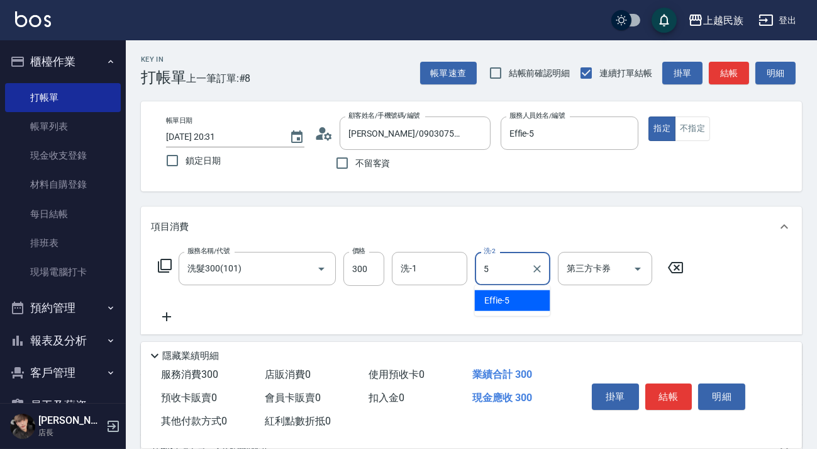
type input "Effie-5"
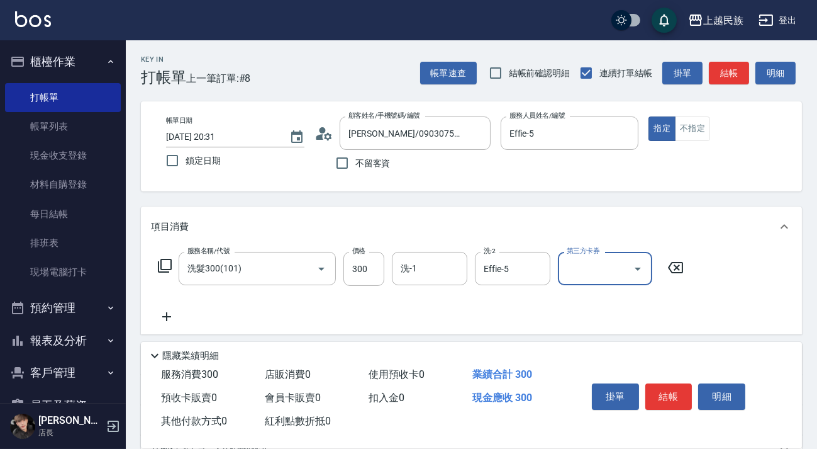
click at [171, 320] on icon at bounding box center [166, 316] width 31 height 15
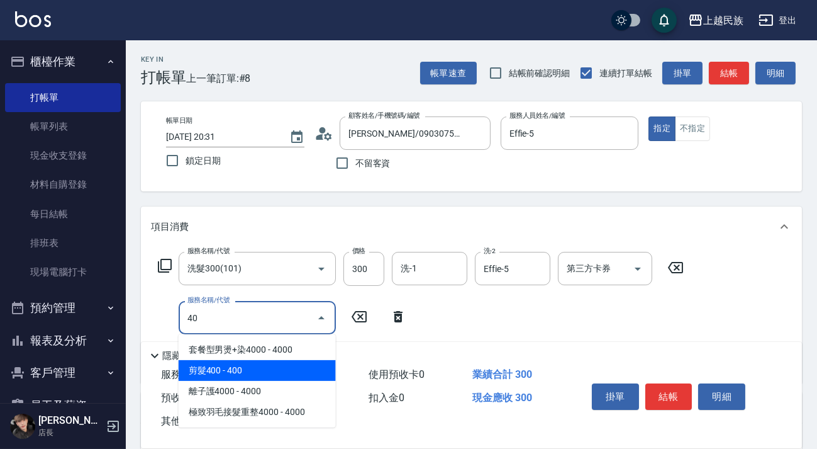
click at [201, 372] on span "剪髮400 - 400" at bounding box center [257, 370] width 157 height 21
type input "剪髮400(303)"
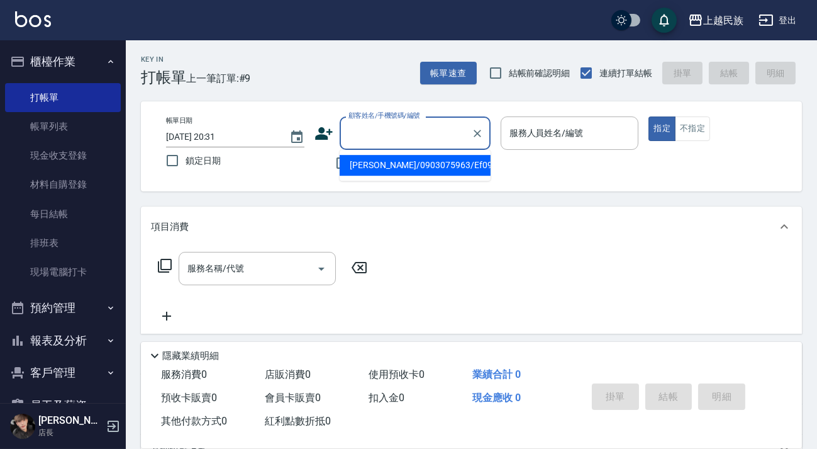
click at [433, 130] on input "顧客姓名/手機號碼/編號" at bounding box center [405, 133] width 121 height 22
click at [434, 159] on li "林博志/0903075963/Ef092311" at bounding box center [415, 165] width 151 height 21
type input "林博志/0903075963/Ef092311"
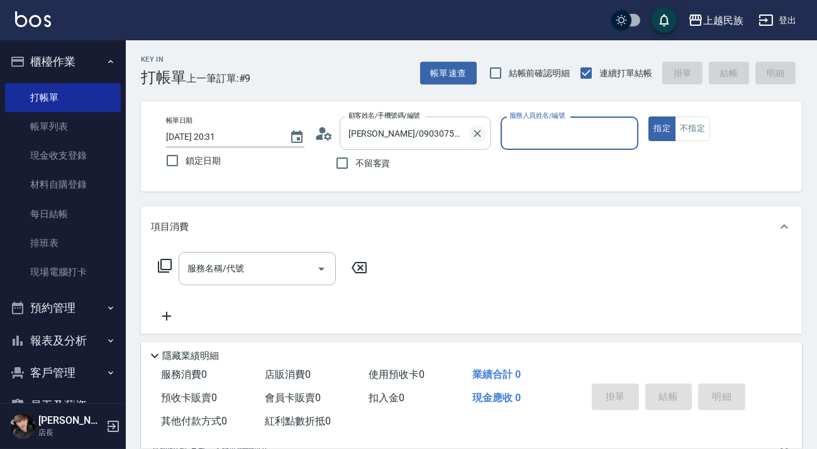
click at [473, 129] on icon "Clear" at bounding box center [477, 133] width 13 height 13
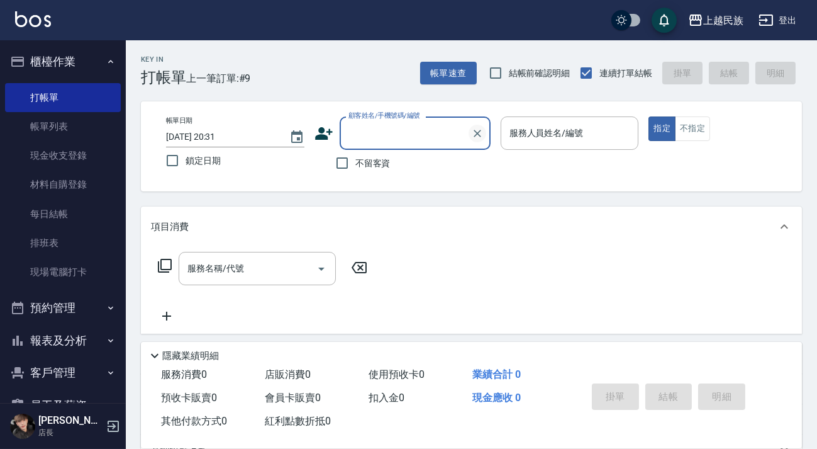
click at [473, 129] on icon "Clear" at bounding box center [477, 133] width 13 height 13
click at [422, 131] on input "顧客姓名/手機號碼/編號" at bounding box center [405, 133] width 121 height 22
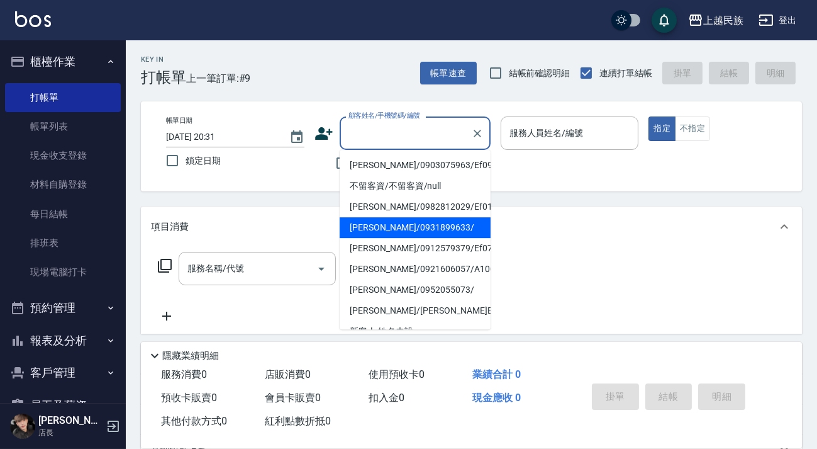
click at [432, 223] on li "杜宗翰/0931899633/" at bounding box center [415, 227] width 151 height 21
type input "杜宗翰/0931899633/"
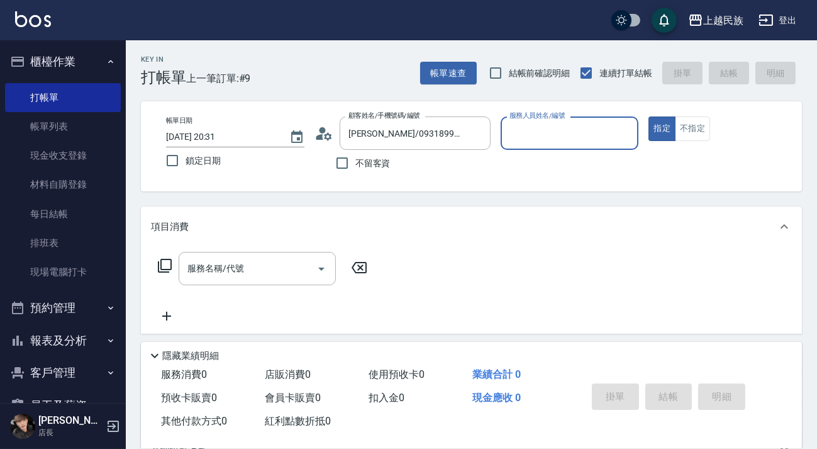
type input "[PERSON_NAME]-2"
click at [649, 116] on button "指定" at bounding box center [662, 128] width 27 height 25
type button "true"
click at [279, 272] on input "服務名稱/代號" at bounding box center [247, 268] width 127 height 22
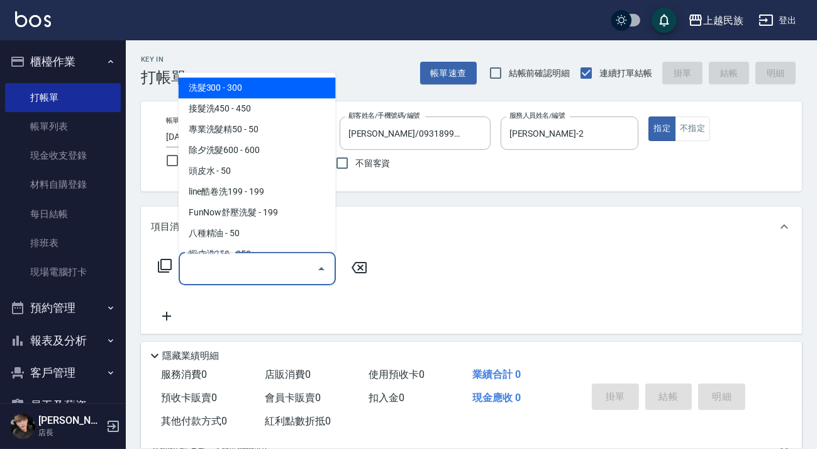
type input "＿"
click at [159, 263] on icon at bounding box center [164, 265] width 15 height 15
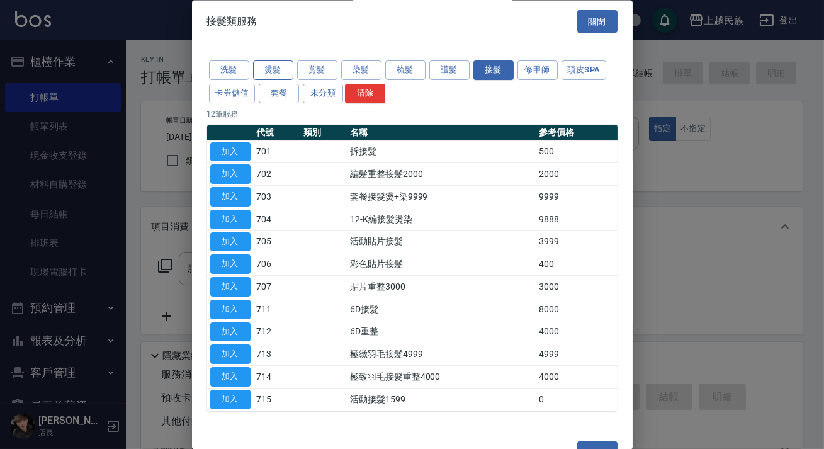
click at [267, 61] on button "燙髮" at bounding box center [273, 71] width 40 height 20
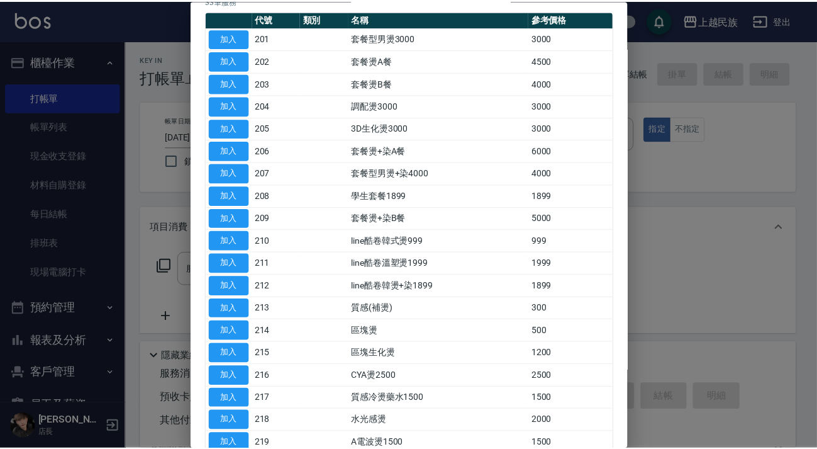
scroll to position [171, 0]
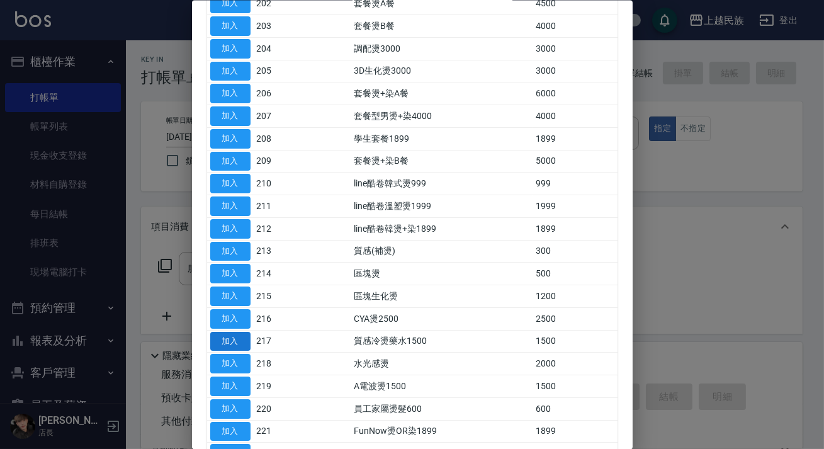
click at [234, 341] on button "加入" at bounding box center [230, 341] width 40 height 20
type input "質感冷燙藥水1500(217)"
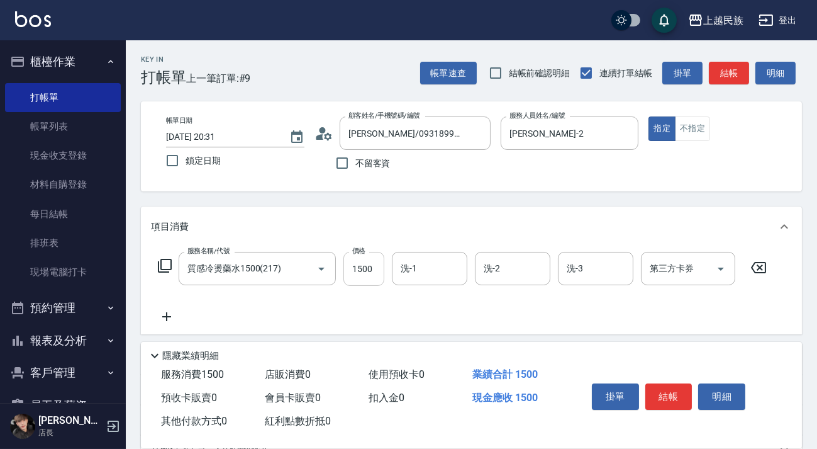
click at [366, 269] on input "1500" at bounding box center [364, 269] width 41 height 34
type input "2500"
click at [424, 270] on input "洗-1" at bounding box center [430, 268] width 64 height 22
type input "[PERSON_NAME]-2"
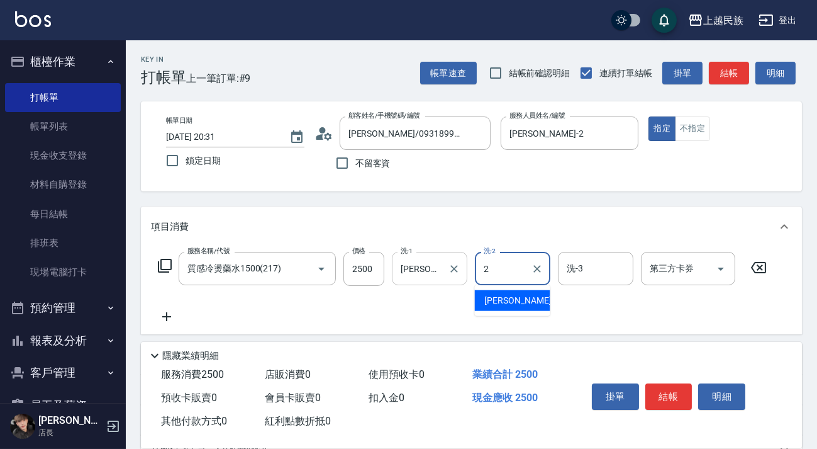
type input "[PERSON_NAME]-2"
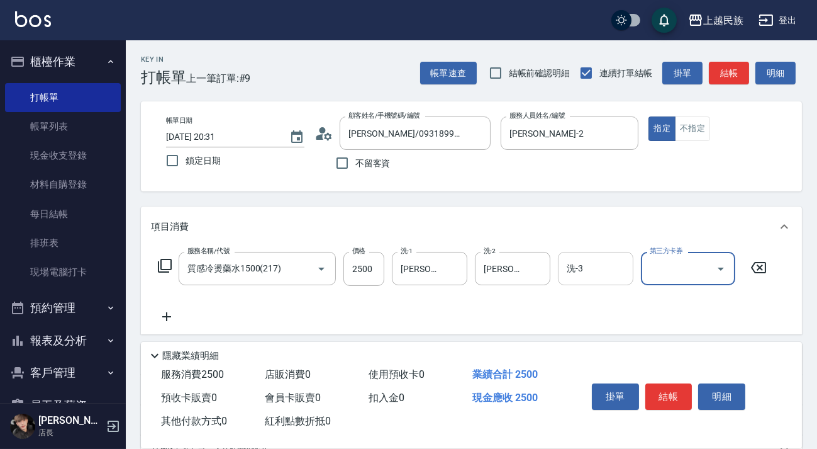
click at [558, 267] on div "洗-3" at bounding box center [595, 268] width 75 height 33
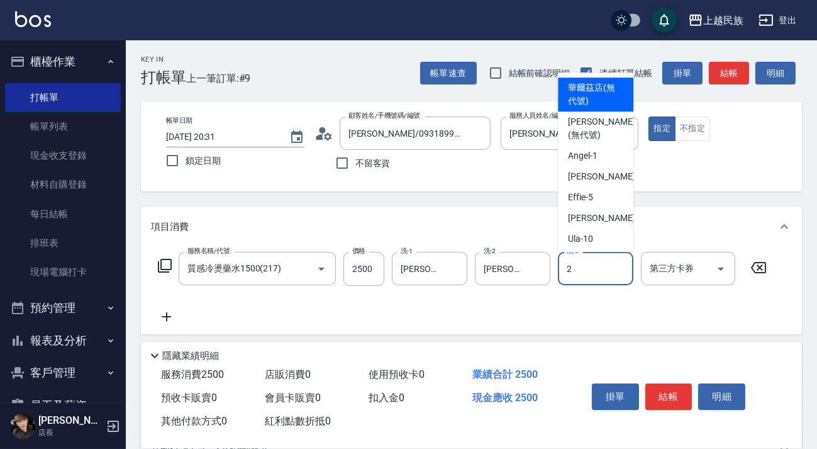
type input "[PERSON_NAME]-2"
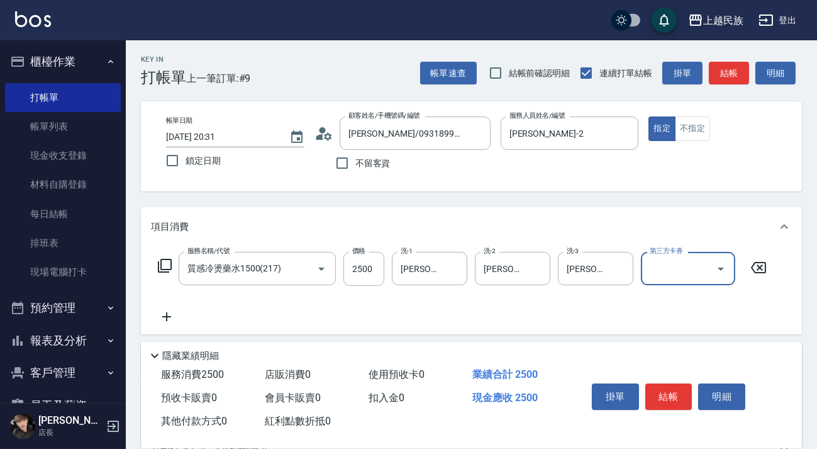
scroll to position [165, 0]
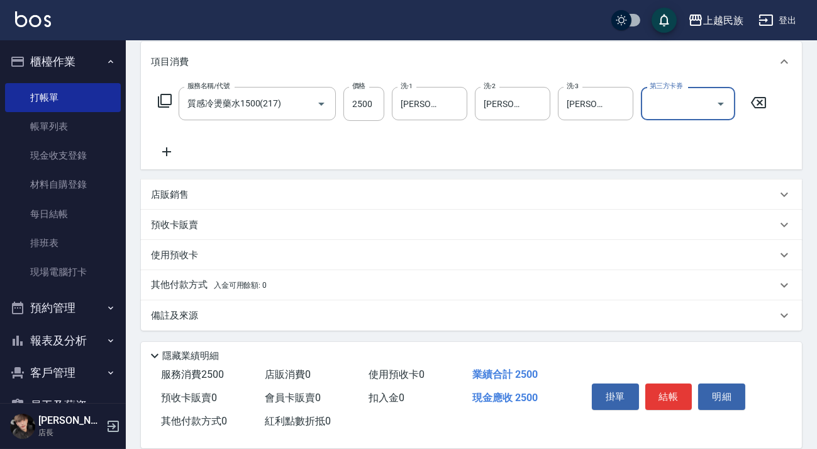
click at [294, 199] on div "店販銷售" at bounding box center [464, 194] width 626 height 13
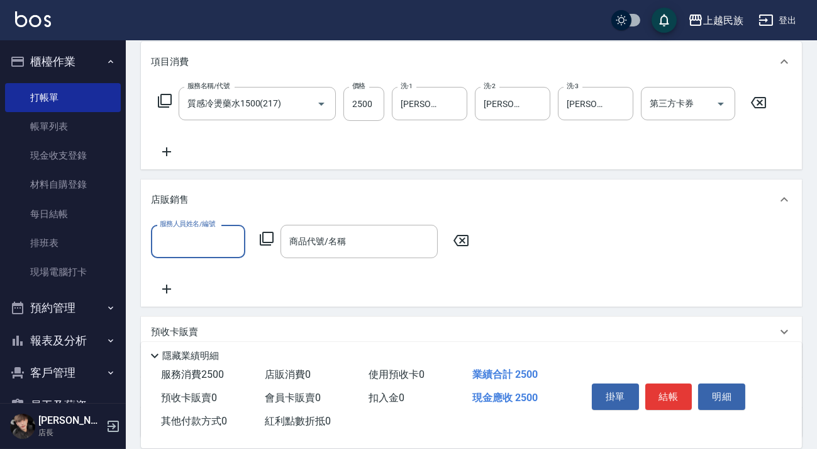
scroll to position [0, 0]
type input "[PERSON_NAME]-2"
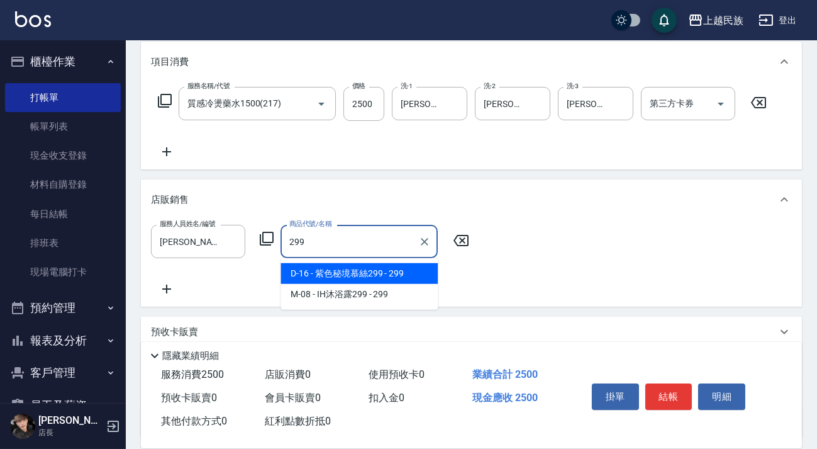
click at [364, 276] on span "D-16 - 紫色秘境慕絲299 - 299" at bounding box center [359, 273] width 157 height 21
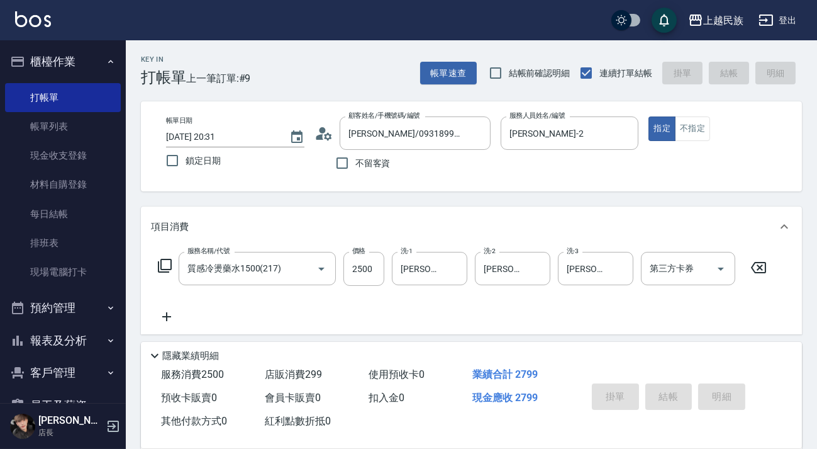
type input "紫色秘境慕絲299"
type input "2025/09/06 20:32"
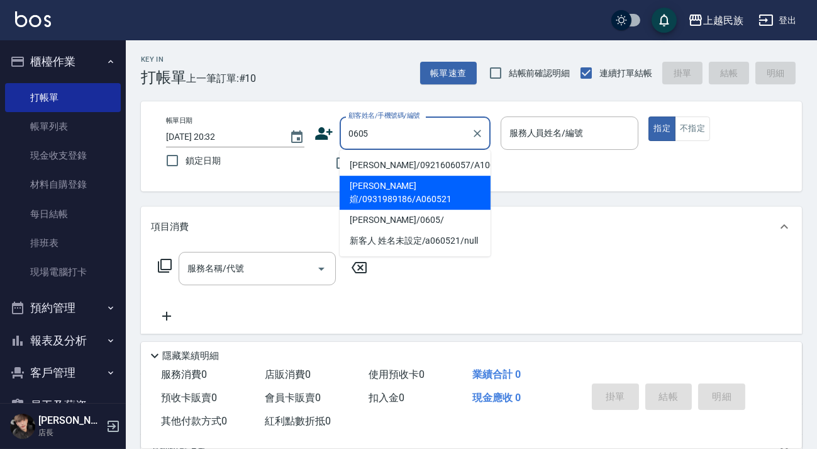
click at [450, 182] on li "賴鈺媗/0931989186/A060521" at bounding box center [415, 193] width 151 height 34
type input "賴鈺媗/0931989186/A060521"
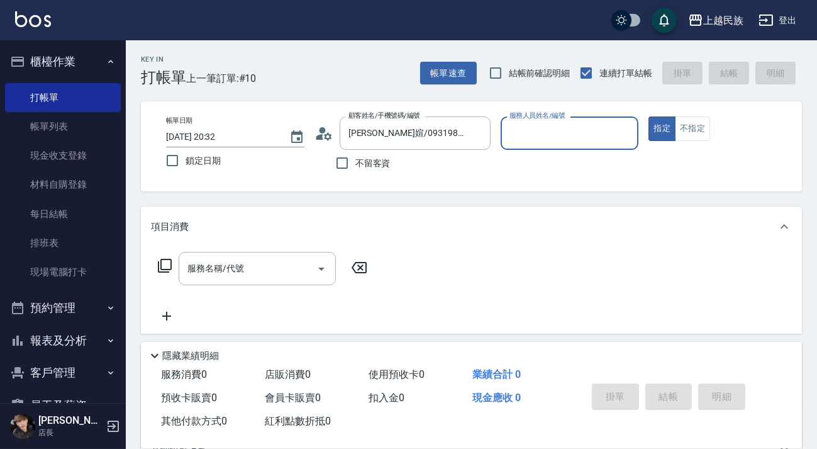
type input "[PERSON_NAME]-2"
click at [649, 116] on button "指定" at bounding box center [662, 128] width 27 height 25
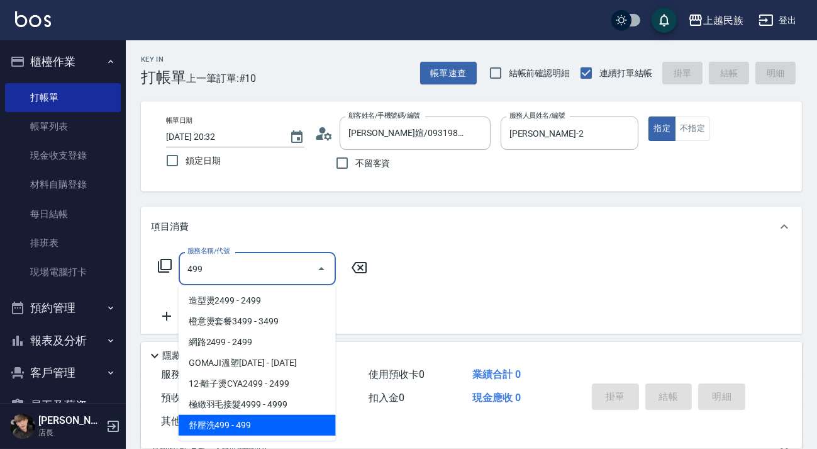
click at [274, 428] on span "舒壓洗499 - 499" at bounding box center [257, 425] width 157 height 21
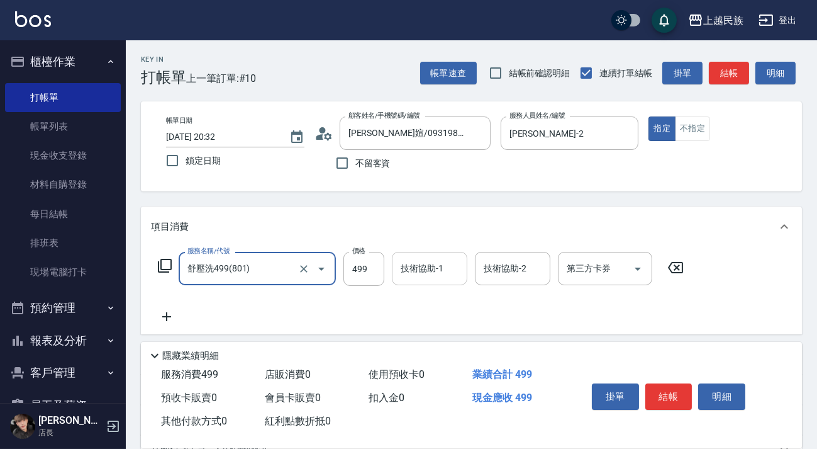
type input "舒壓洗499(801)"
click at [447, 259] on input "技術協助-1" at bounding box center [430, 268] width 64 height 22
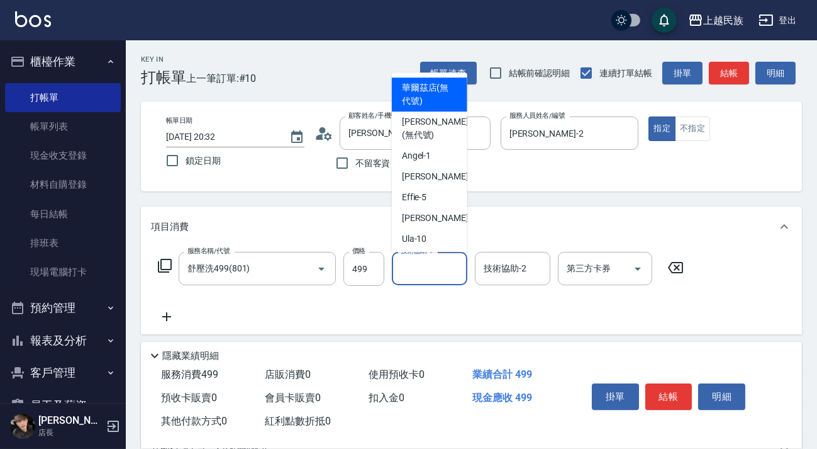
type input "3"
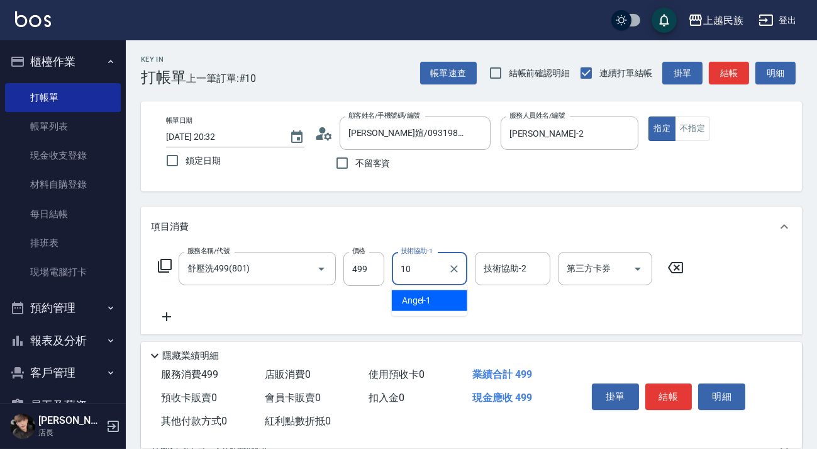
type input "Ula-10"
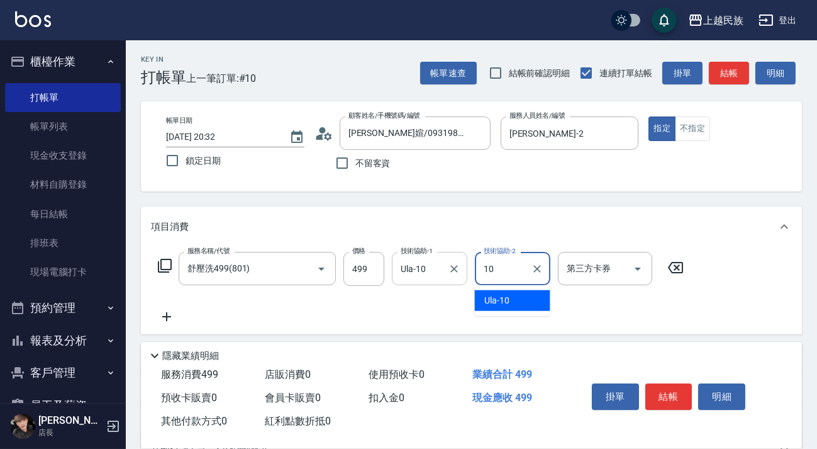
type input "Ula-10"
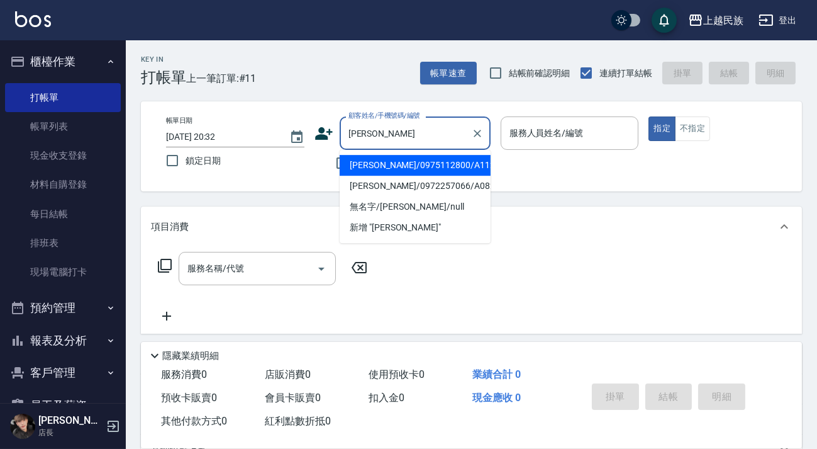
click at [444, 164] on li "李依倫/0975112800/A112821" at bounding box center [415, 165] width 151 height 21
type input "李依倫/0975112800/A112821"
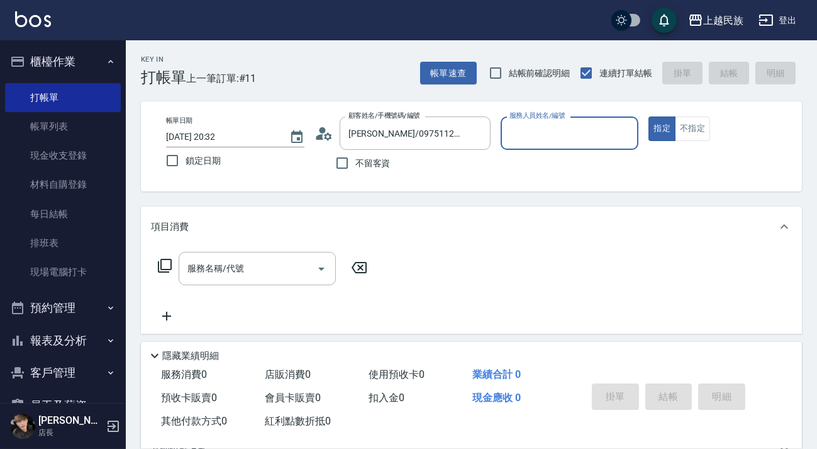
type input "[PERSON_NAME]-2"
click at [649, 116] on button "指定" at bounding box center [662, 128] width 27 height 25
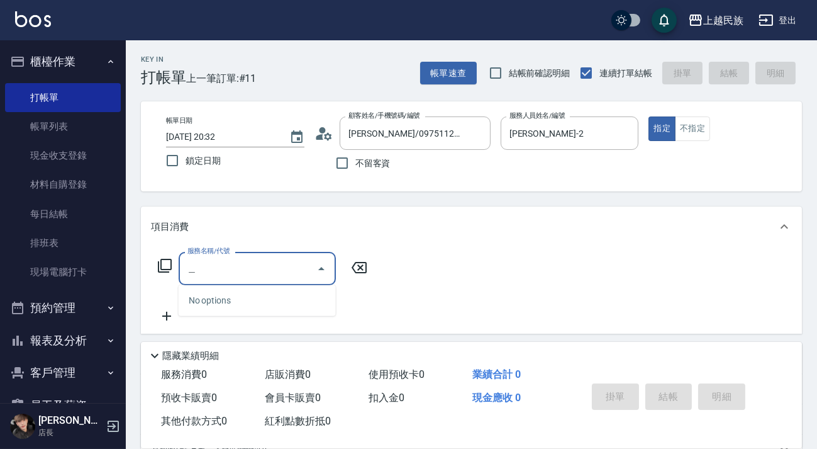
type input "心"
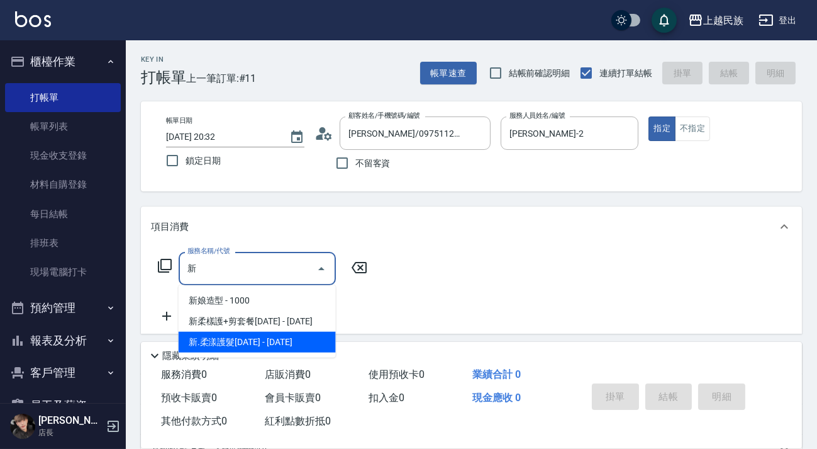
click at [294, 340] on span "新.柔漾護髮[DATE] - [DATE]" at bounding box center [257, 342] width 157 height 21
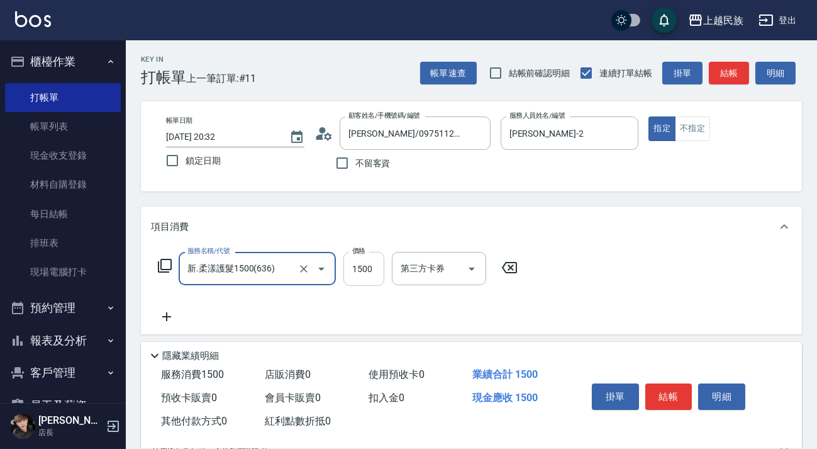
type input "新.柔漾護髮1500(636)"
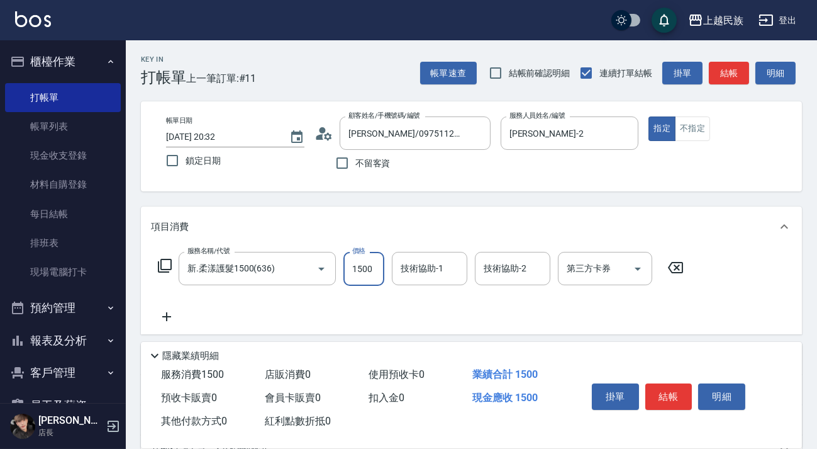
click at [365, 277] on input "1500" at bounding box center [364, 269] width 41 height 34
type input "1890"
type input "Ula-10"
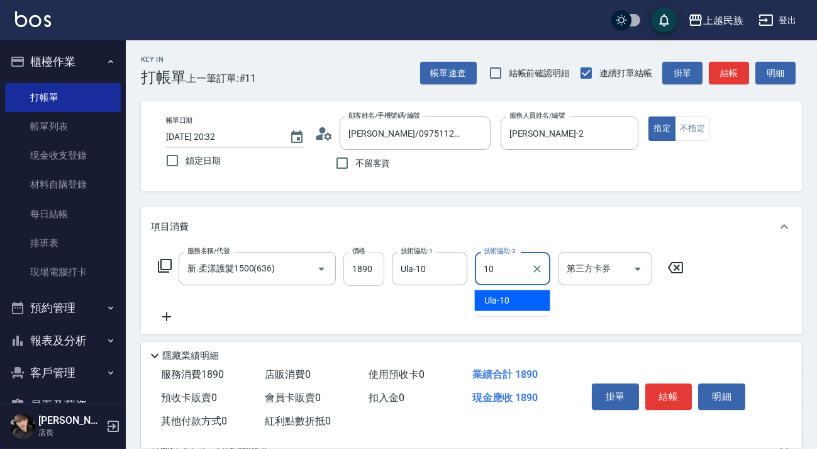
type input "Ula-10"
click at [181, 313] on icon at bounding box center [166, 316] width 31 height 15
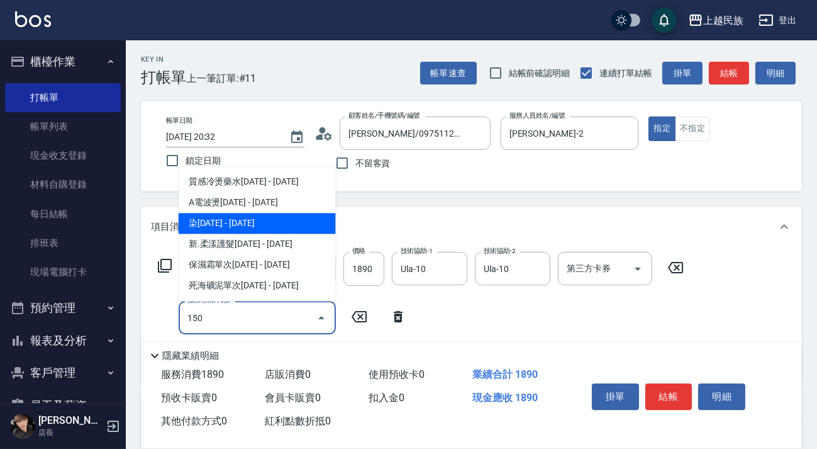
click at [243, 221] on span "染[DATE] - [DATE]" at bounding box center [257, 223] width 157 height 21
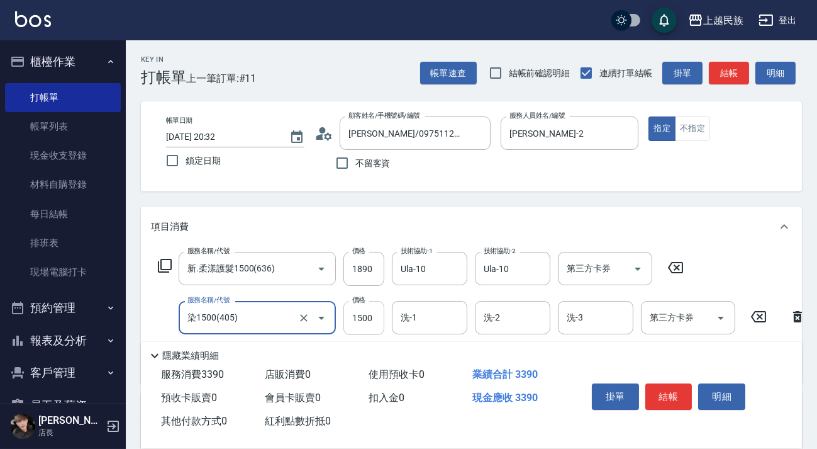
type input "染1500(405)"
type input "2800"
type input "[PERSON_NAME]-2"
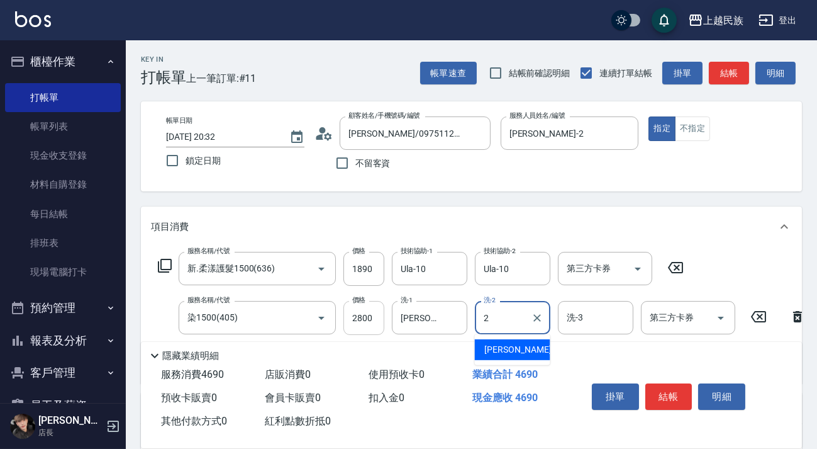
type input "[PERSON_NAME]-2"
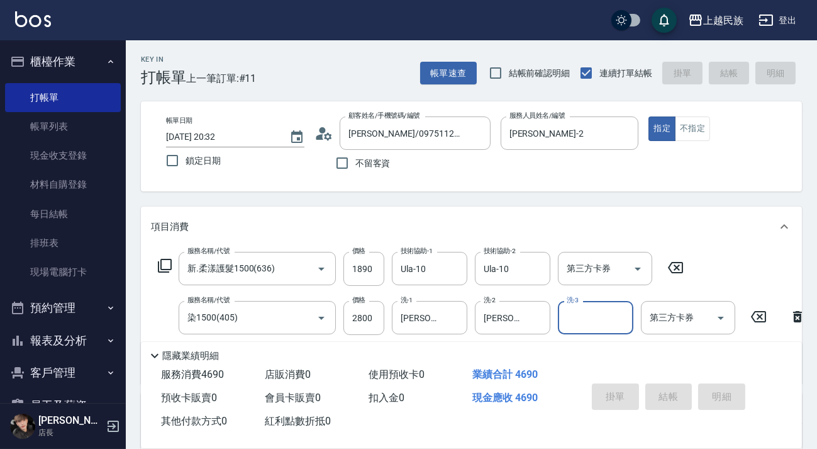
type input "2025/09/06 20:33"
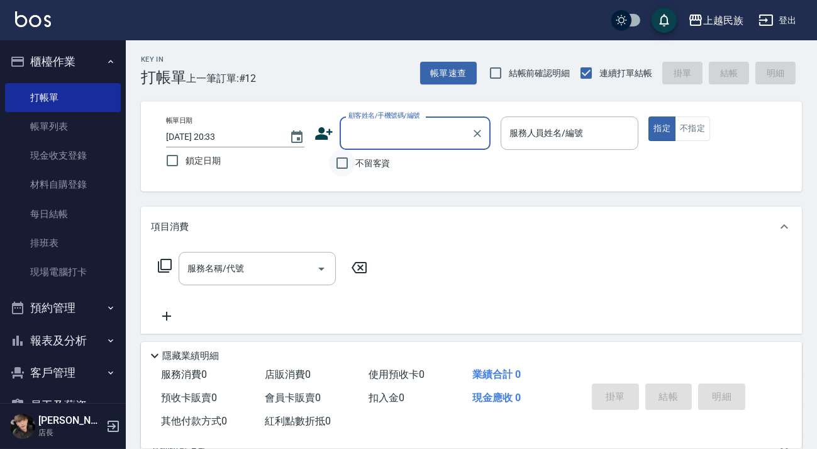
click at [350, 156] on input "不留客資" at bounding box center [342, 163] width 26 height 26
checkbox input "true"
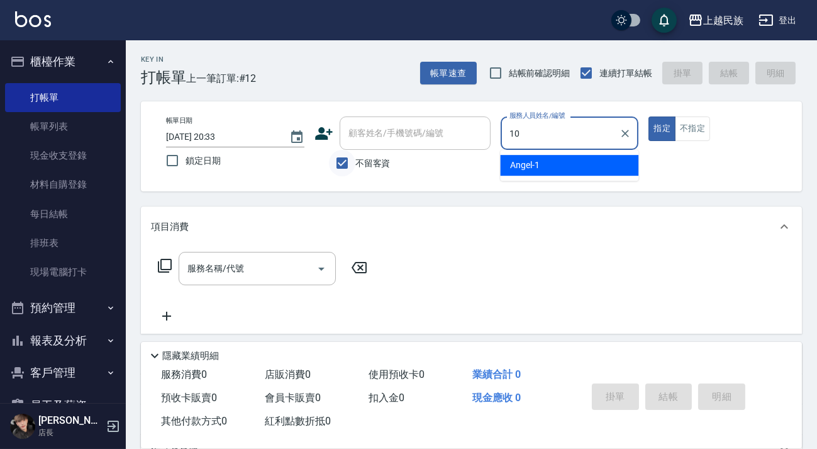
type input "Ula-10"
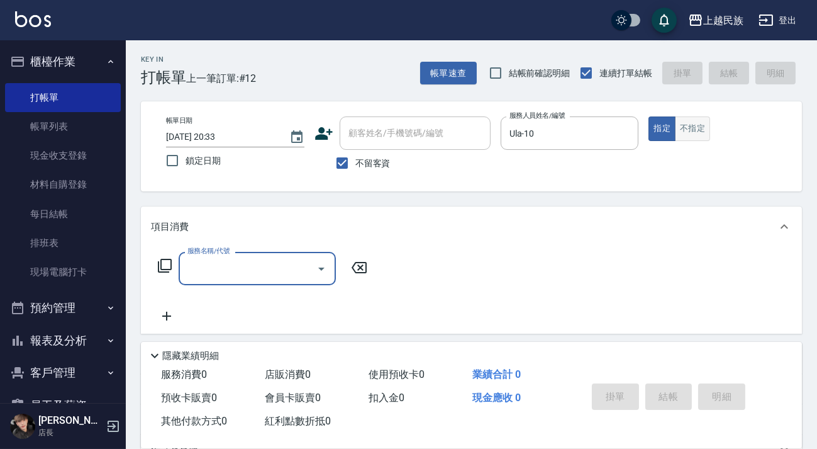
click at [680, 130] on button "不指定" at bounding box center [692, 128] width 35 height 25
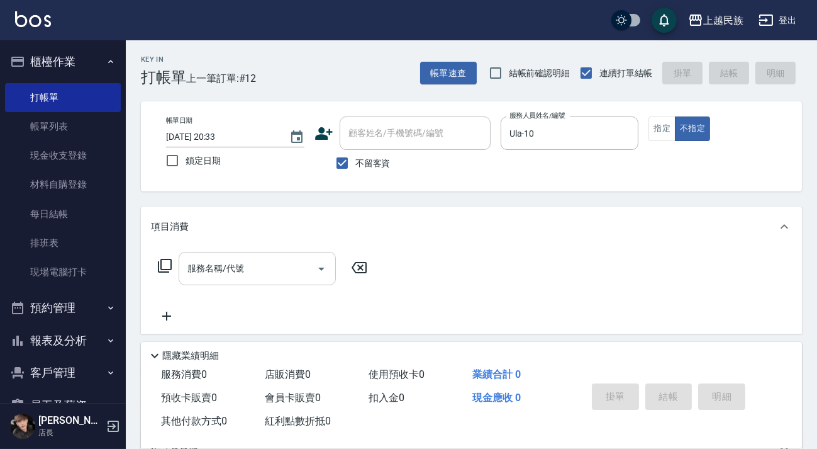
click at [270, 281] on div "服務名稱/代號" at bounding box center [257, 268] width 157 height 33
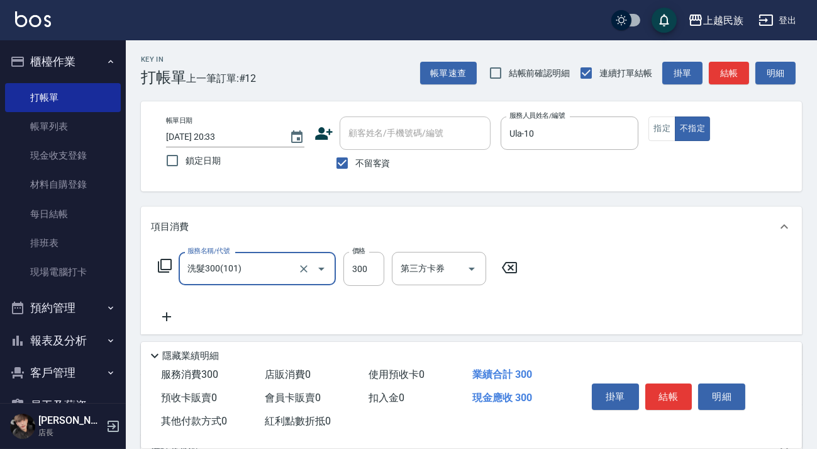
type input "洗髮300(101)"
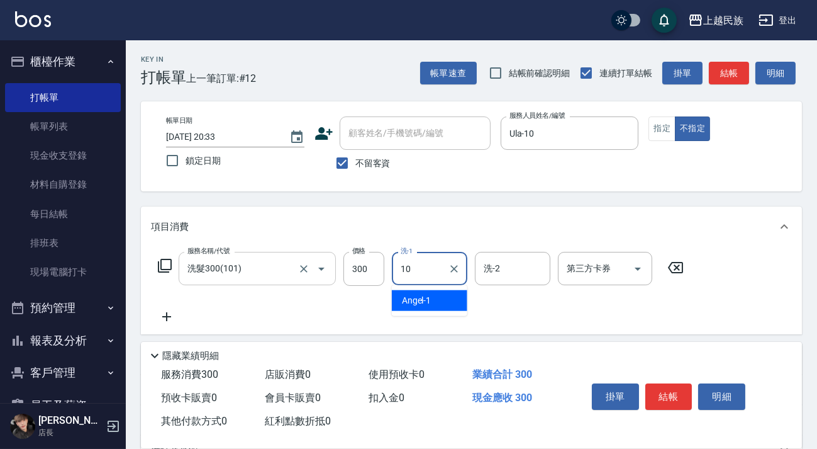
type input "Ula-10"
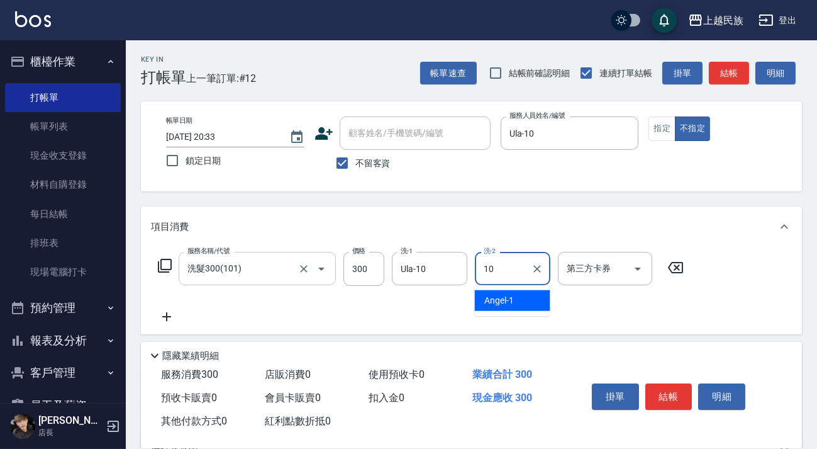
type input "Ula-10"
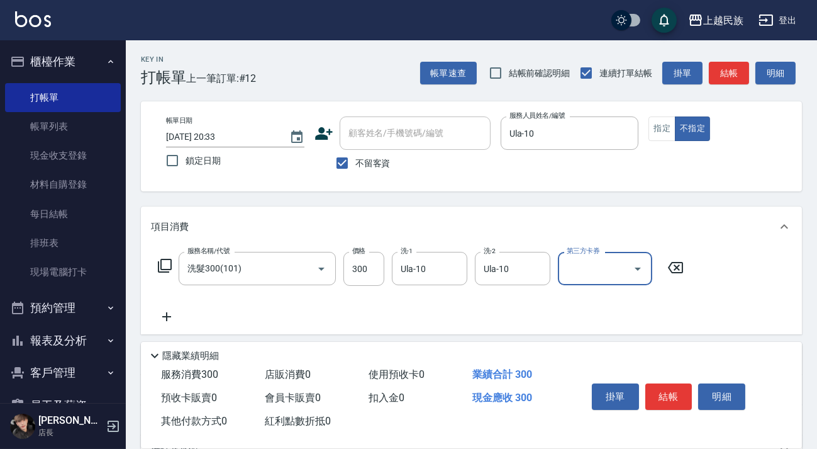
scroll to position [57, 0]
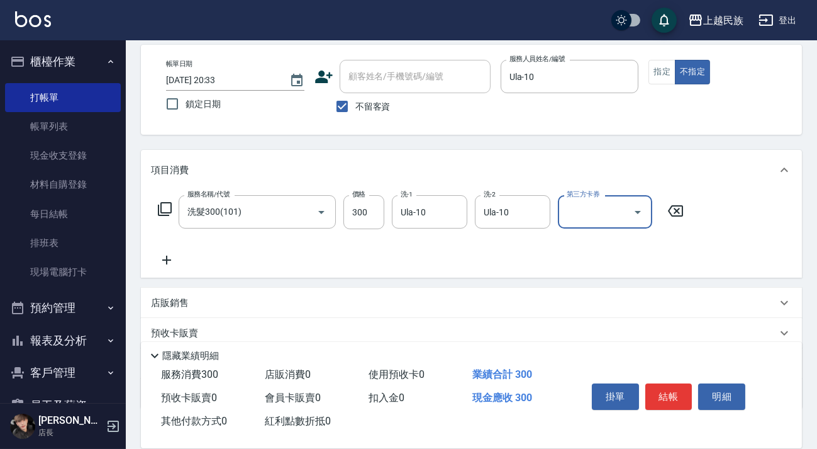
click at [182, 303] on p "店販銷售" at bounding box center [170, 302] width 38 height 13
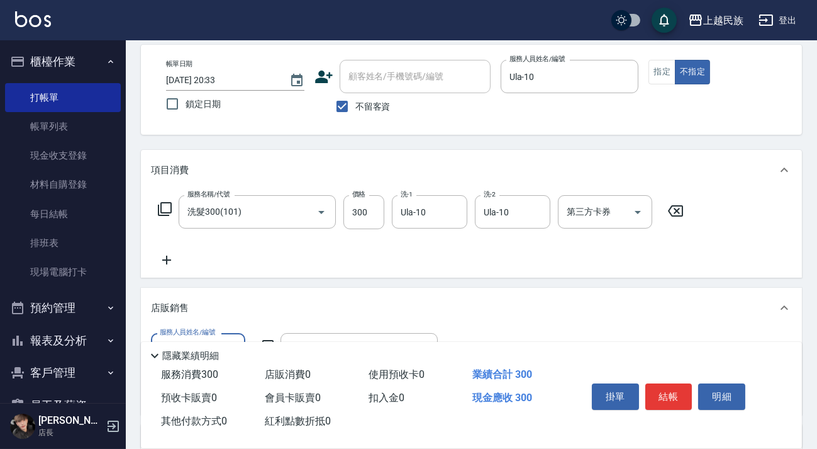
scroll to position [0, 0]
type input "Ula-10"
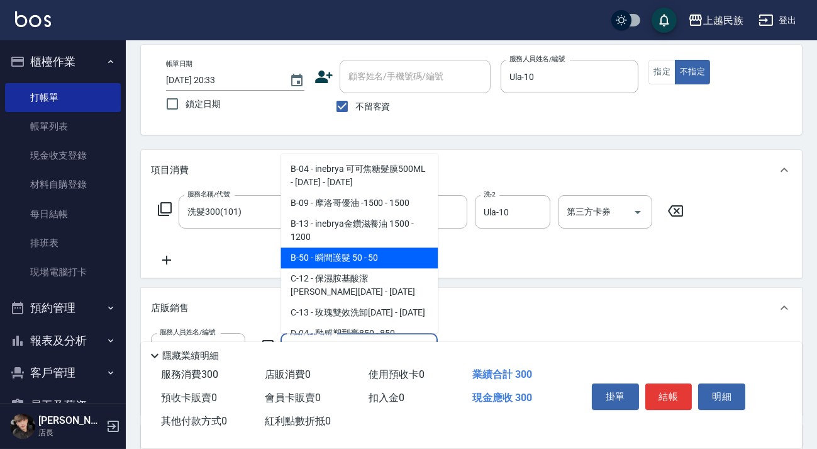
click at [311, 266] on span "B-50 - 瞬間護髮 50 - 50" at bounding box center [359, 257] width 157 height 21
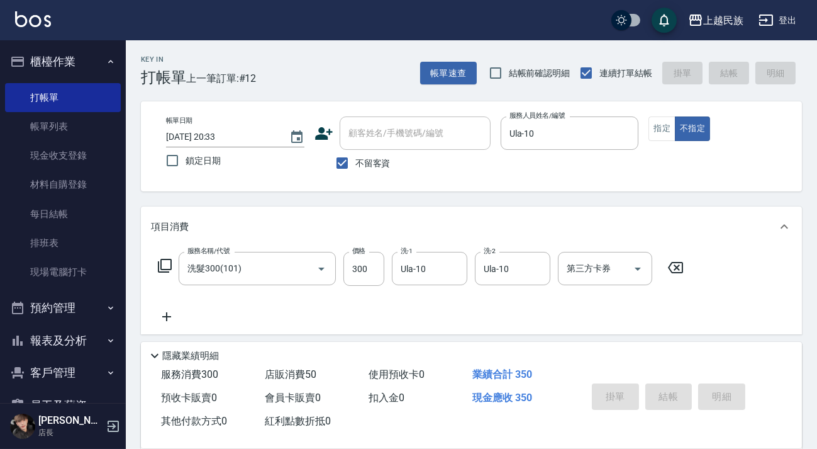
type input "瞬間護髮 50"
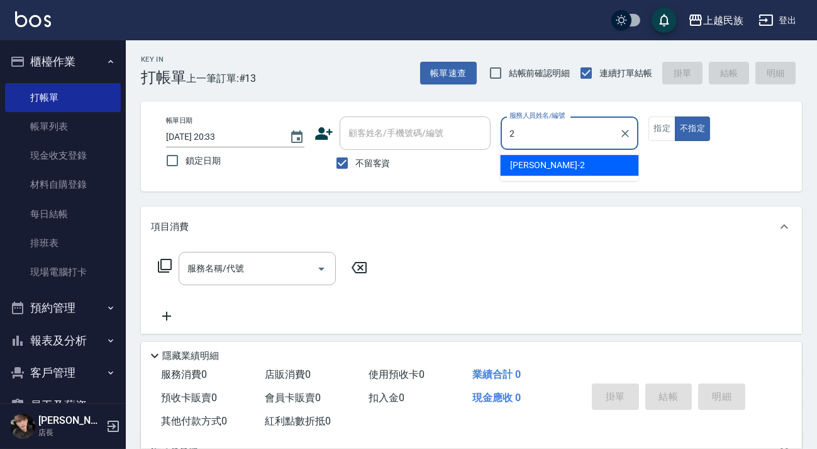
type input "[PERSON_NAME]-2"
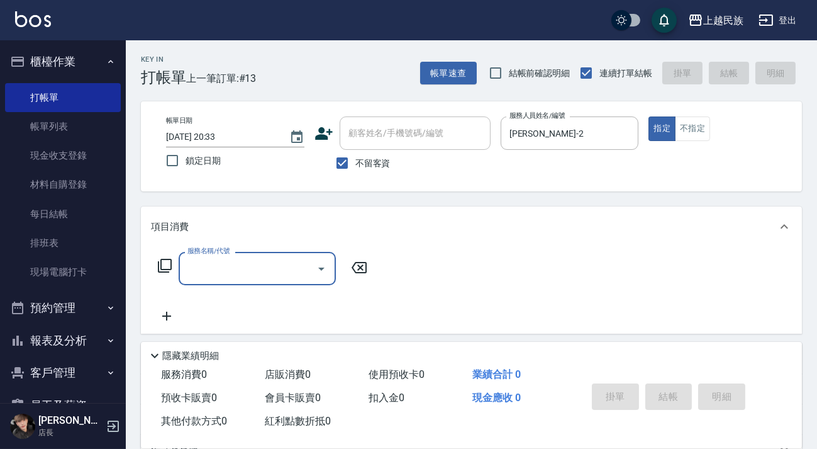
scroll to position [23, 0]
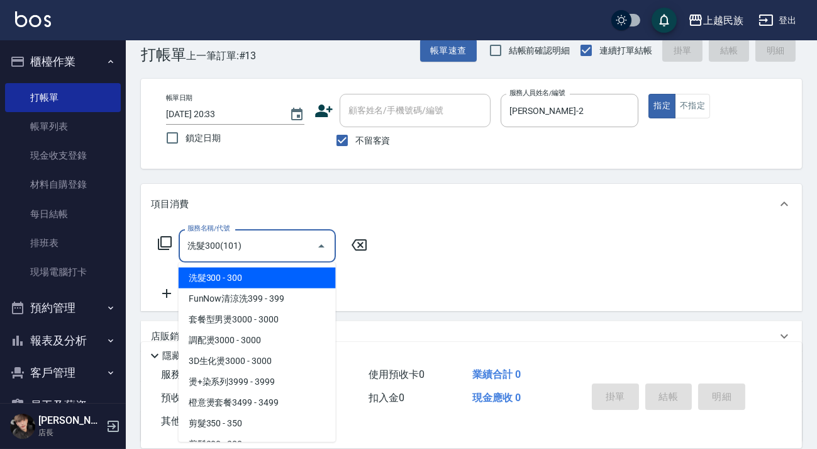
type input "洗髮300(101)"
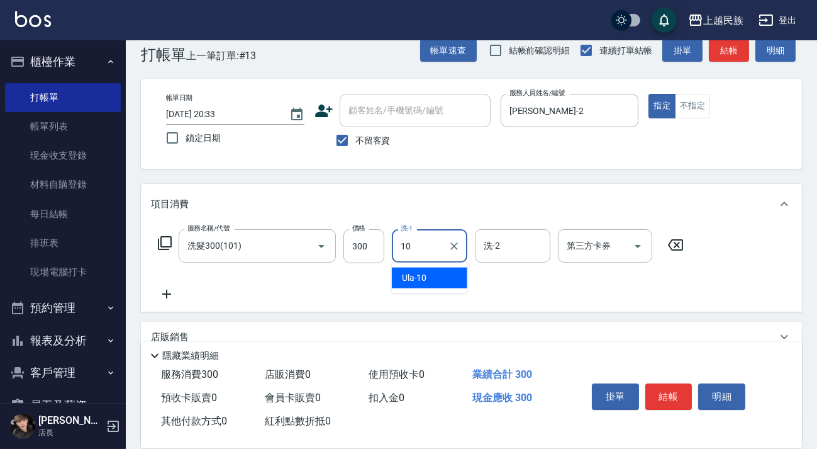
type input "Ula-10"
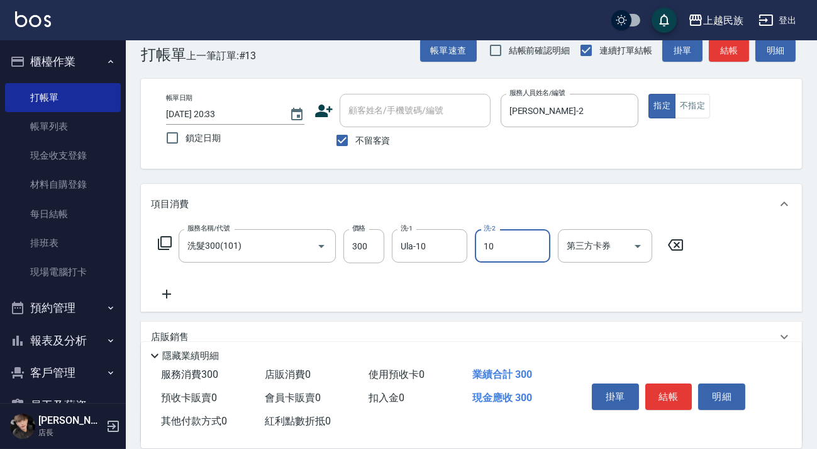
type input "Ula-10"
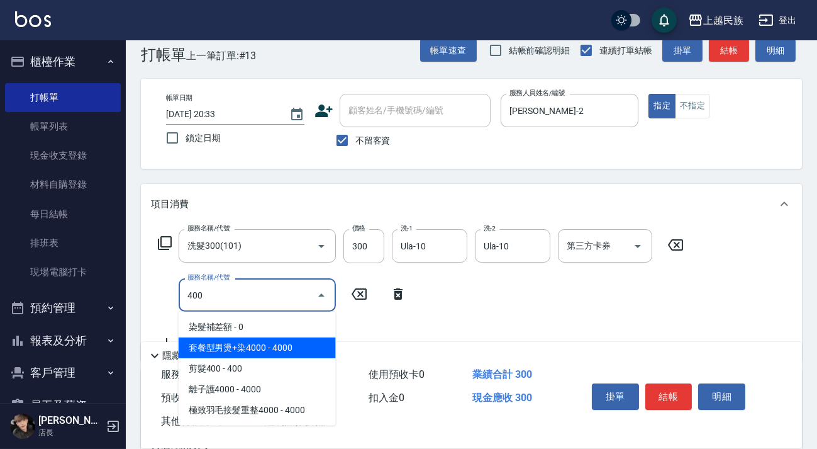
click at [313, 355] on span "套餐型男燙+染4000 - 4000" at bounding box center [257, 347] width 157 height 21
type input "套餐型男燙+染4000(207)"
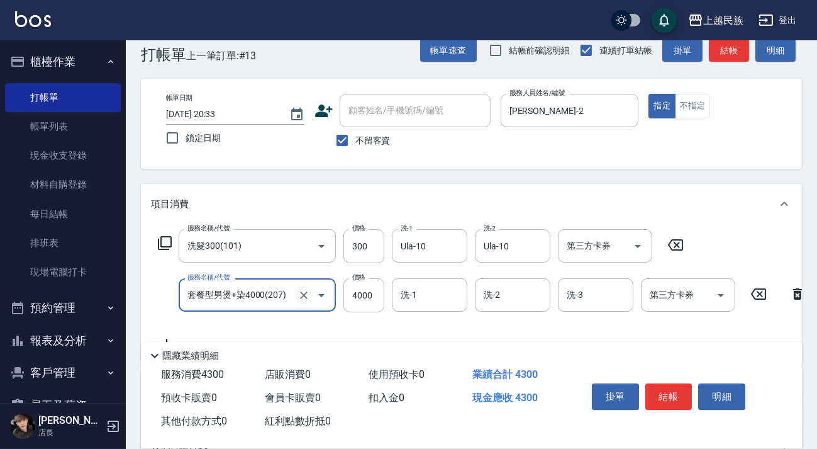
click at [308, 294] on icon "Clear" at bounding box center [304, 295] width 13 height 13
click at [308, 293] on icon "Clear" at bounding box center [304, 295] width 13 height 13
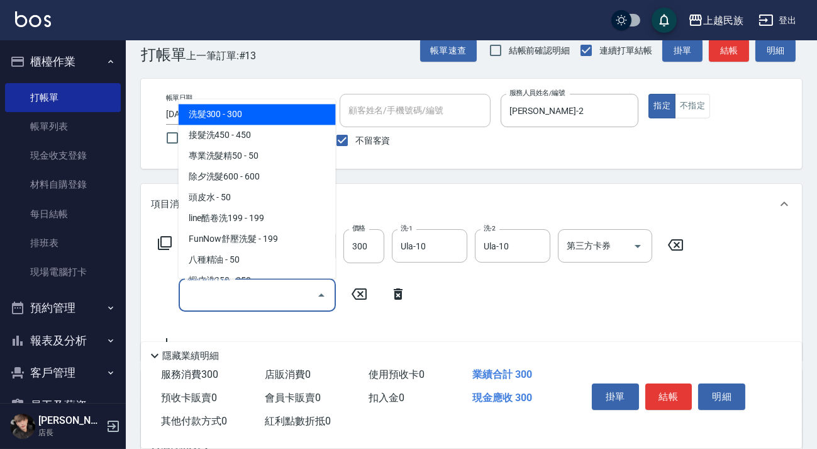
type input "0"
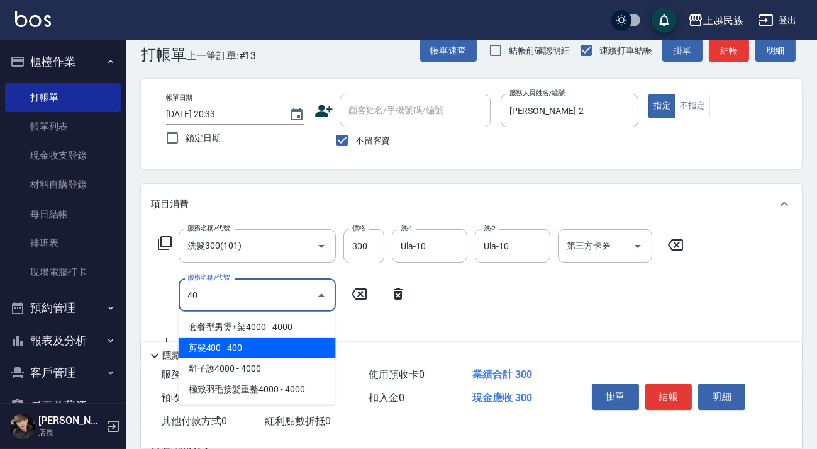
click at [286, 350] on span "剪髮400 - 400" at bounding box center [257, 347] width 157 height 21
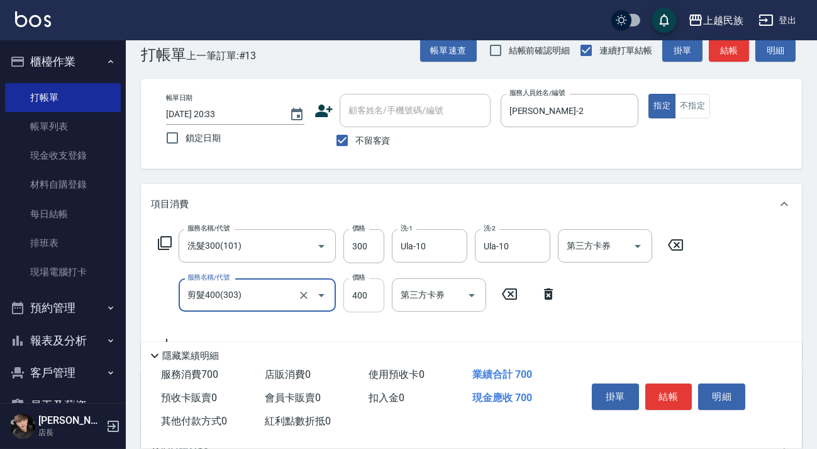
type input "剪髮400(303)"
click at [359, 300] on input "400" at bounding box center [364, 295] width 41 height 34
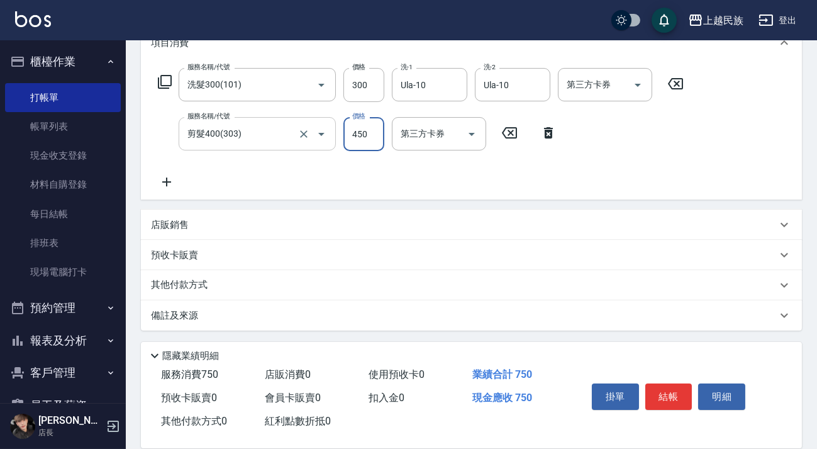
type input "450"
click at [252, 228] on div "店販銷售" at bounding box center [464, 224] width 626 height 13
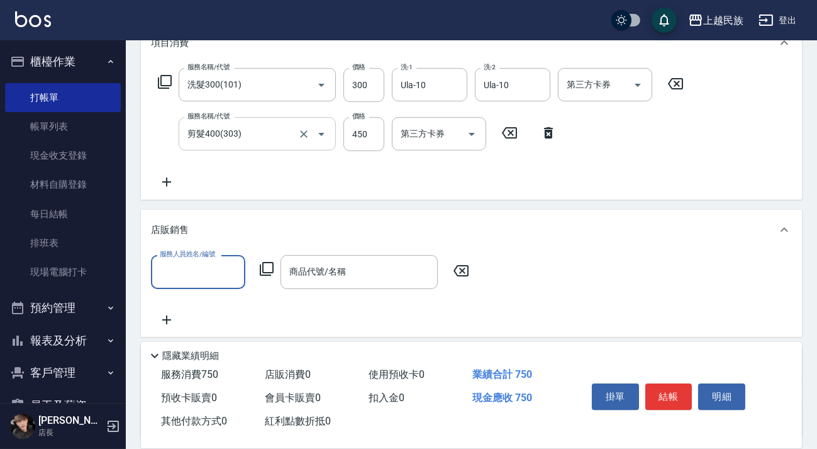
scroll to position [0, 0]
type input "Ula-10"
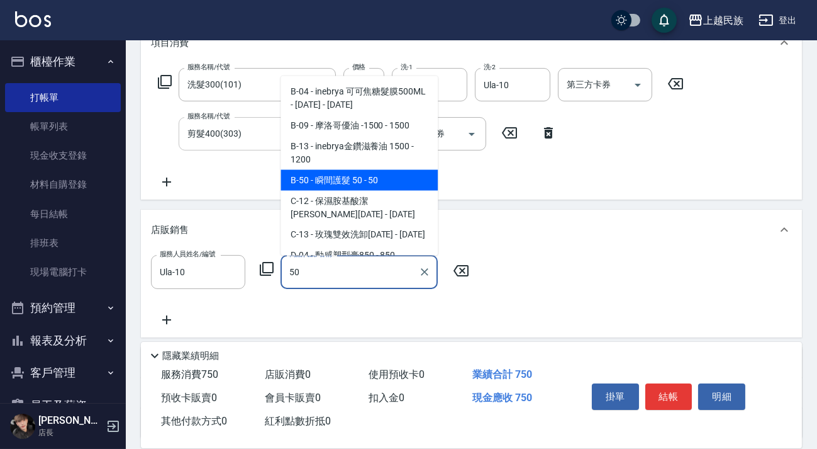
click at [329, 179] on span "B-50 - 瞬間護髮 50 - 50" at bounding box center [359, 179] width 157 height 21
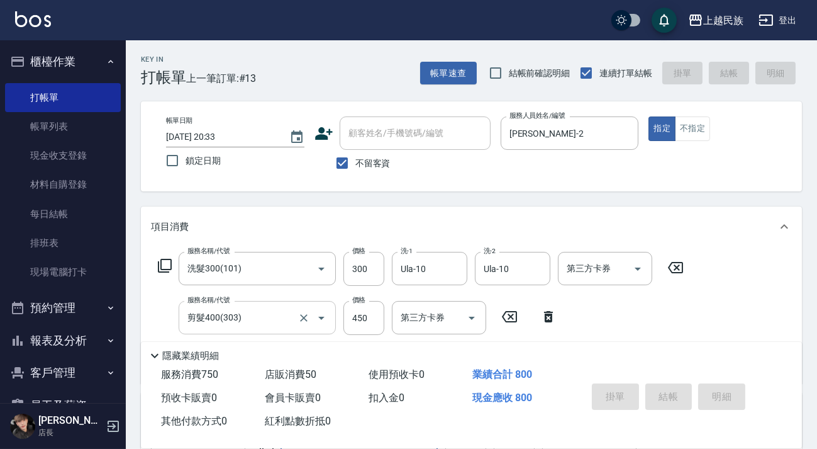
type input "瞬間護髮 50"
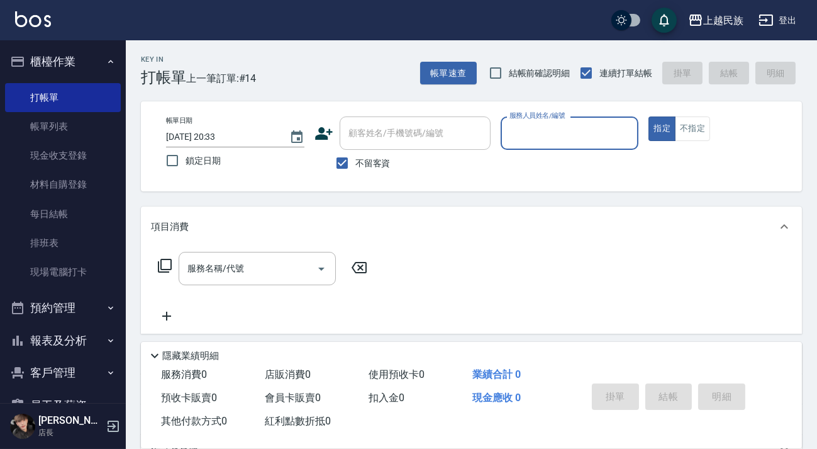
drag, startPoint x: 383, startPoint y: 155, endPoint x: 393, endPoint y: 147, distance: 12.6
click at [381, 155] on label "不留客資" at bounding box center [360, 163] width 62 height 26
click at [355, 155] on input "不留客資" at bounding box center [342, 163] width 26 height 26
checkbox input "false"
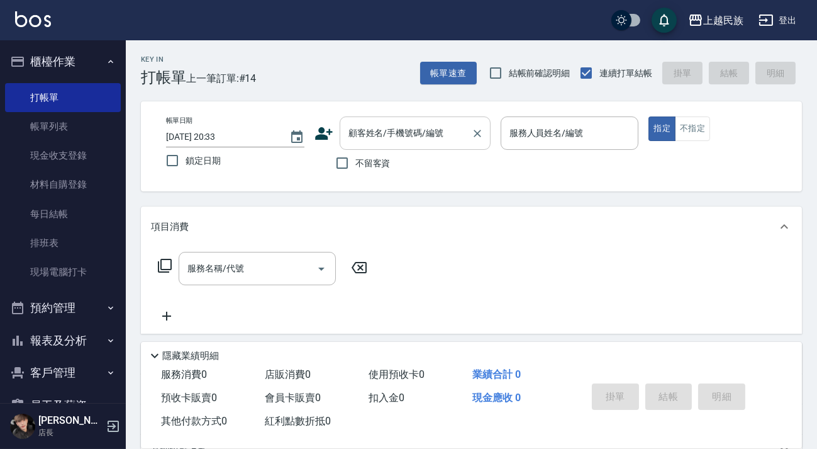
click at [400, 143] on input "顧客姓名/手機號碼/編號" at bounding box center [405, 133] width 121 height 22
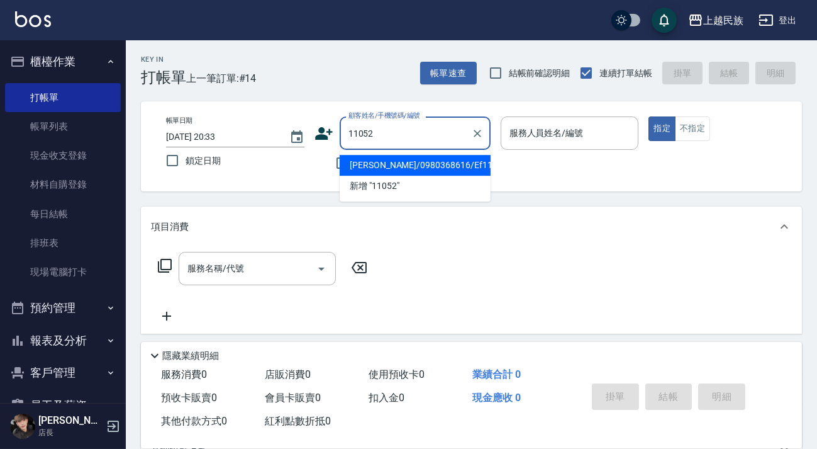
click at [435, 171] on li "趙筱琳/0980368616/Ef110522" at bounding box center [415, 165] width 151 height 21
type input "趙筱琳/0980368616/Ef110522"
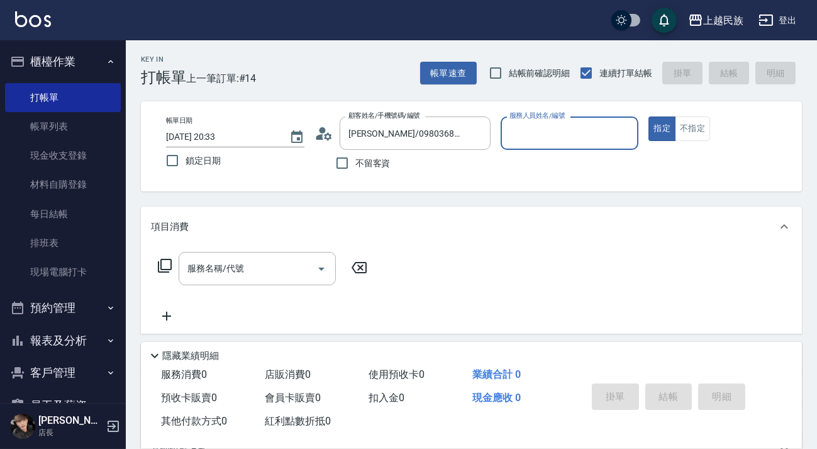
type input "Effie-5"
click at [649, 116] on button "指定" at bounding box center [662, 128] width 27 height 25
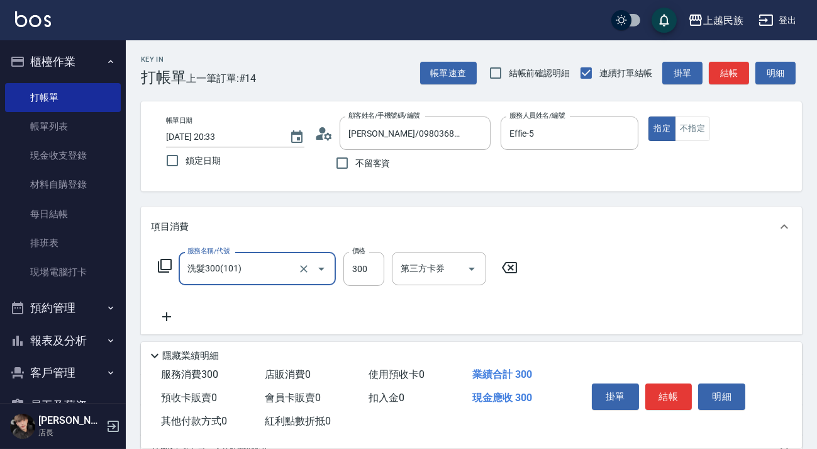
type input "洗髮300(101)"
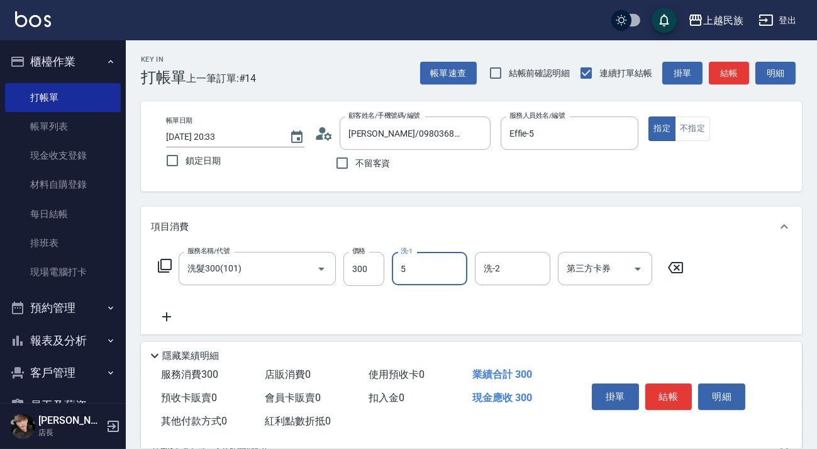
type input "Effie-5"
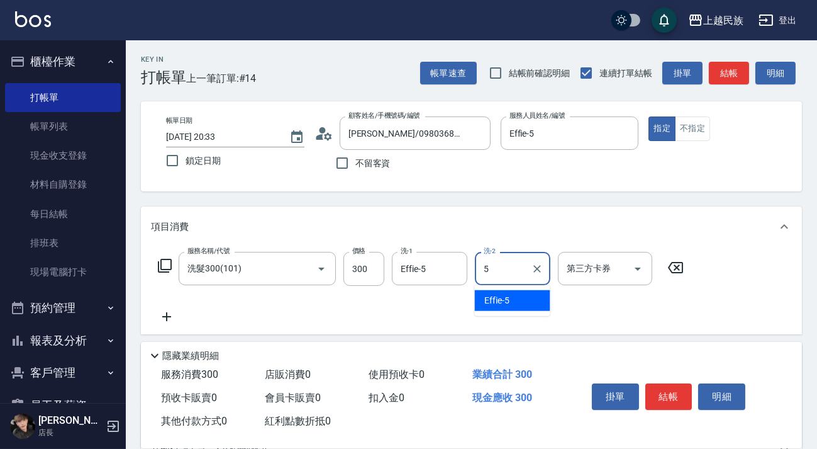
type input "Effie-5"
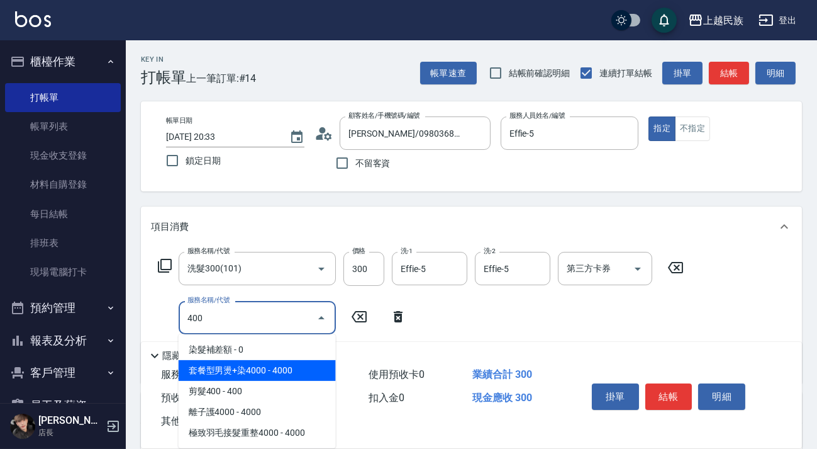
click at [256, 386] on span "剪髮400 - 400" at bounding box center [257, 391] width 157 height 21
type input "剪髮400(303)"
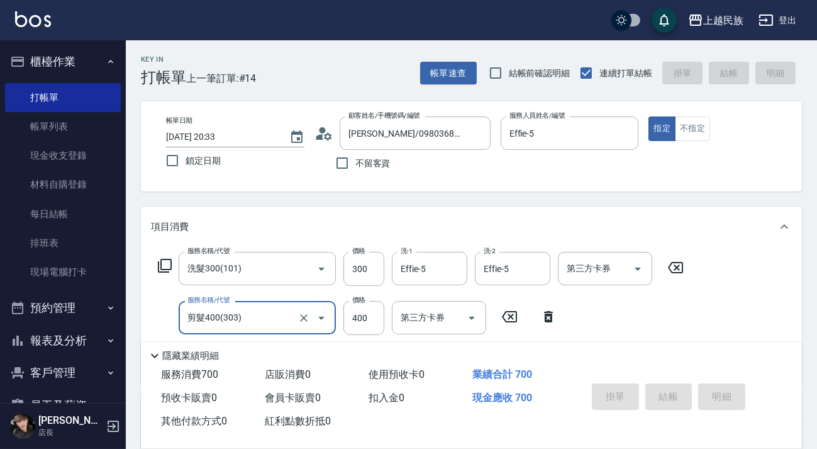
type input "2025/09/06 20:34"
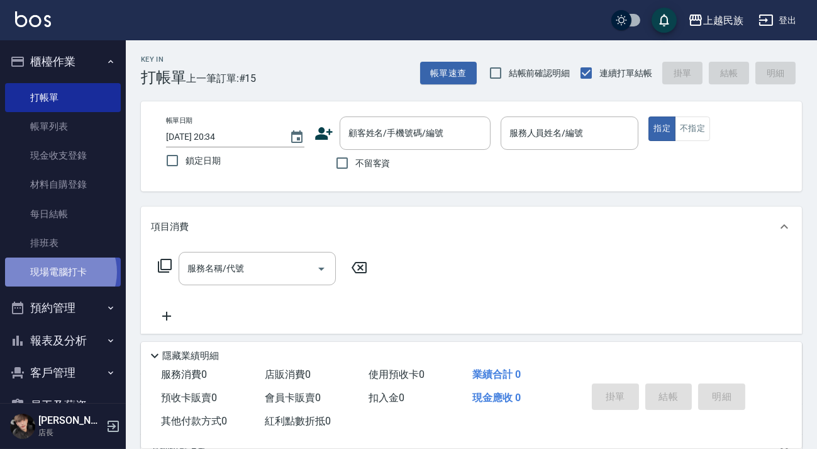
click at [59, 271] on link "現場電腦打卡" at bounding box center [63, 271] width 116 height 29
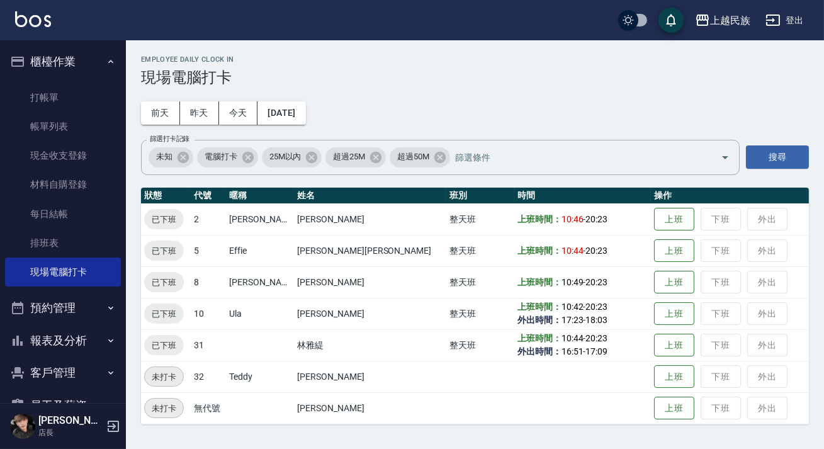
click at [109, 57] on button "櫃檯作業" at bounding box center [63, 61] width 116 height 33
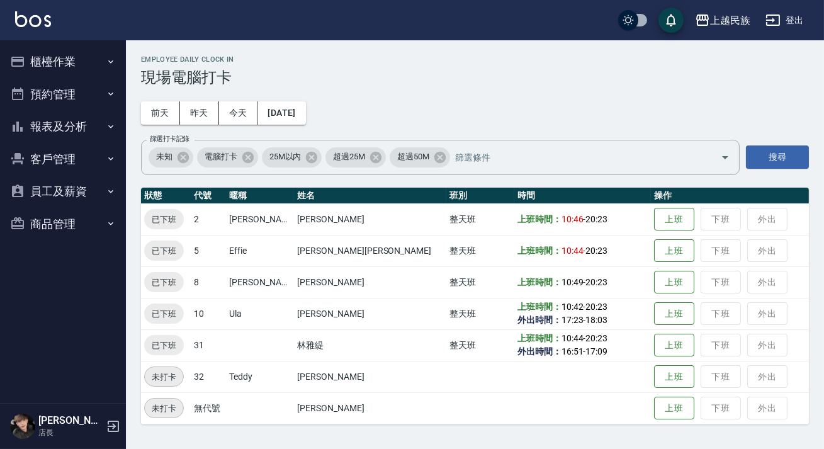
click at [61, 123] on button "報表及分析" at bounding box center [63, 126] width 116 height 33
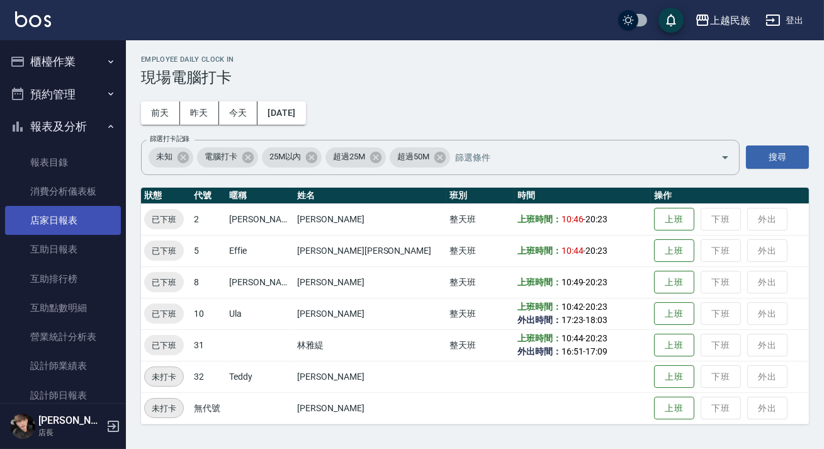
click at [53, 213] on link "店家日報表" at bounding box center [63, 220] width 116 height 29
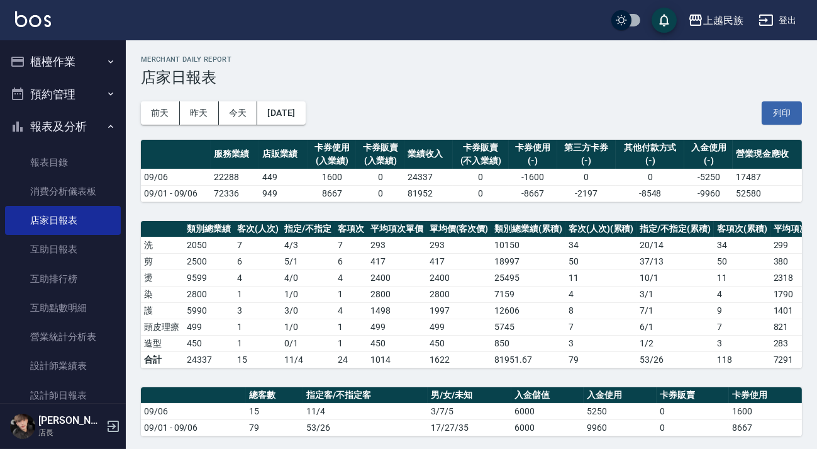
click at [55, 52] on button "櫃檯作業" at bounding box center [63, 61] width 116 height 33
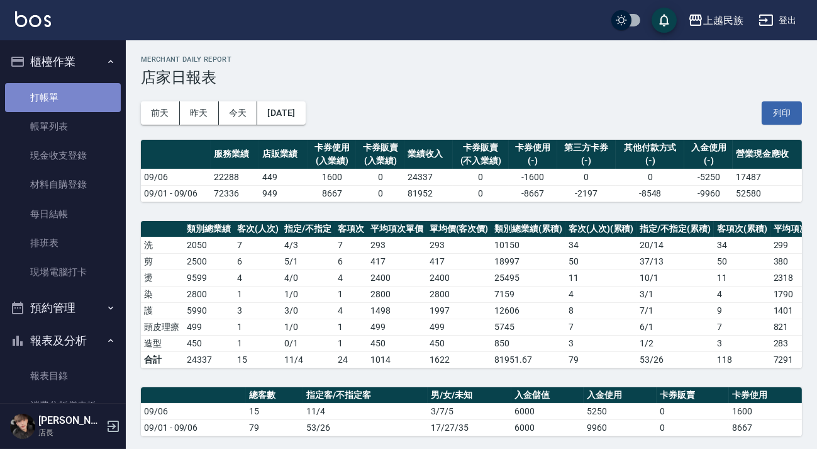
click at [67, 86] on link "打帳單" at bounding box center [63, 97] width 116 height 29
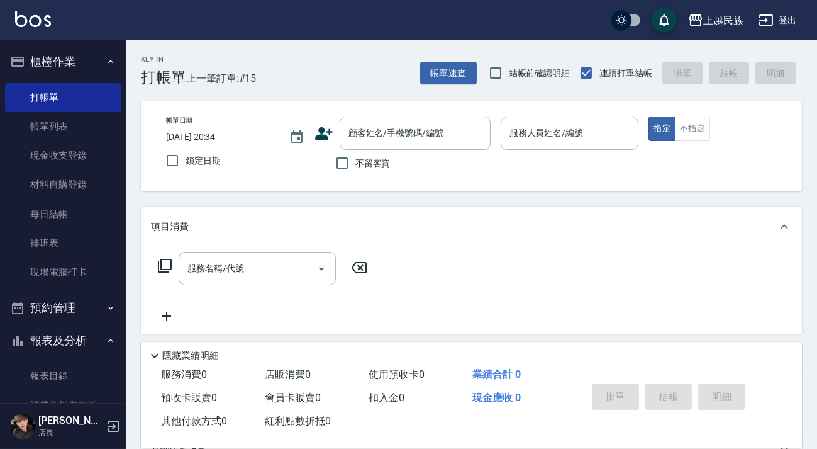
click at [387, 163] on span "不留客資" at bounding box center [372, 163] width 35 height 13
click at [355, 163] on input "不留客資" at bounding box center [342, 163] width 26 height 26
checkbox input "true"
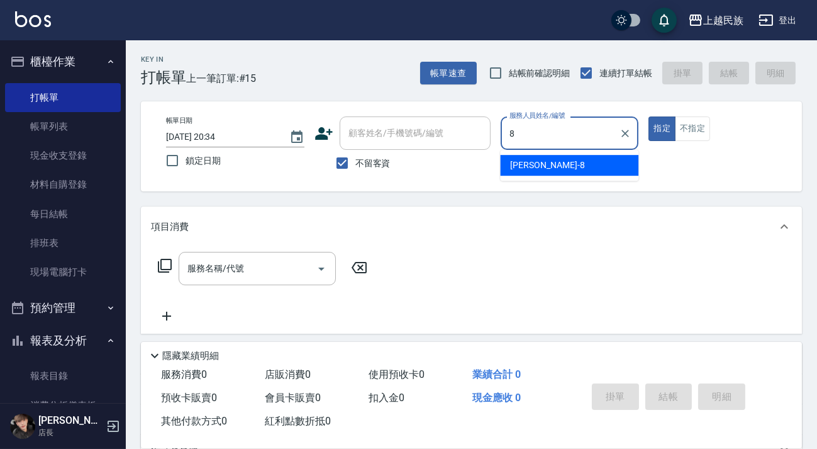
type input "Stella-8"
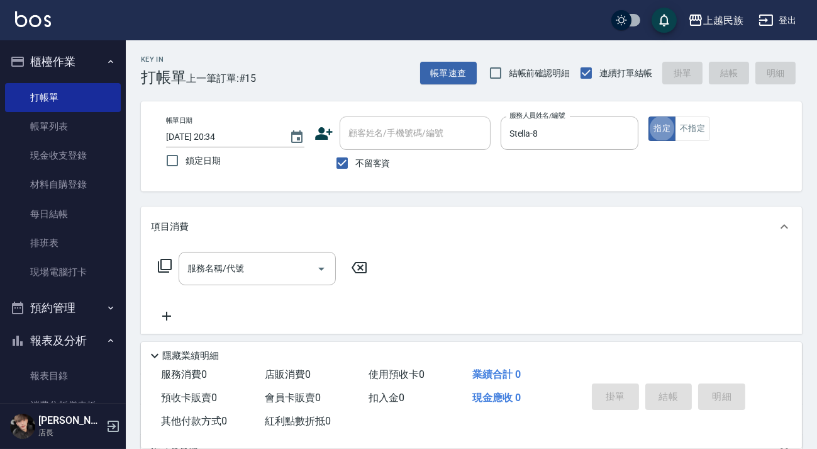
type button "true"
click at [171, 258] on icon at bounding box center [164, 265] width 15 height 15
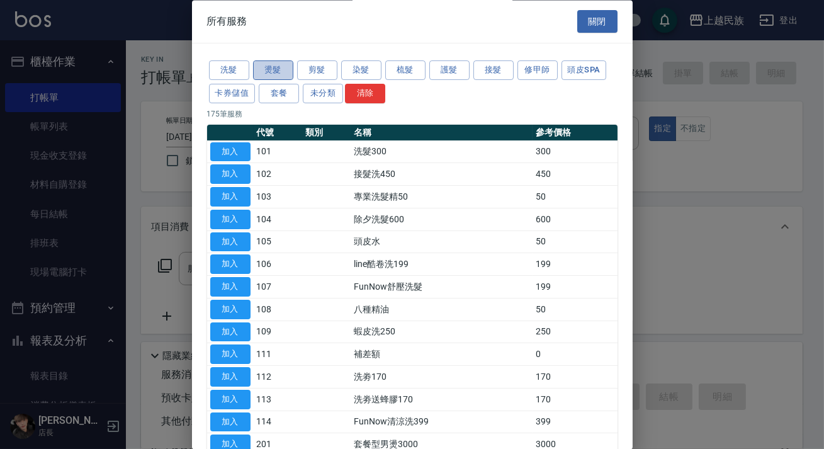
click at [284, 75] on button "燙髮" at bounding box center [273, 71] width 40 height 20
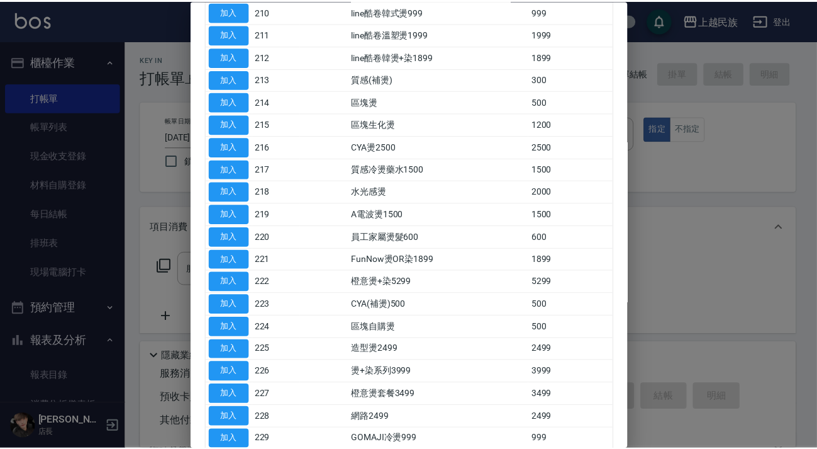
scroll to position [457, 0]
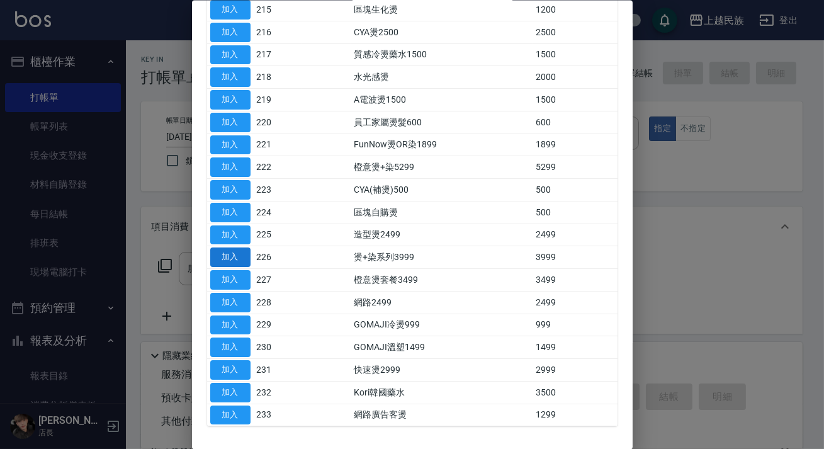
click at [235, 247] on button "加入" at bounding box center [230, 257] width 40 height 20
type input "燙+染系列3999(226)"
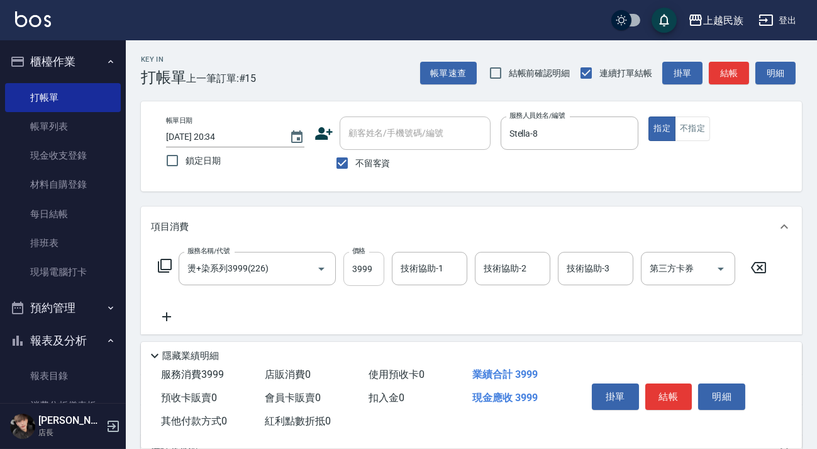
click at [369, 268] on input "3999" at bounding box center [364, 269] width 41 height 34
type input "4999"
type input "Stella-8"
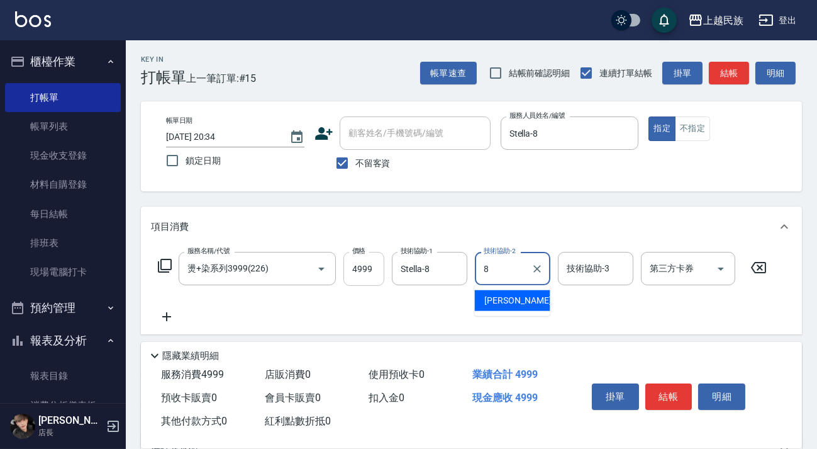
type input "Stella-8"
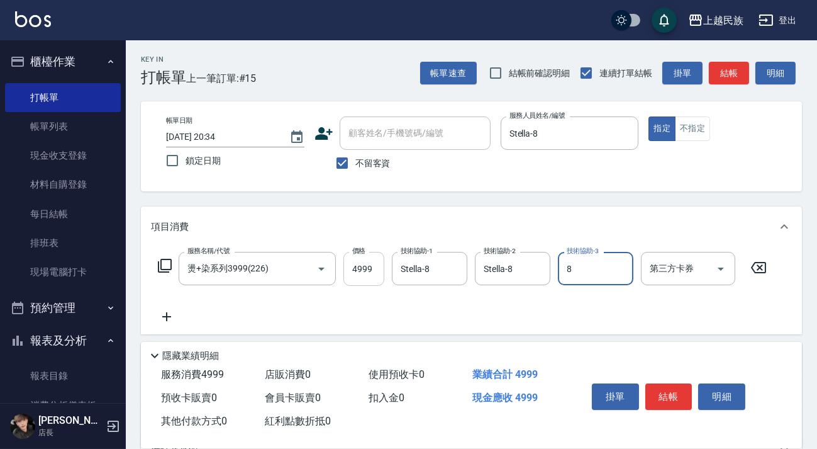
type input "Stella-8"
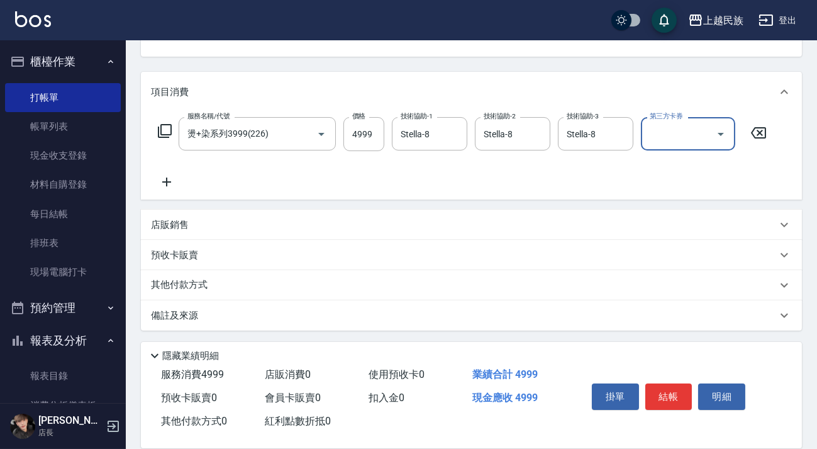
click at [299, 287] on div "其他付款方式" at bounding box center [464, 285] width 626 height 14
click at [299, 286] on div "其他付款方式" at bounding box center [464, 285] width 626 height 14
click at [281, 283] on div "其他付款方式" at bounding box center [464, 285] width 626 height 14
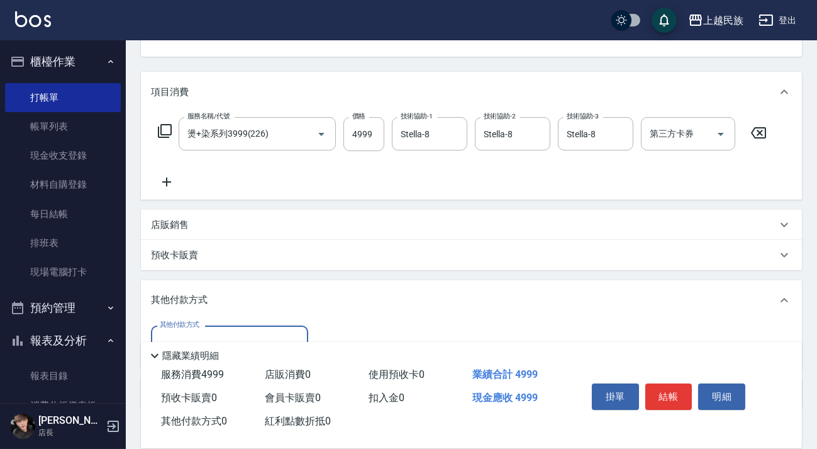
scroll to position [213, 0]
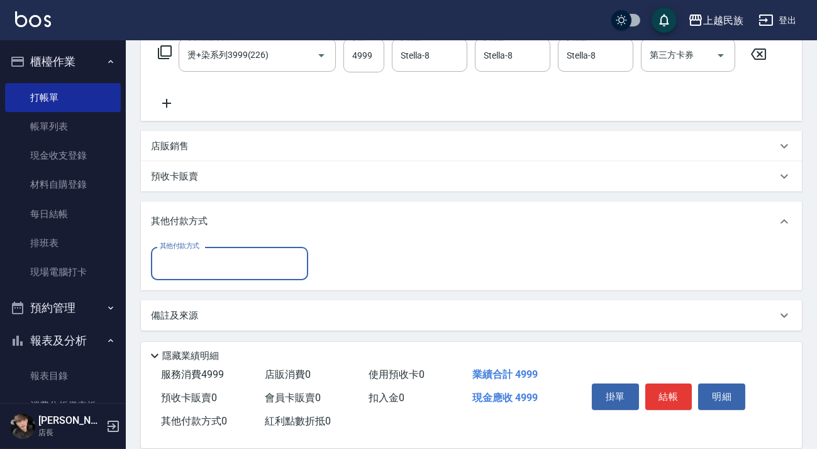
click at [284, 261] on input "其他付款方式" at bounding box center [230, 263] width 146 height 22
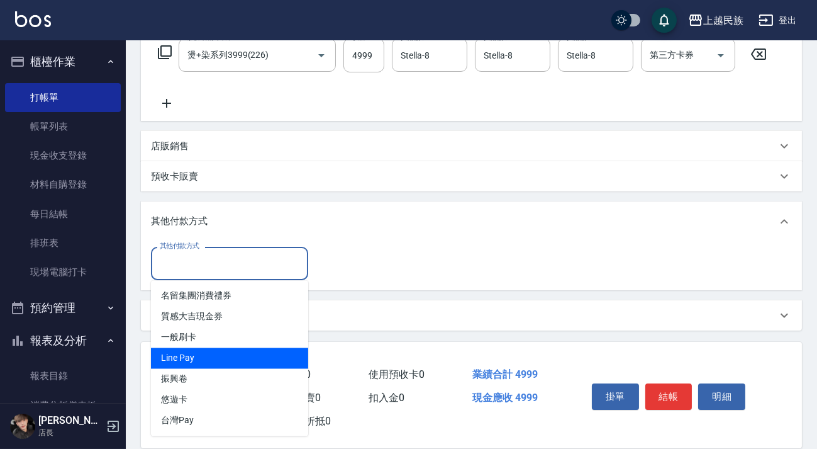
click at [259, 365] on span "Line Pay" at bounding box center [229, 358] width 157 height 21
type input "Line Pay"
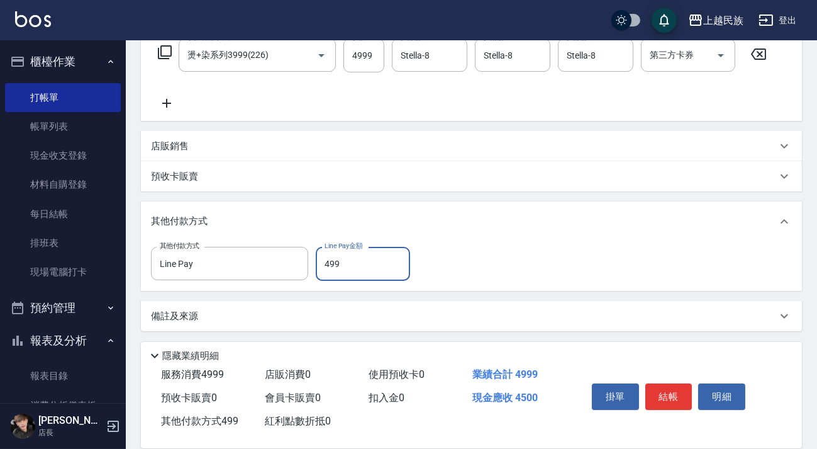
type input "4999"
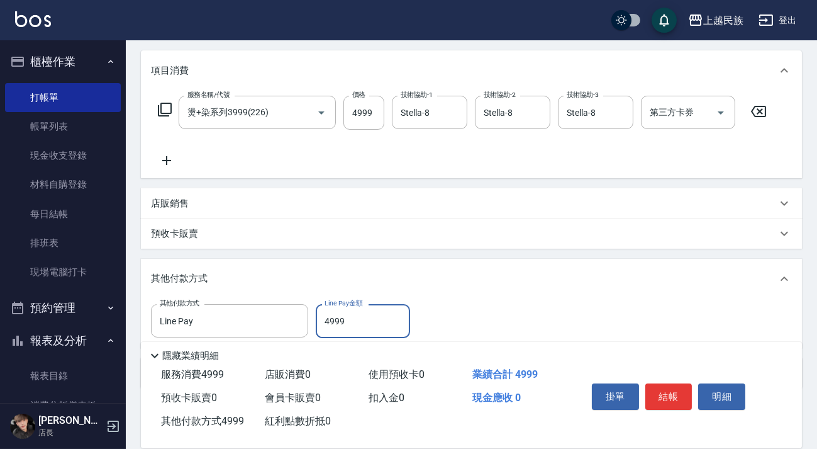
scroll to position [0, 0]
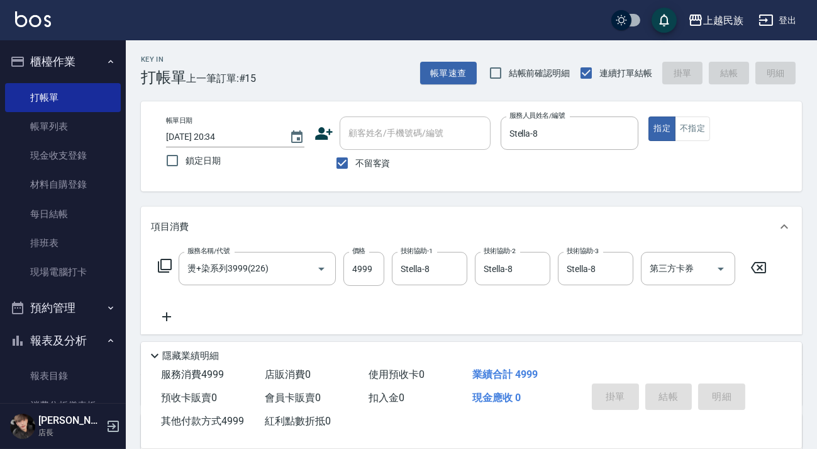
type input "2025/09/06 20:35"
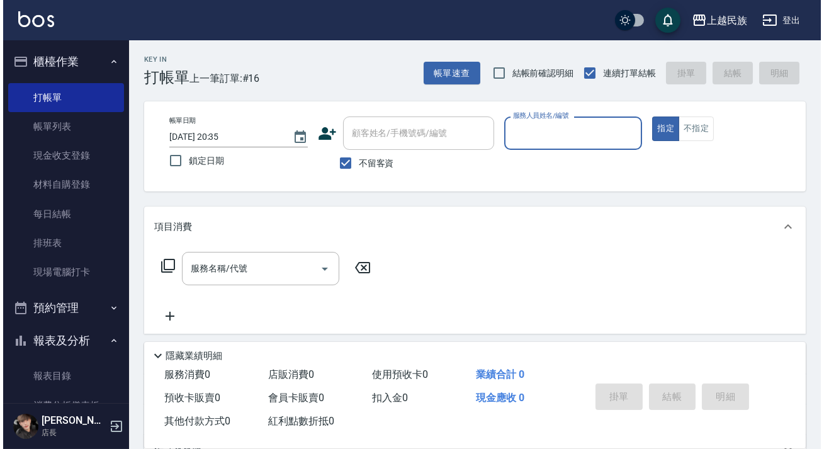
scroll to position [171, 0]
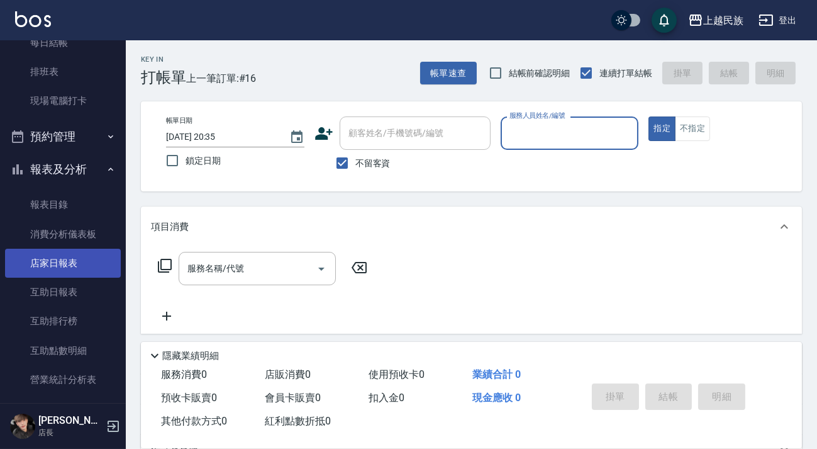
click at [71, 261] on link "店家日報表" at bounding box center [63, 263] width 116 height 29
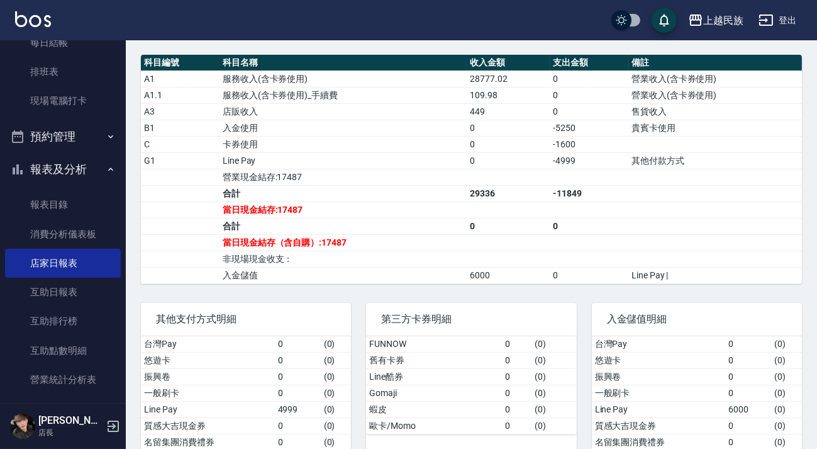
scroll to position [286, 0]
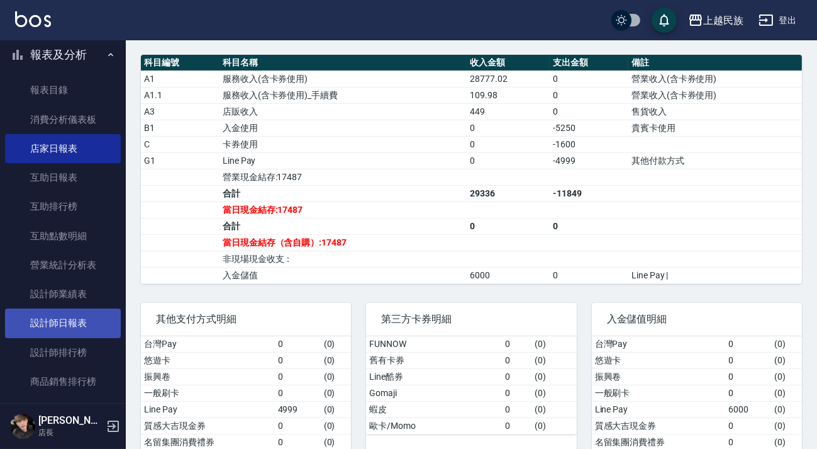
click at [72, 315] on link "設計師日報表" at bounding box center [63, 322] width 116 height 29
